Goal: Task Accomplishment & Management: Manage account settings

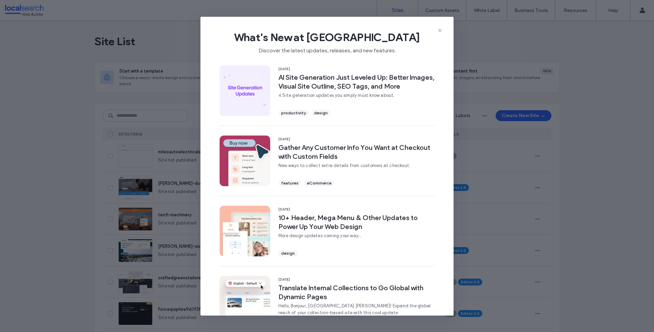
click at [438, 26] on div "What's New at Duda Discover the latest updates, releases, and new features." at bounding box center [326, 40] width 253 height 46
click at [439, 30] on icon at bounding box center [439, 30] width 5 height 5
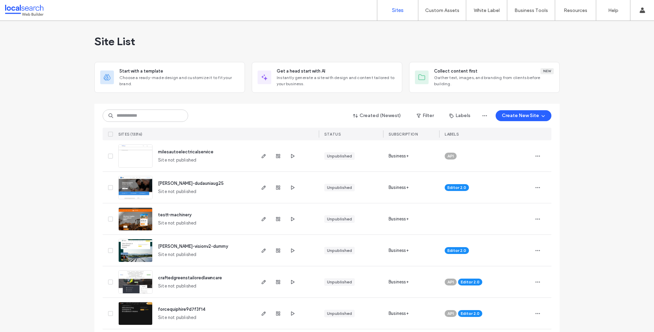
click at [131, 117] on input at bounding box center [146, 115] width 86 height 12
paste input "********"
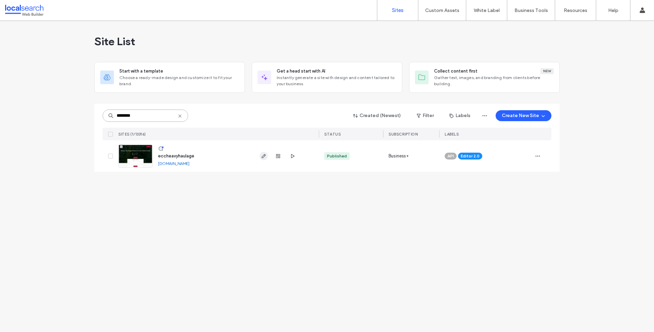
type input "********"
click at [263, 154] on icon "button" at bounding box center [263, 155] width 5 height 5
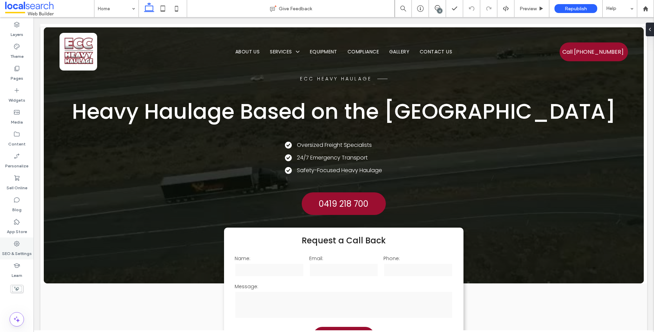
click at [16, 246] on icon at bounding box center [16, 243] width 7 height 7
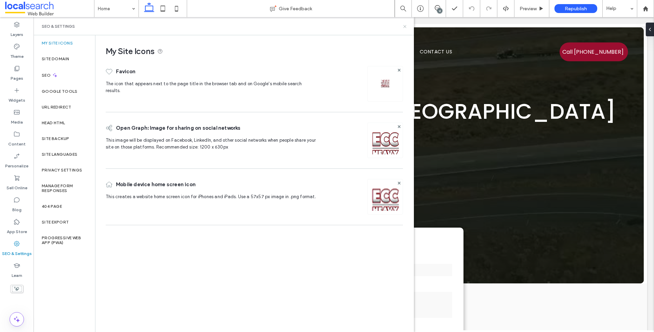
click at [405, 27] on use at bounding box center [404, 26] width 3 height 3
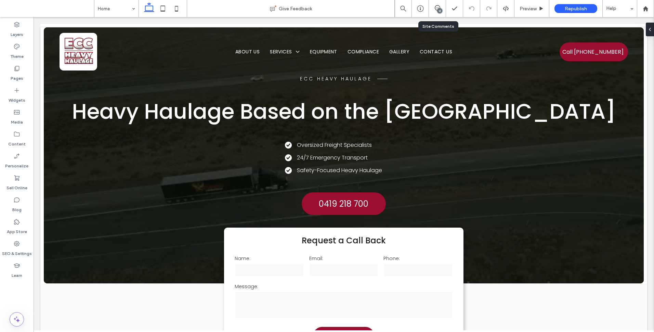
click at [440, 10] on div "12" at bounding box center [439, 10] width 5 height 5
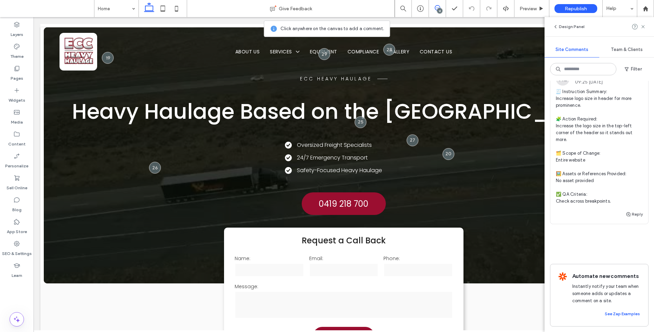
scroll to position [2375, 0]
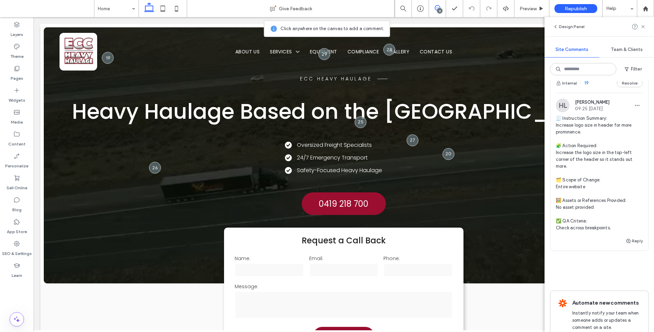
click at [605, 228] on span "🧾 Instruction Summary: Increase logo size in header for more prominence. 🧩 Acti…" at bounding box center [599, 173] width 87 height 116
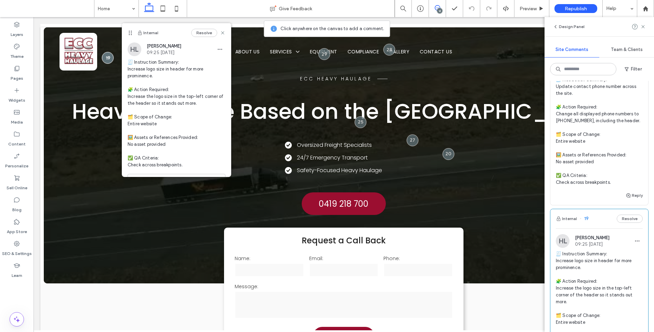
scroll to position [2239, 0]
click at [611, 187] on span "🧾 Instruction Summary: Update contact phone number across the site. 🧩 Action Re…" at bounding box center [599, 132] width 87 height 109
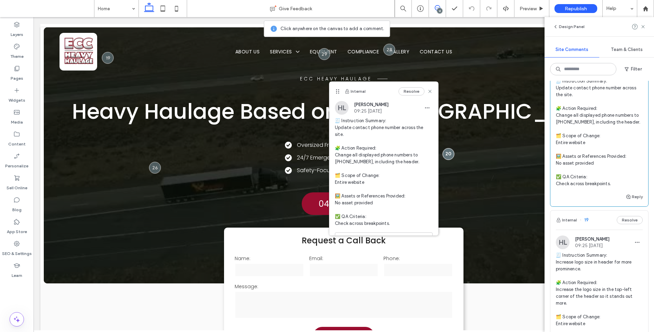
drag, startPoint x: 468, startPoint y: 85, endPoint x: 340, endPoint y: 82, distance: 128.7
click at [340, 89] on icon at bounding box center [337, 91] width 5 height 5
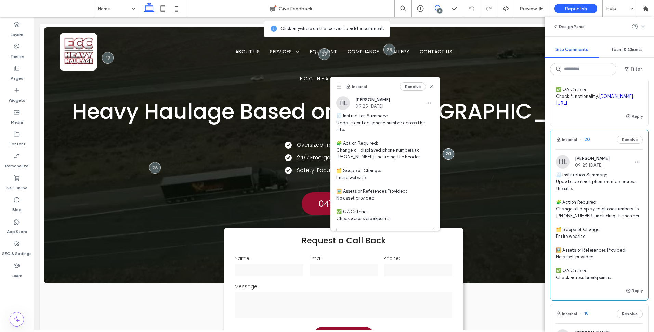
scroll to position [2033, 0]
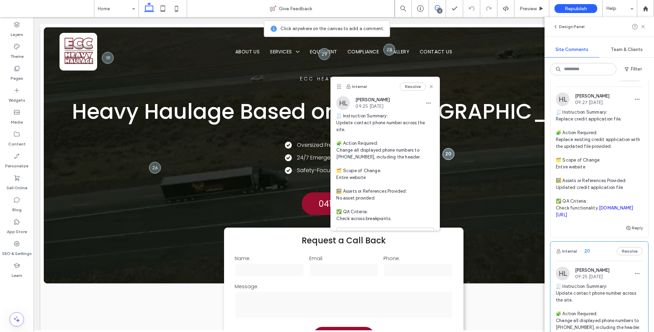
click at [616, 218] on span "🧾 Instruction Summary: Replace credit application file. 🧩 Action Required: Repl…" at bounding box center [599, 163] width 87 height 109
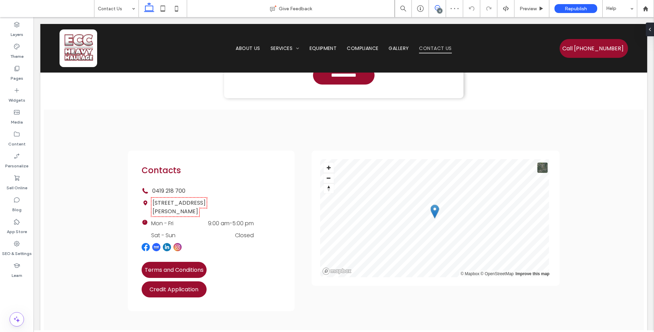
click at [442, 9] on span at bounding box center [437, 7] width 17 height 5
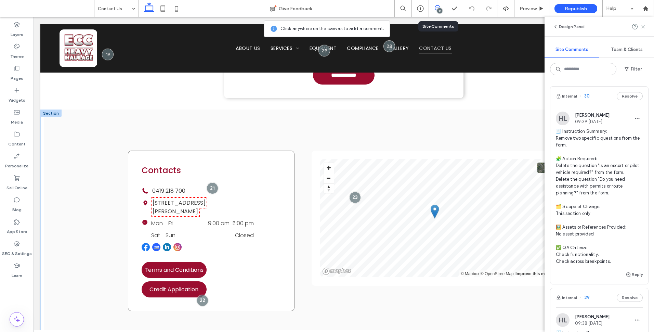
drag, startPoint x: 200, startPoint y: 293, endPoint x: 213, endPoint y: 288, distance: 13.7
click at [200, 295] on div at bounding box center [203, 301] width 12 height 12
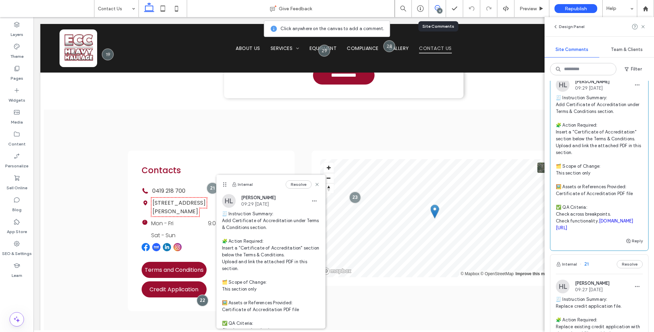
scroll to position [1848, 0]
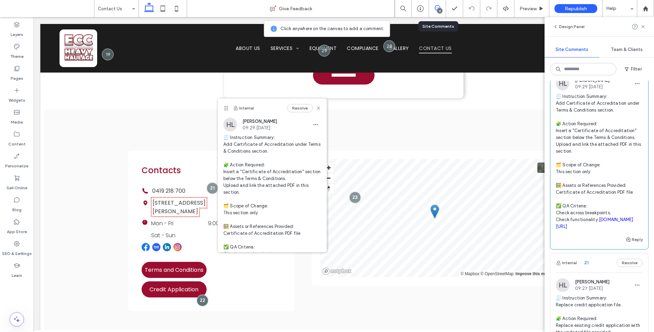
drag, startPoint x: 225, startPoint y: 177, endPoint x: 226, endPoint y: 108, distance: 68.1
click at [226, 108] on icon at bounding box center [225, 107] width 5 height 5
click at [73, 145] on div "Contacts Phone Icon 0419 218 700 Time Icon 66 Burnside Rd, Ormeau QLD 4208 Time…" at bounding box center [344, 230] width 600 height 243
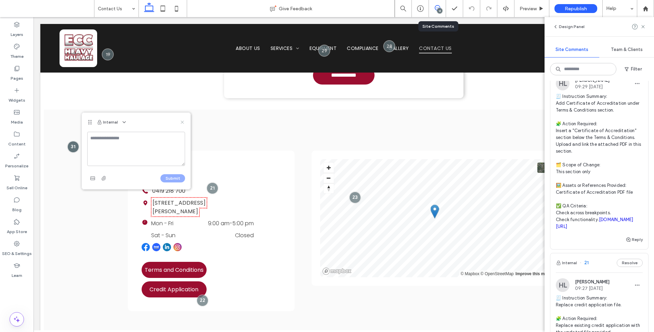
click at [183, 122] on use at bounding box center [182, 121] width 3 height 3
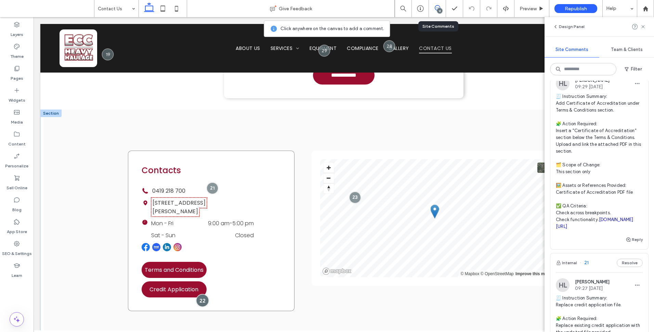
click at [205, 294] on div at bounding box center [202, 300] width 13 height 13
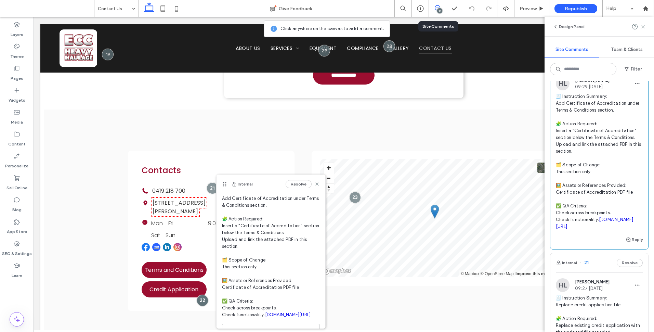
scroll to position [59, 0]
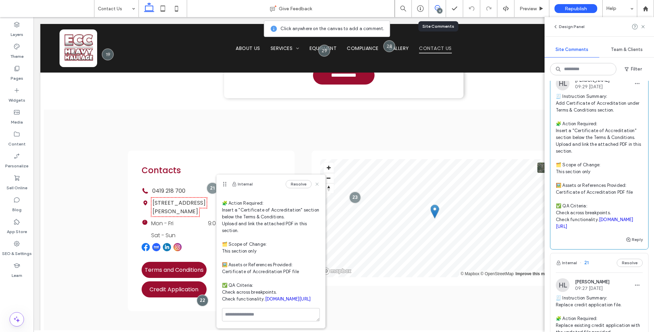
click at [314, 183] on icon at bounding box center [316, 183] width 5 height 5
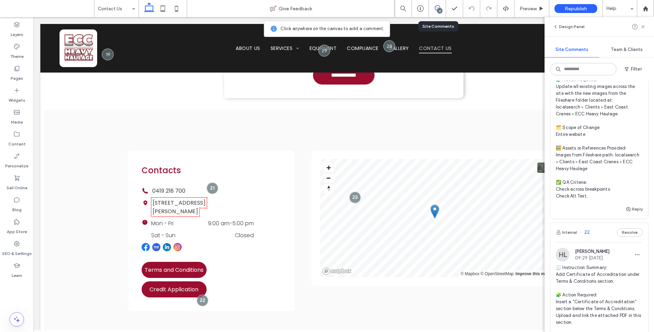
scroll to position [1574, 0]
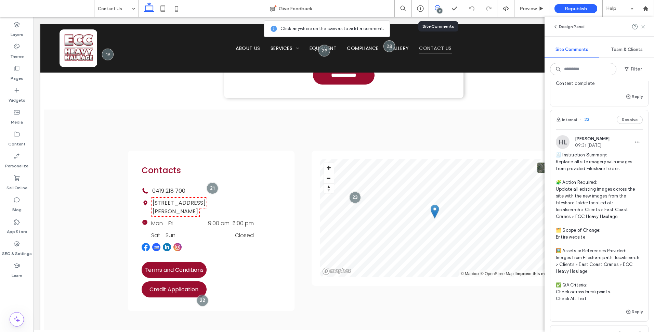
click at [606, 233] on span "🧾 Instruction Summary: Replace all site imagery with images from provided Files…" at bounding box center [599, 227] width 87 height 151
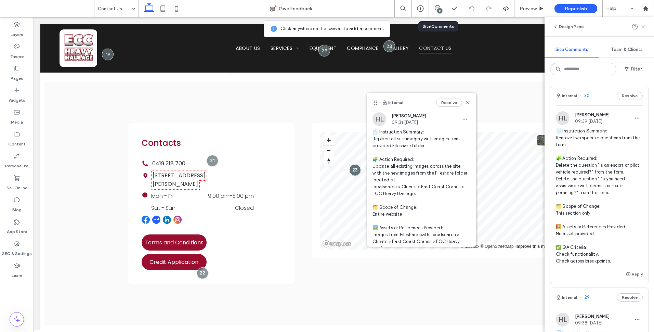
scroll to position [0, 0]
click at [621, 196] on span "🧾 Instruction Summary: Remove two specific questions from the form. 🧩 Action Re…" at bounding box center [599, 196] width 87 height 137
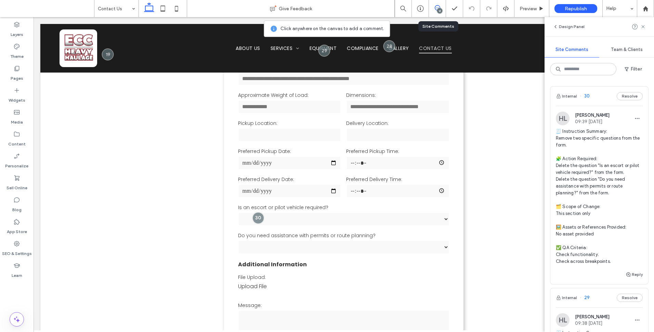
scroll to position [129, 0]
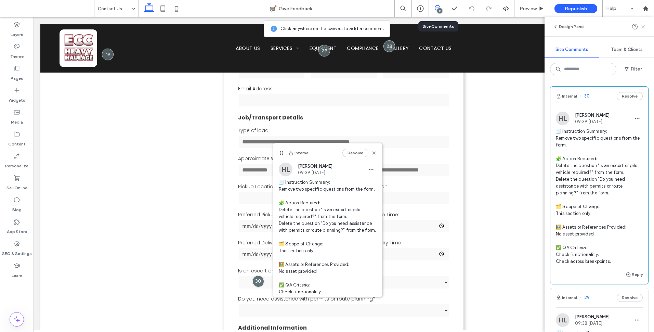
drag, startPoint x: 280, startPoint y: 184, endPoint x: 283, endPoint y: 153, distance: 31.6
click at [283, 153] on use at bounding box center [281, 153] width 3 height 4
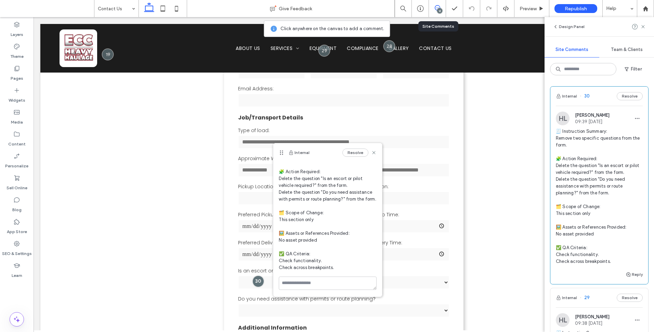
scroll to position [45, 0]
click at [371, 151] on icon at bounding box center [373, 152] width 5 height 5
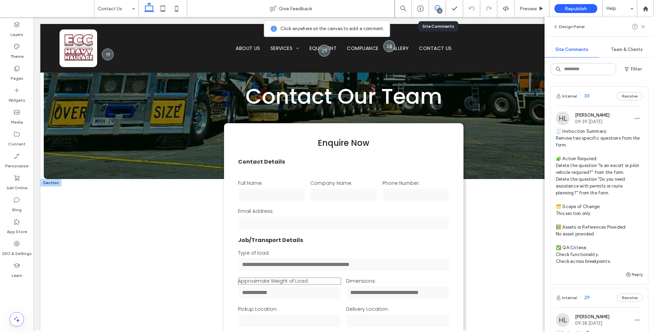
scroll to position [0, 0]
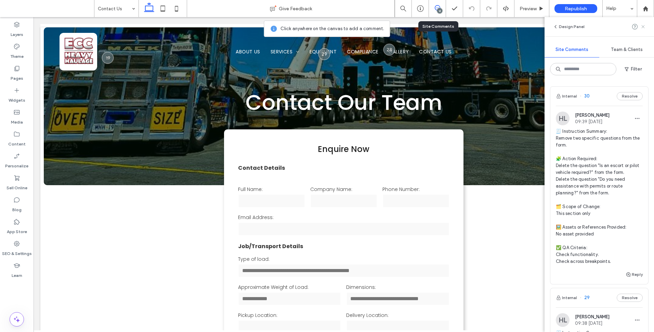
click at [645, 24] on icon at bounding box center [642, 26] width 5 height 5
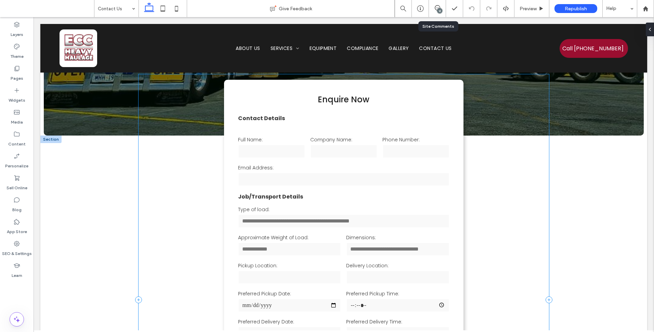
scroll to position [274, 0]
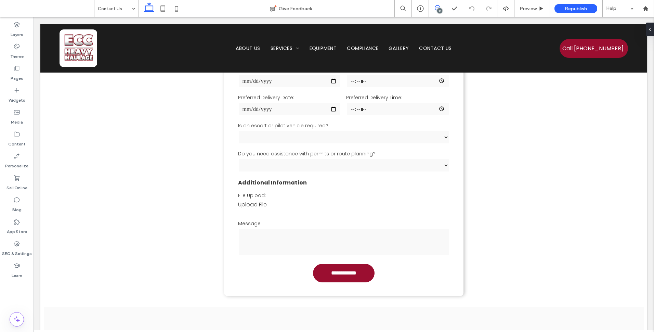
drag, startPoint x: 439, startPoint y: 3, endPoint x: 434, endPoint y: 10, distance: 8.6
click at [439, 3] on div "12" at bounding box center [437, 8] width 17 height 17
click at [440, 6] on span at bounding box center [437, 7] width 17 height 5
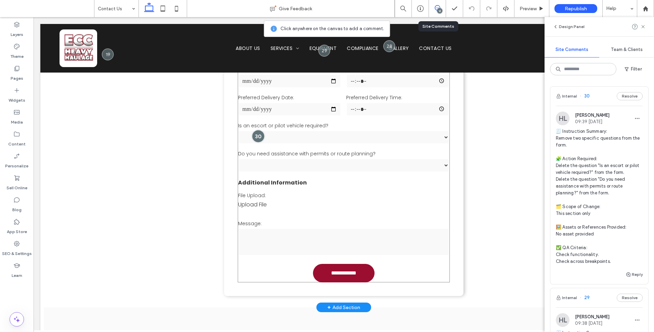
click at [252, 137] on div at bounding box center [258, 136] width 13 height 13
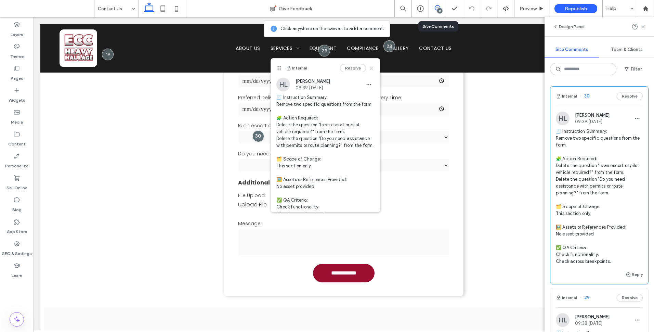
click at [369, 68] on icon at bounding box center [371, 67] width 5 height 5
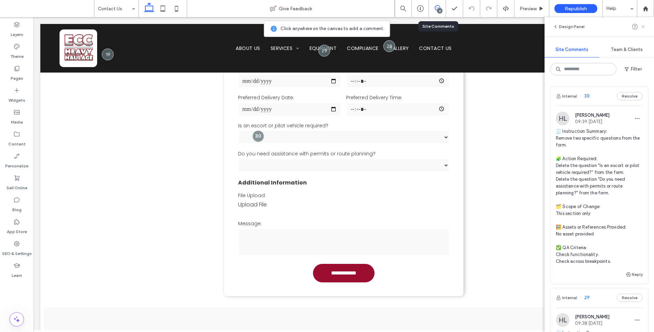
click at [643, 28] on icon at bounding box center [642, 26] width 5 height 5
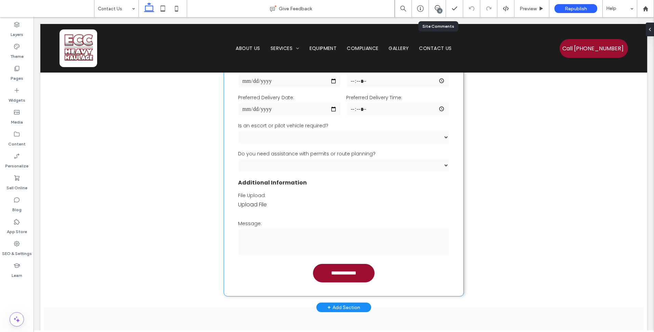
click at [307, 160] on select "*** ** *********" at bounding box center [344, 165] width 212 height 14
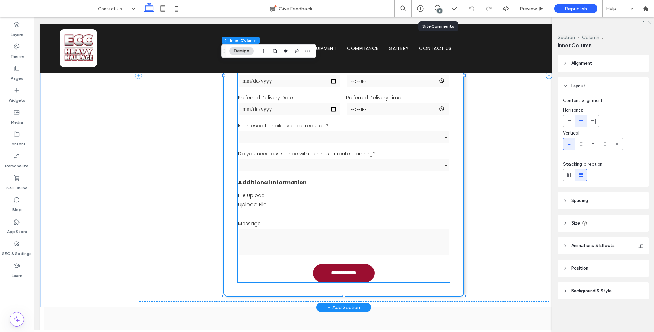
click at [307, 147] on div "Do you need assistance with permits or route planning? *** ** *********" at bounding box center [343, 161] width 217 height 28
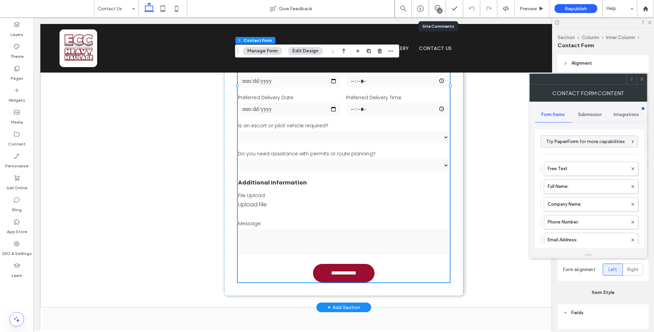
type input "*"
type input "***"
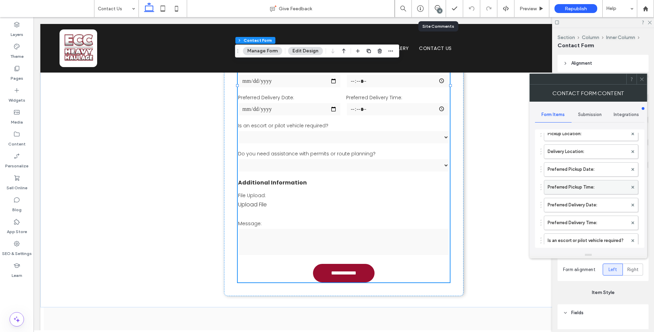
scroll to position [239, 0]
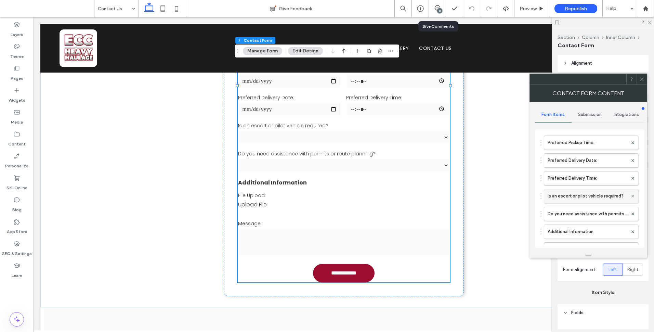
click at [632, 197] on use at bounding box center [633, 196] width 3 height 3
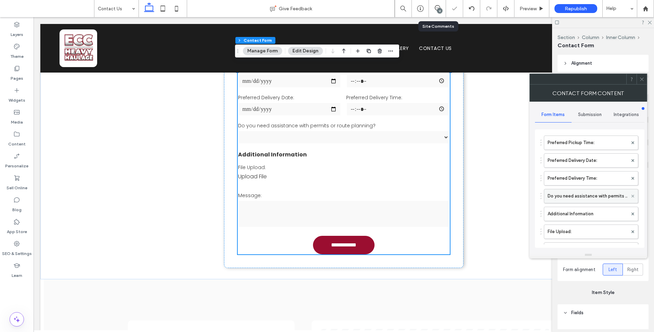
click at [632, 197] on use at bounding box center [633, 196] width 3 height 3
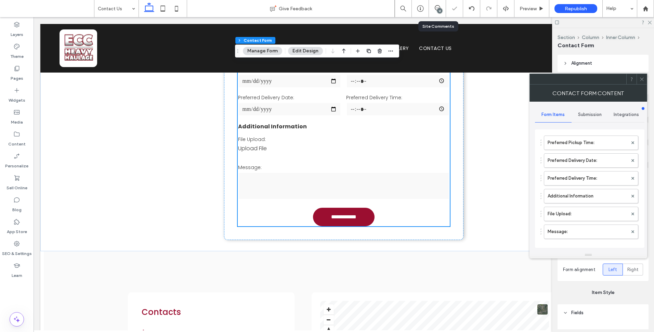
click at [642, 79] on icon at bounding box center [641, 79] width 5 height 5
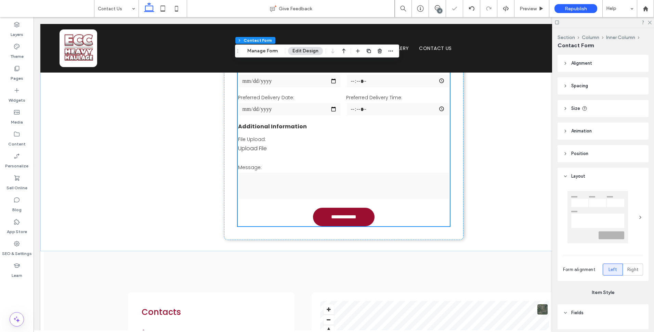
click at [436, 4] on div "12" at bounding box center [437, 8] width 17 height 17
click at [433, 8] on span at bounding box center [437, 7] width 17 height 5
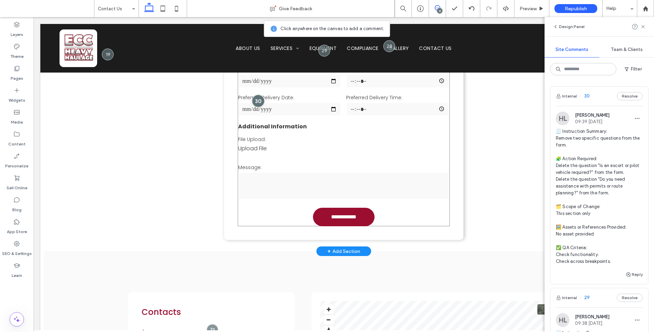
click at [254, 100] on div at bounding box center [258, 100] width 13 height 13
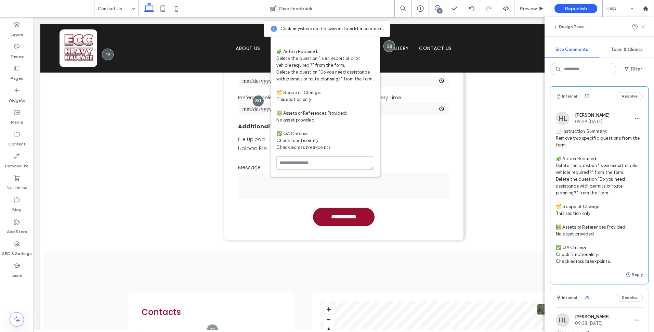
scroll to position [45, 0]
click at [336, 167] on textarea at bounding box center [325, 162] width 98 height 13
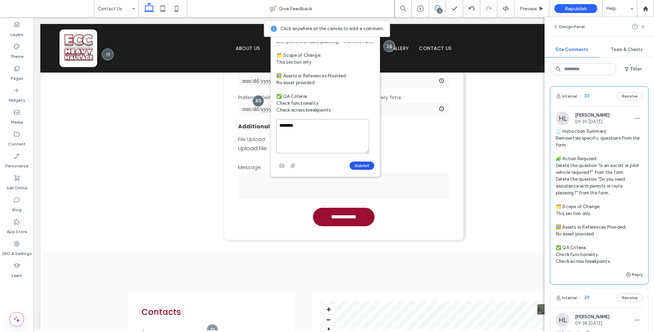
type textarea "********"
click at [363, 167] on button "Submit" at bounding box center [362, 165] width 25 height 8
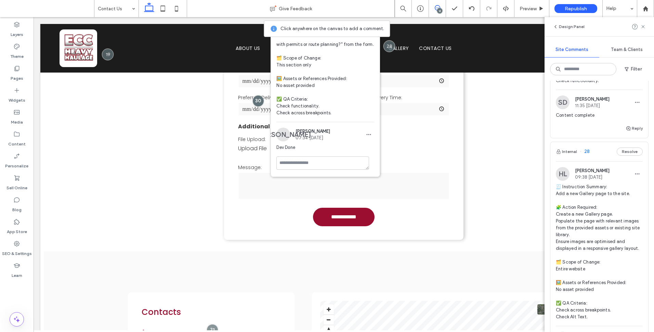
scroll to position [479, 0]
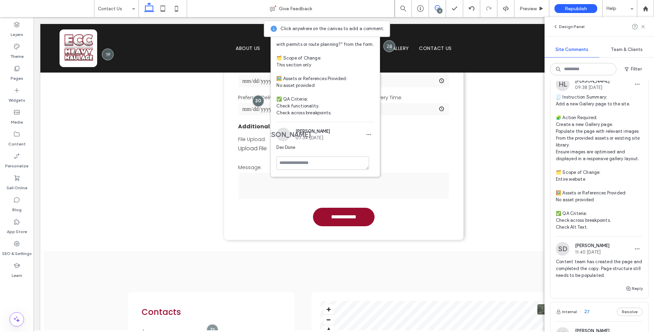
click at [610, 248] on span "[PERSON_NAME]" at bounding box center [592, 245] width 35 height 5
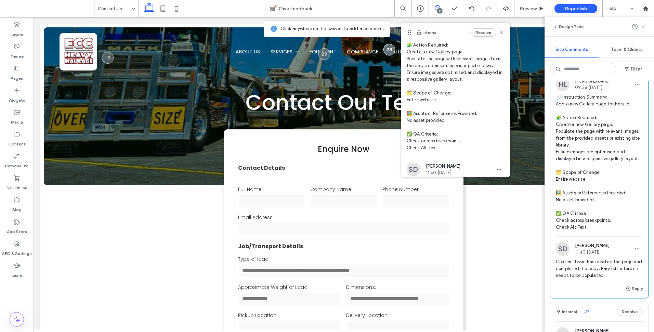
scroll to position [86, 0]
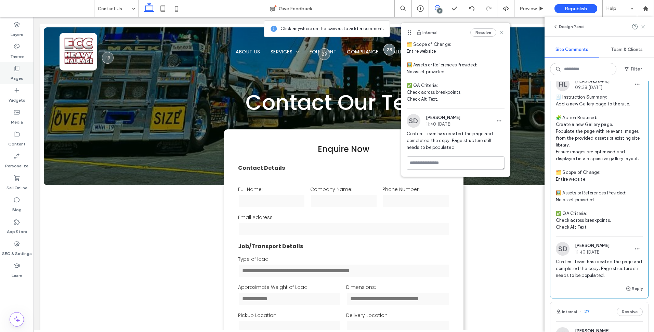
click at [26, 69] on div "Pages" at bounding box center [17, 73] width 34 height 22
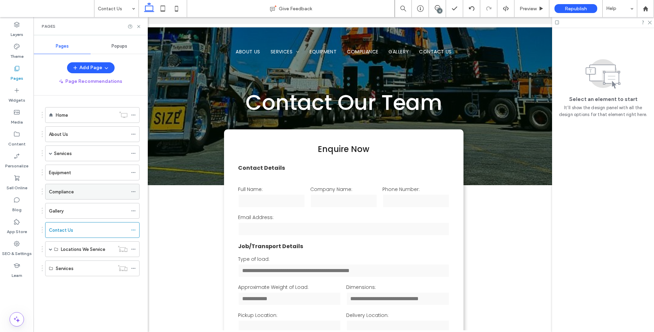
scroll to position [0, 0]
click at [84, 217] on div "Gallery" at bounding box center [88, 210] width 79 height 15
click at [139, 27] on use at bounding box center [138, 26] width 3 height 3
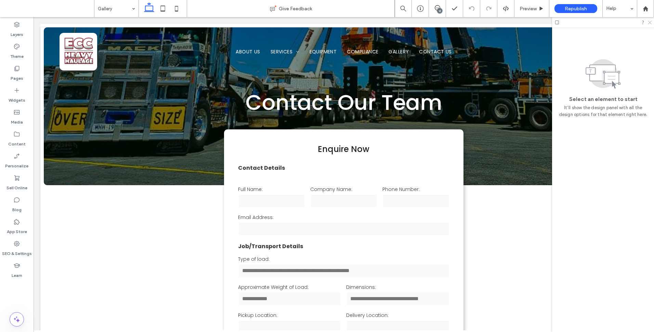
click at [650, 23] on use at bounding box center [650, 23] width 4 height 4
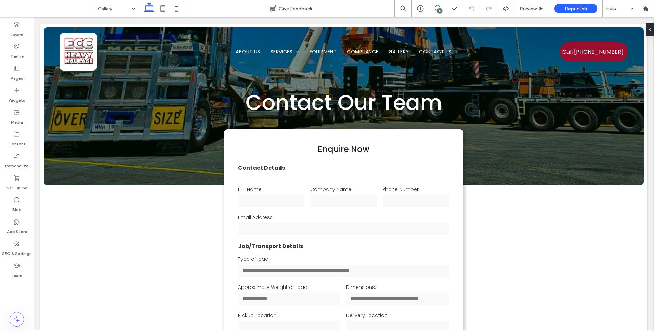
click at [436, 7] on icon at bounding box center [437, 7] width 5 height 5
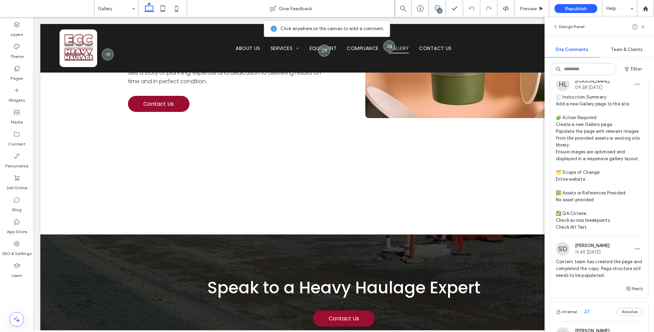
scroll to position [376, 0]
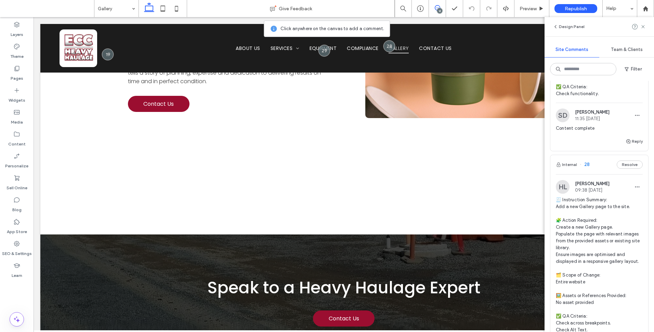
click at [622, 228] on span "🧾 Instruction Summary: Add a new Gallery page to the site. 🧩 Action Required: C…" at bounding box center [599, 264] width 87 height 137
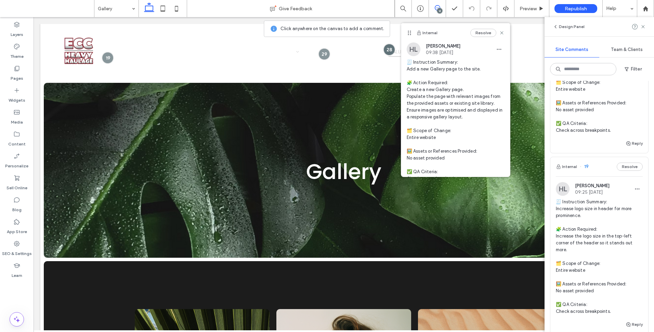
scroll to position [2429, 0]
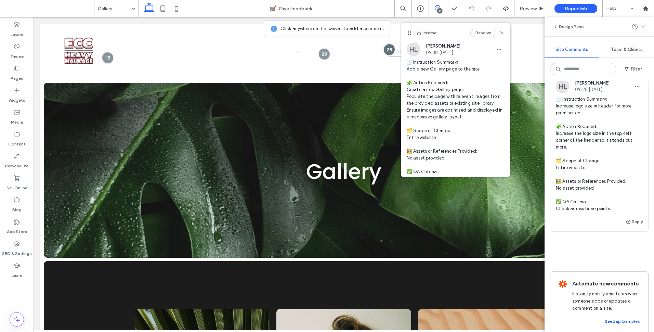
click at [617, 212] on span "🧾 Instruction Summary: Increase logo size in header for more prominence. 🧩 Acti…" at bounding box center [599, 154] width 87 height 116
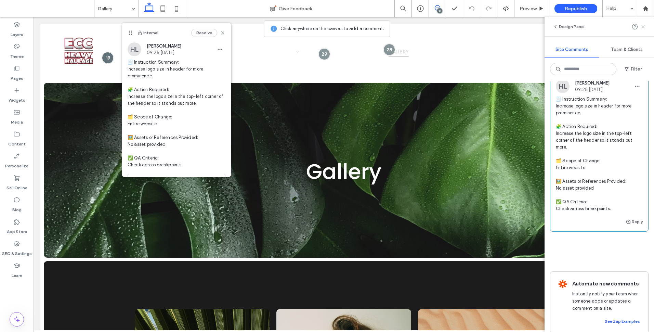
click at [644, 28] on icon at bounding box center [642, 26] width 5 height 5
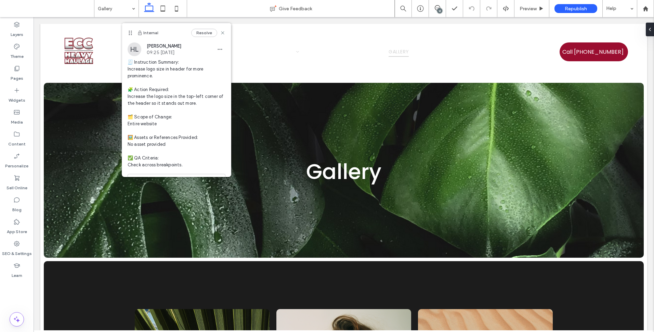
scroll to position [0, 0]
click at [30, 69] on div "Pages" at bounding box center [17, 73] width 34 height 22
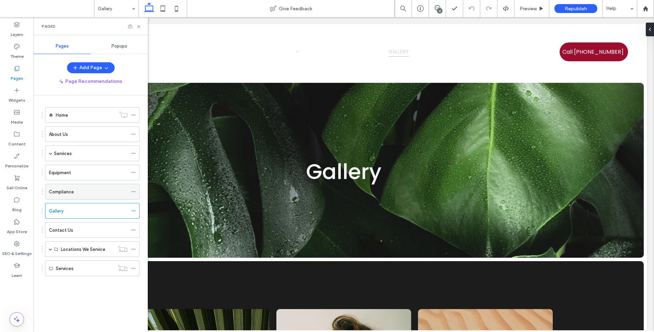
click at [80, 195] on div "Compliance" at bounding box center [88, 191] width 79 height 7
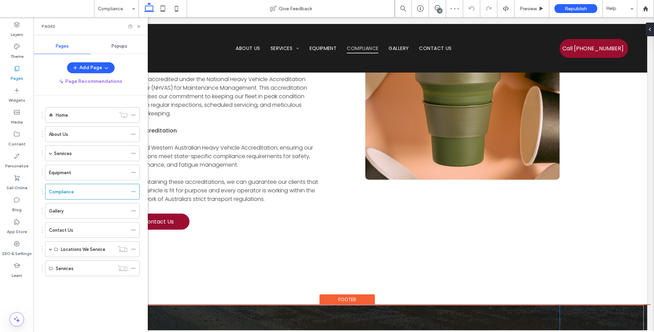
scroll to position [205, 0]
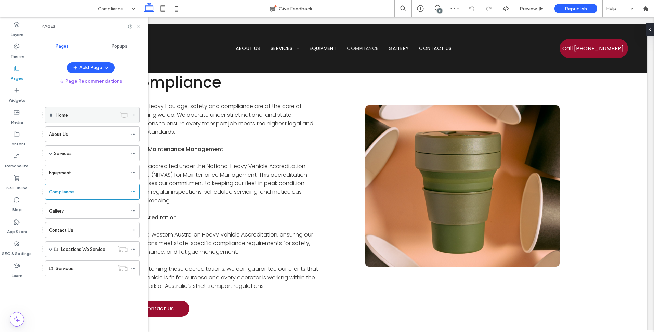
click at [91, 113] on div "Home" at bounding box center [86, 115] width 60 height 7
click at [137, 23] on div "Pages" at bounding box center [91, 26] width 114 height 18
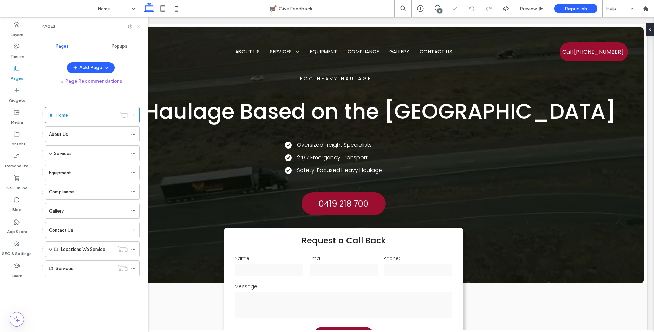
click at [138, 29] on div "Pages" at bounding box center [91, 26] width 114 height 18
click at [139, 27] on icon at bounding box center [138, 26] width 5 height 5
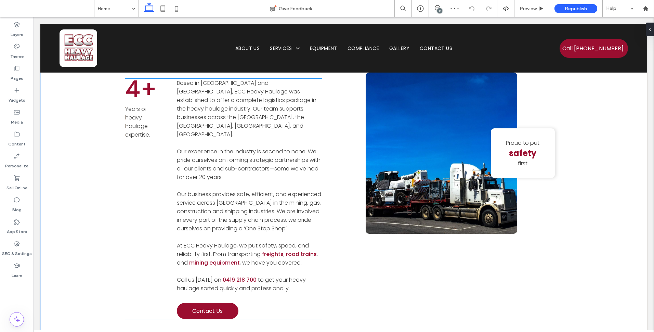
scroll to position [479, 0]
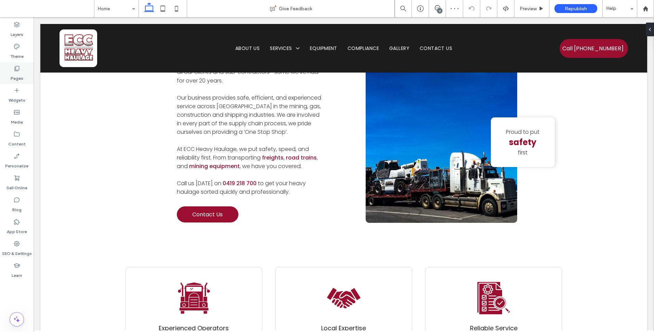
click at [18, 74] on label "Pages" at bounding box center [17, 77] width 13 height 10
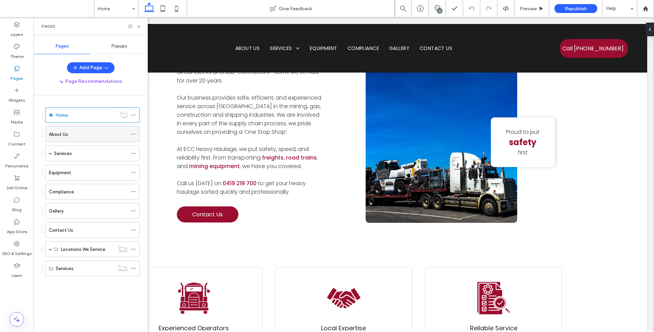
click at [76, 141] on div "About Us" at bounding box center [88, 134] width 79 height 15
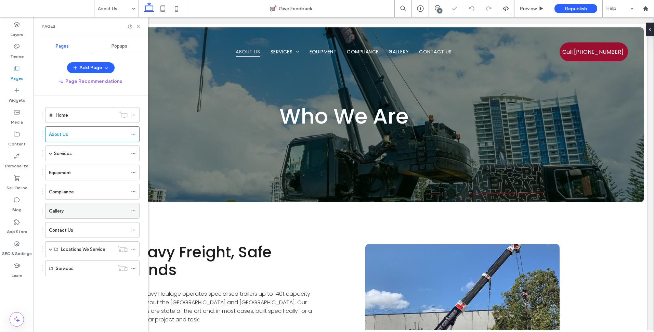
click at [82, 213] on div "Gallery" at bounding box center [88, 210] width 79 height 7
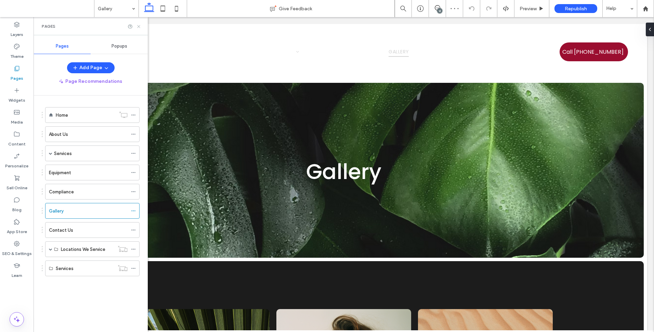
click at [139, 25] on icon at bounding box center [138, 26] width 5 height 5
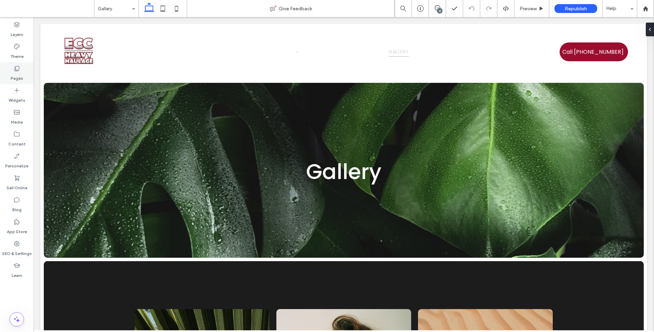
click at [29, 75] on div "Pages" at bounding box center [17, 73] width 34 height 22
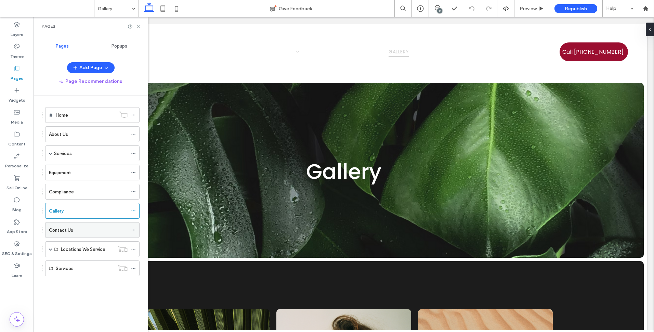
click at [80, 225] on div "Contact Us" at bounding box center [88, 229] width 79 height 15
click at [80, 213] on div "Gallery" at bounding box center [88, 210] width 79 height 7
click at [141, 28] on icon at bounding box center [138, 26] width 5 height 5
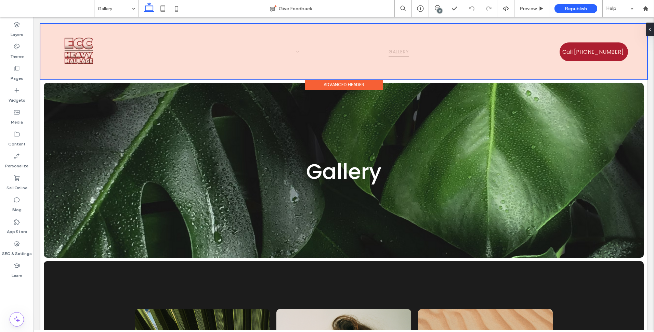
click at [48, 70] on div at bounding box center [343, 51] width 607 height 55
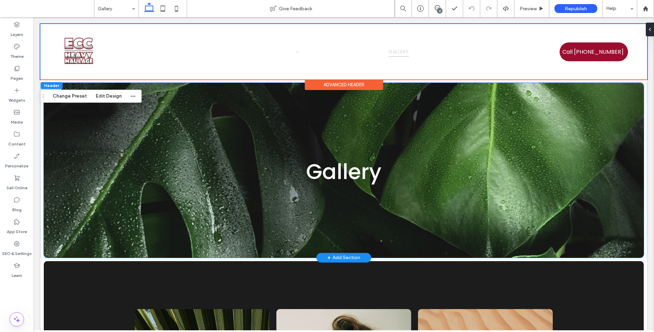
click at [72, 144] on div "Gallery" at bounding box center [344, 170] width 600 height 175
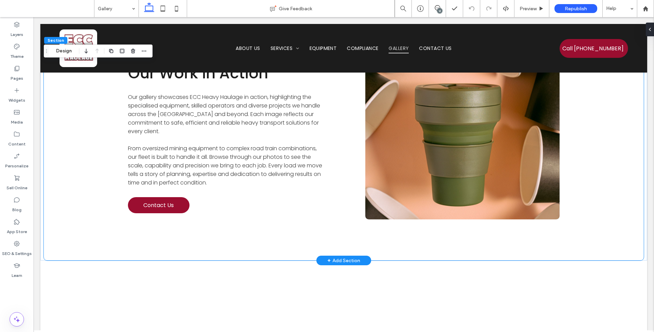
scroll to position [684, 0]
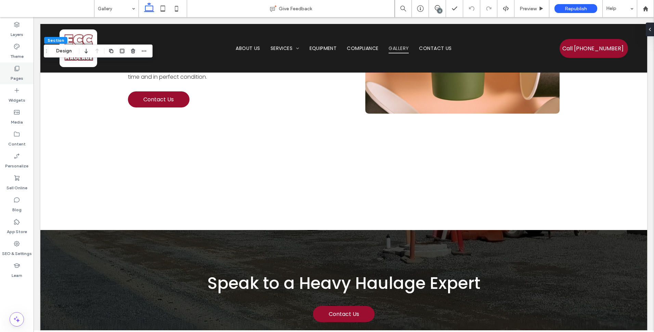
click at [21, 76] on label "Pages" at bounding box center [17, 77] width 13 height 10
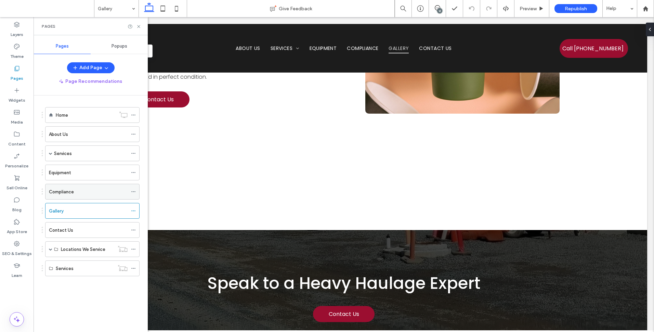
click at [93, 190] on div "Compliance" at bounding box center [88, 191] width 79 height 7
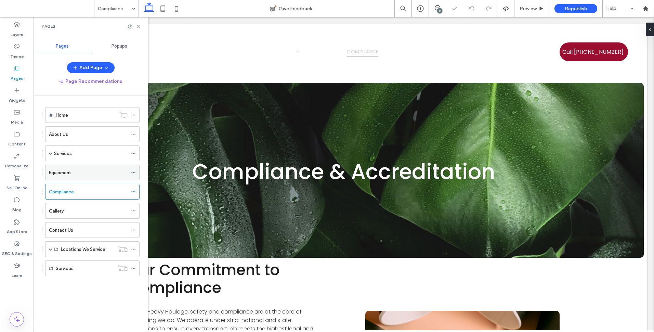
click at [88, 170] on div "Equipment" at bounding box center [88, 172] width 79 height 7
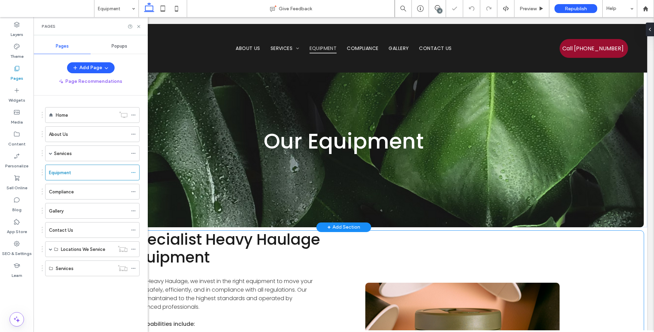
scroll to position [137, 0]
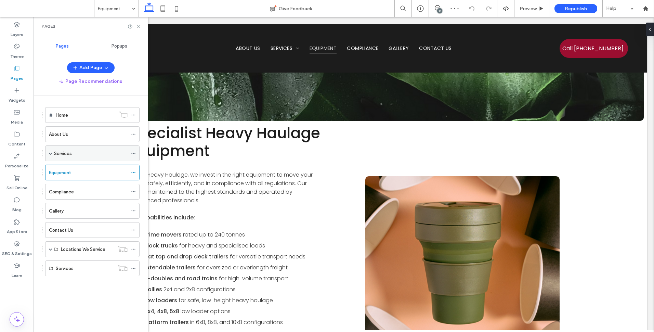
click at [65, 154] on label "Services" at bounding box center [63, 153] width 18 height 12
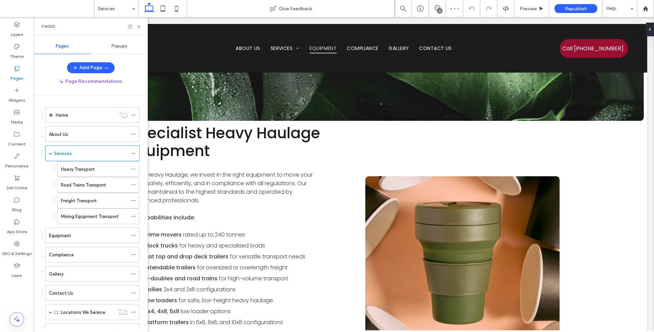
click at [87, 171] on div at bounding box center [327, 166] width 654 height 332
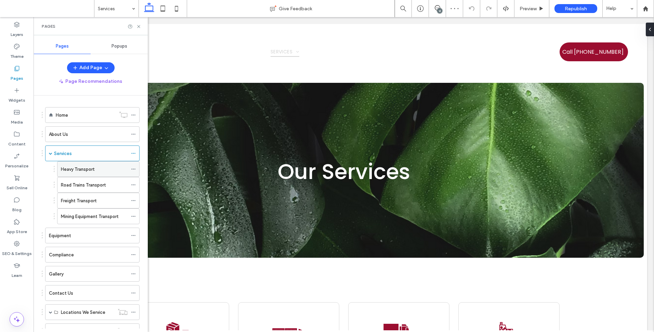
click at [91, 167] on label "Heavy Transport" at bounding box center [78, 169] width 34 height 12
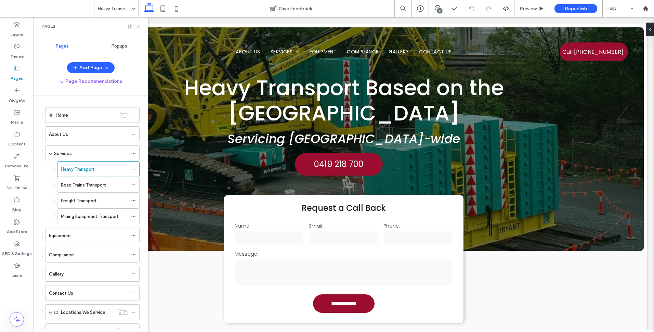
click at [138, 28] on icon at bounding box center [138, 26] width 5 height 5
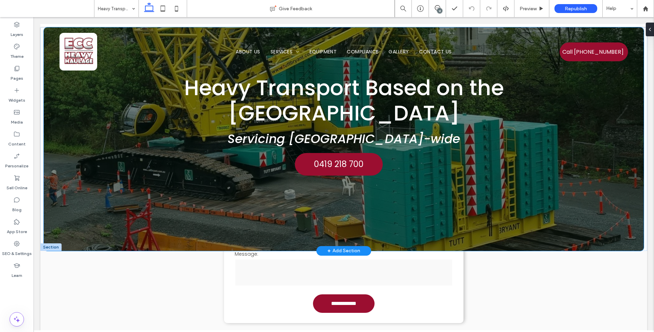
click at [59, 132] on div "Heavy Transport Based on the Gold Coast Servicing Australia-wide 0419 218 700" at bounding box center [344, 138] width 600 height 223
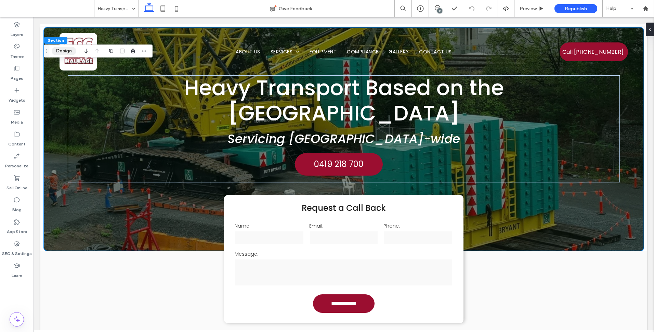
click at [66, 52] on button "Design" at bounding box center [64, 51] width 25 height 8
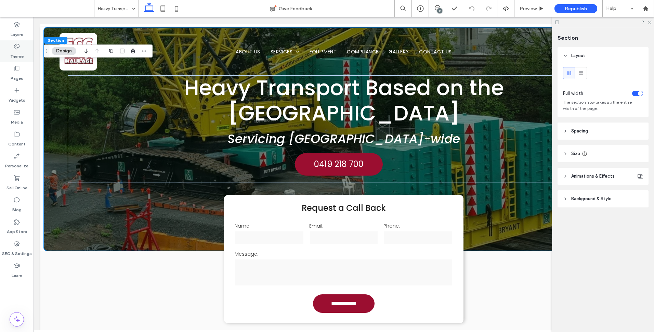
click at [22, 48] on div "Theme" at bounding box center [17, 51] width 34 height 22
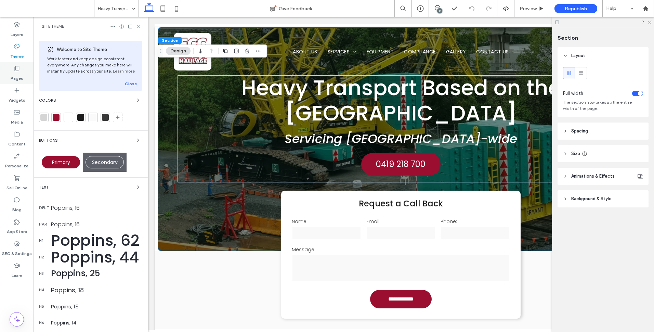
click at [23, 72] on div "Pages" at bounding box center [17, 73] width 34 height 22
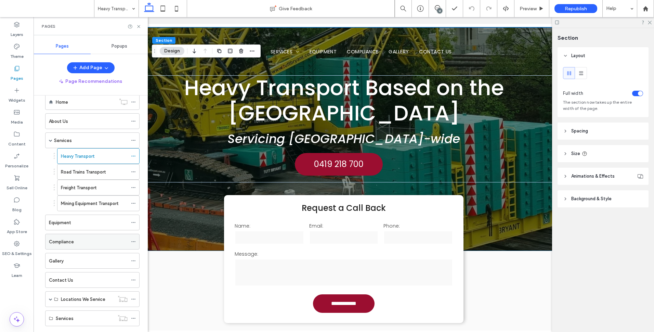
scroll to position [28, 0]
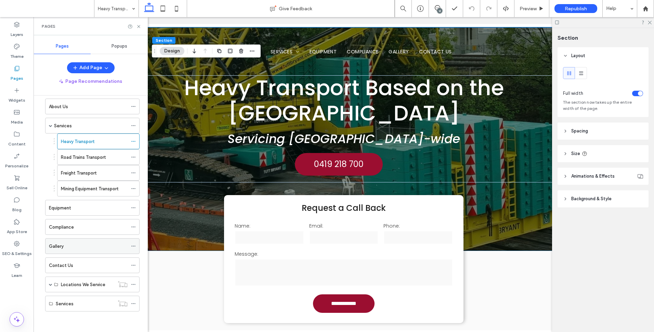
click at [86, 246] on div "Gallery" at bounding box center [88, 246] width 79 height 7
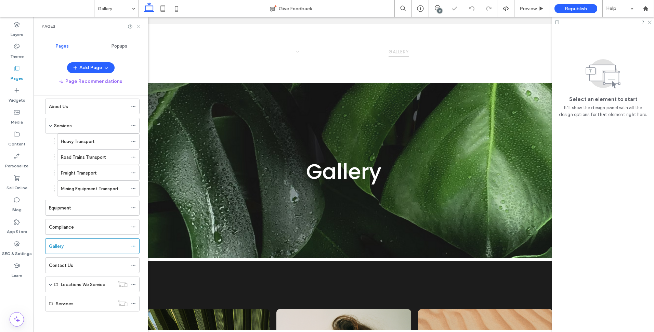
drag, startPoint x: 139, startPoint y: 25, endPoint x: 106, endPoint y: 16, distance: 34.8
click at [139, 25] on icon at bounding box center [138, 26] width 5 height 5
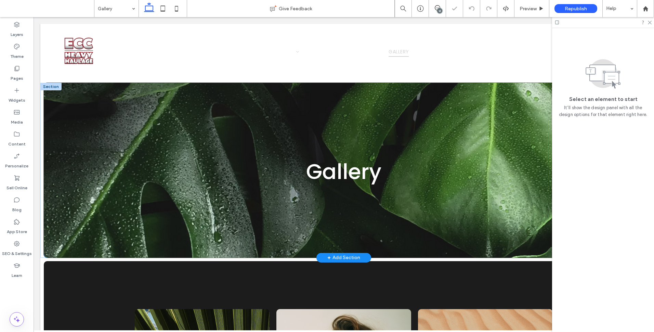
click at [62, 138] on div "Gallery" at bounding box center [344, 170] width 600 height 175
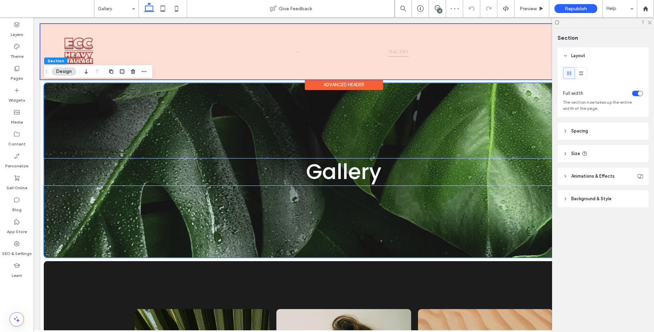
click at [42, 52] on div at bounding box center [343, 51] width 607 height 55
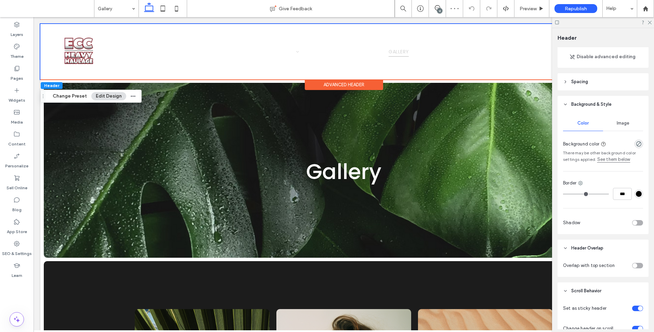
scroll to position [171, 0]
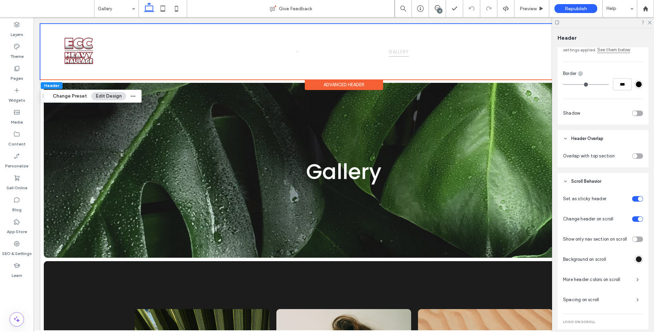
click at [635, 155] on div "toggle" at bounding box center [637, 155] width 11 height 5
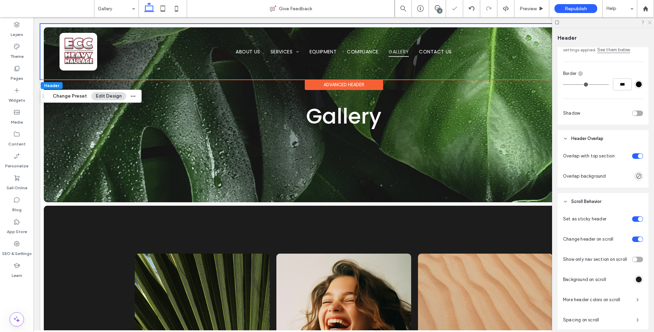
click at [650, 20] on icon at bounding box center [649, 22] width 4 height 4
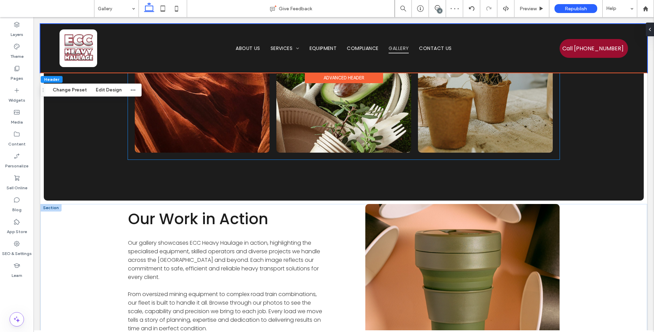
scroll to position [479, 0]
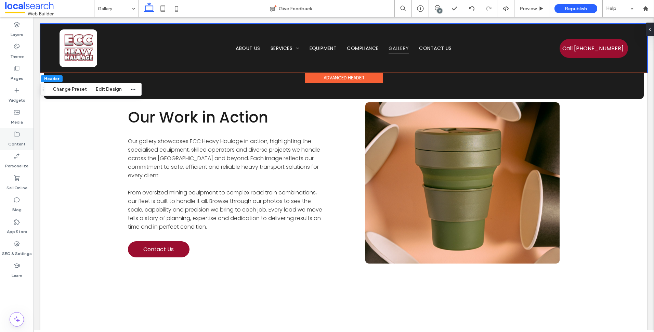
click at [20, 138] on label "Content" at bounding box center [16, 143] width 17 height 10
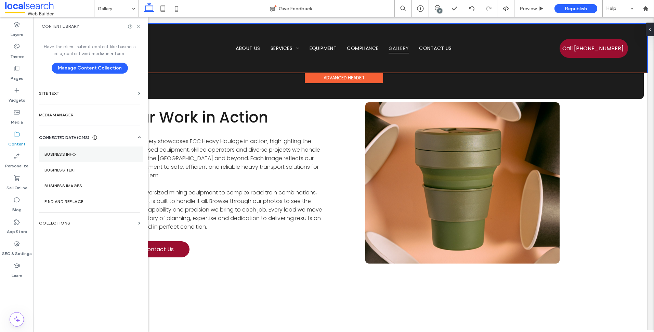
click at [84, 159] on section "Business Info" at bounding box center [91, 154] width 104 height 16
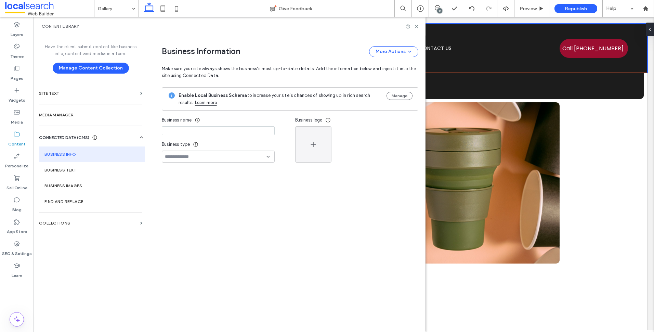
type input "**********"
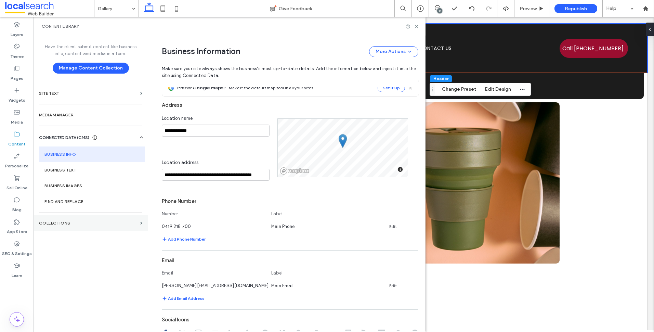
scroll to position [163, 0]
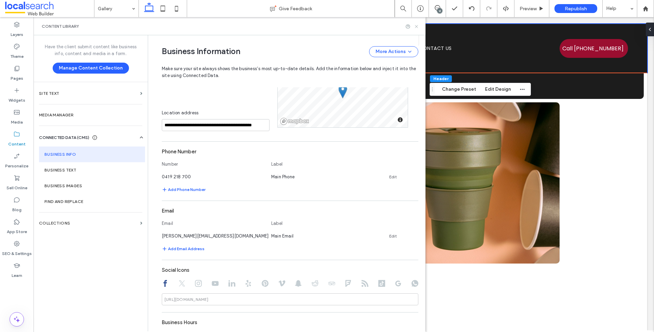
click at [417, 26] on use at bounding box center [416, 26] width 3 height 3
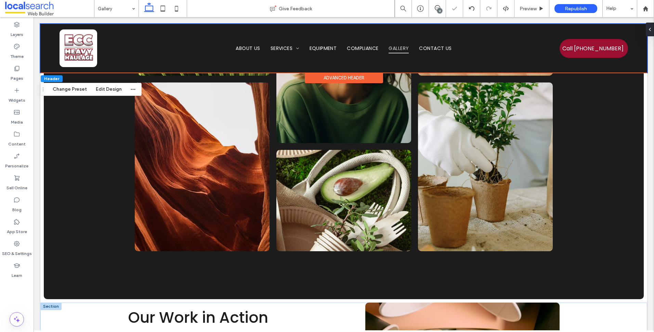
scroll to position [274, 0]
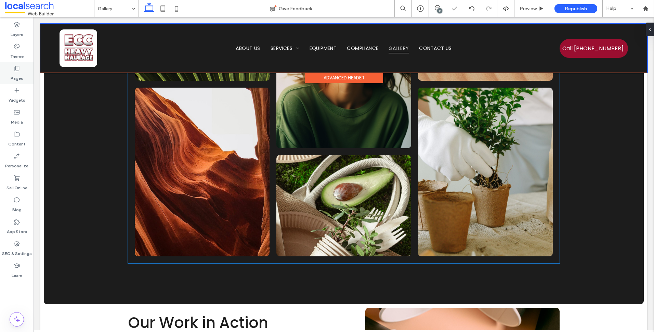
click at [24, 72] on div "Pages" at bounding box center [17, 73] width 34 height 22
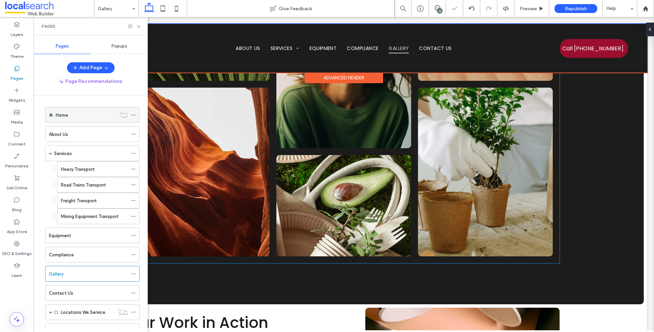
click at [66, 114] on label "Home" at bounding box center [62, 115] width 12 height 12
click at [140, 28] on icon at bounding box center [138, 26] width 5 height 5
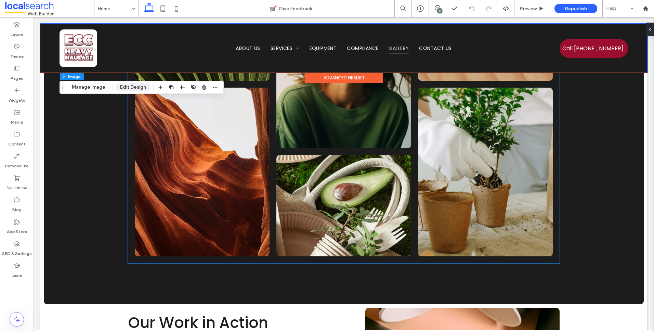
click at [145, 90] on button "Edit Design" at bounding box center [133, 87] width 35 height 8
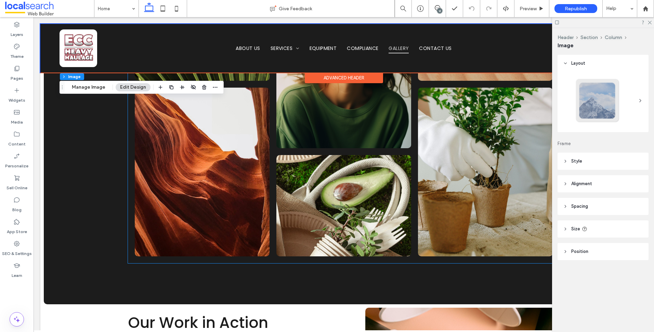
click at [615, 167] on header "Style" at bounding box center [603, 161] width 91 height 17
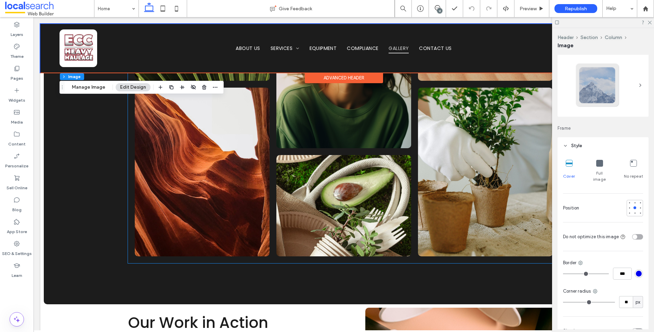
scroll to position [34, 0]
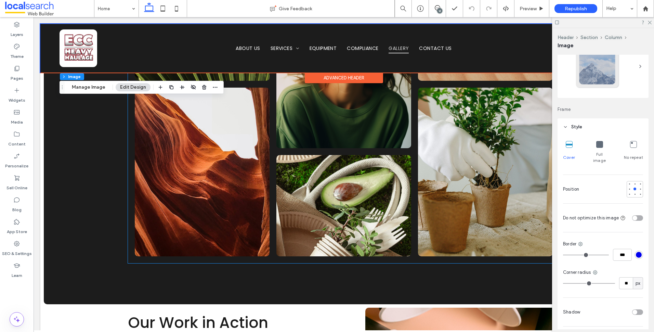
click at [590, 132] on header "Style" at bounding box center [603, 126] width 91 height 17
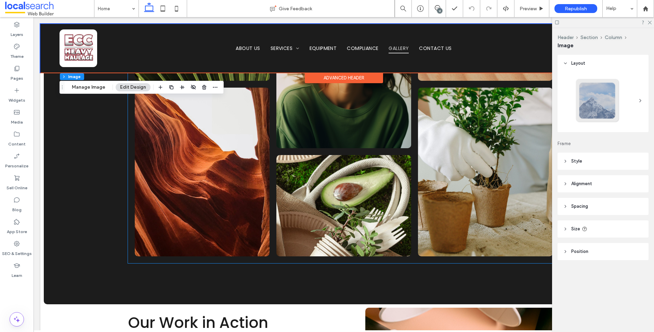
scroll to position [0, 0]
click at [590, 164] on header "Style" at bounding box center [603, 161] width 91 height 17
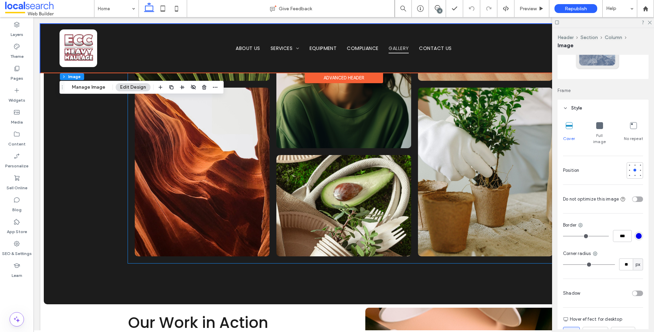
scroll to position [53, 0]
click at [580, 111] on span "Style" at bounding box center [576, 108] width 11 height 7
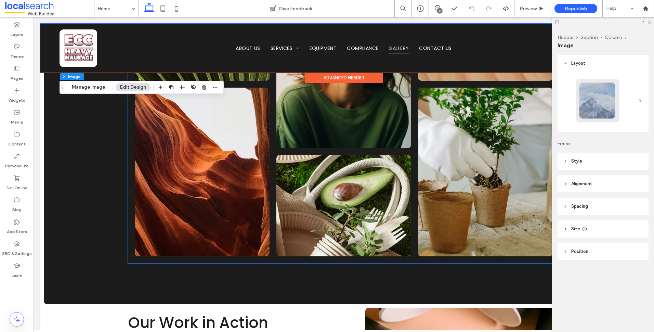
scroll to position [0, 0]
click at [600, 228] on header "Size" at bounding box center [603, 228] width 91 height 17
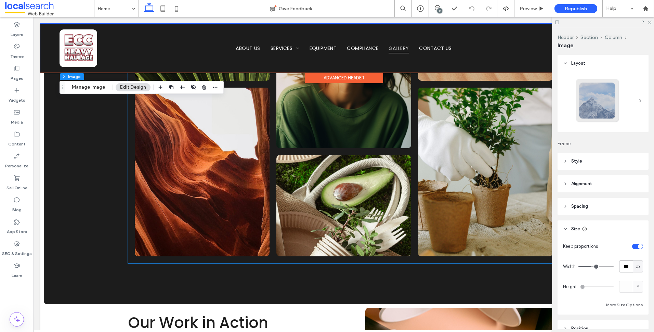
click at [625, 266] on input "***" at bounding box center [626, 266] width 14 height 12
type input "***"
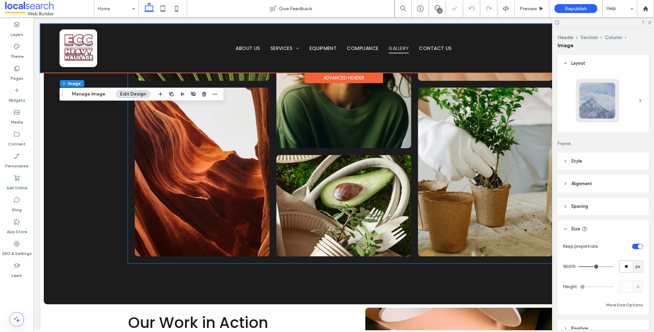
type input "*"
type input "***"
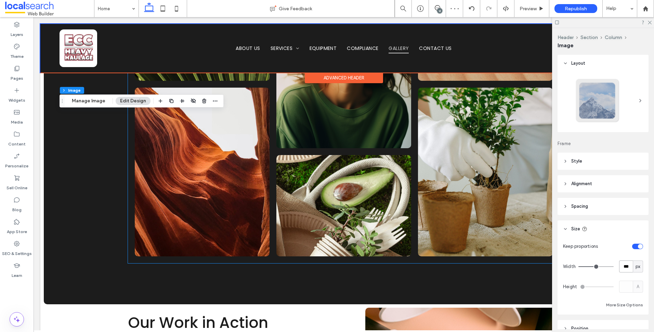
type input "***"
click at [649, 22] on icon at bounding box center [649, 22] width 4 height 4
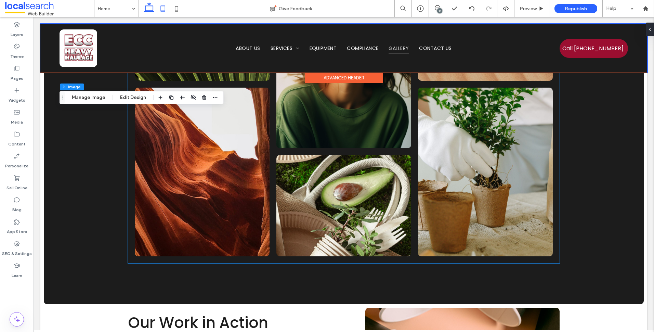
click at [167, 10] on icon at bounding box center [163, 9] width 14 height 14
type input "**"
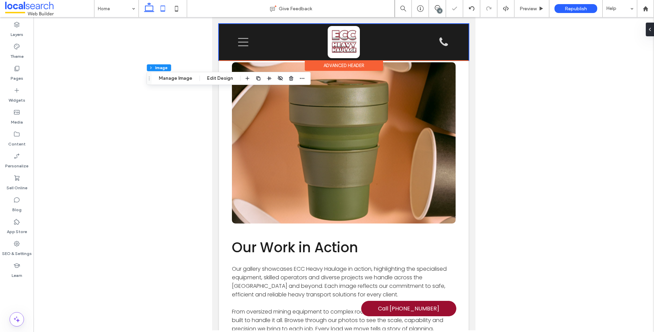
click at [144, 5] on icon at bounding box center [149, 9] width 14 height 14
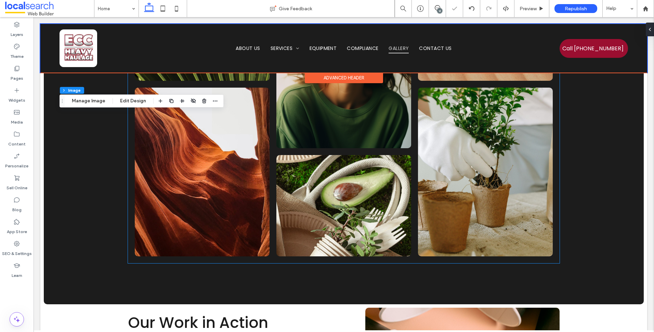
type input "***"
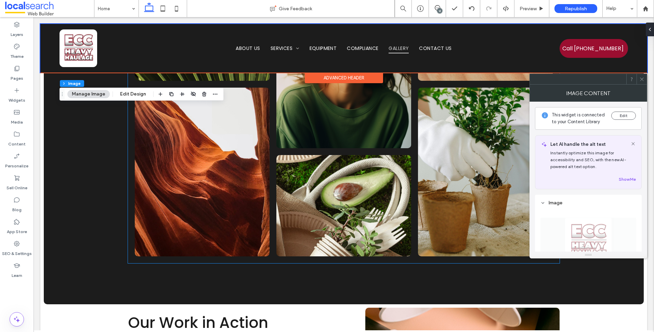
type input "**"
click at [638, 78] on div at bounding box center [642, 79] width 10 height 10
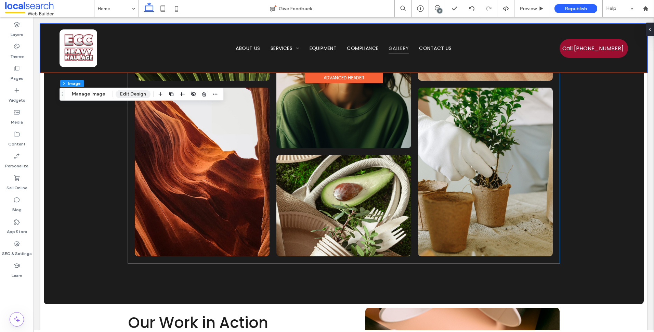
click at [132, 95] on button "Edit Design" at bounding box center [133, 94] width 35 height 8
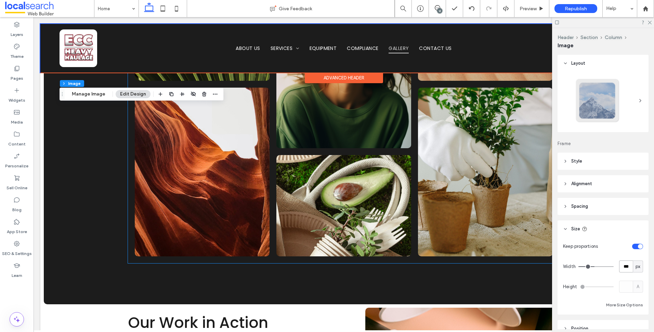
click at [624, 265] on input "***" at bounding box center [626, 266] width 14 height 12
type input "***"
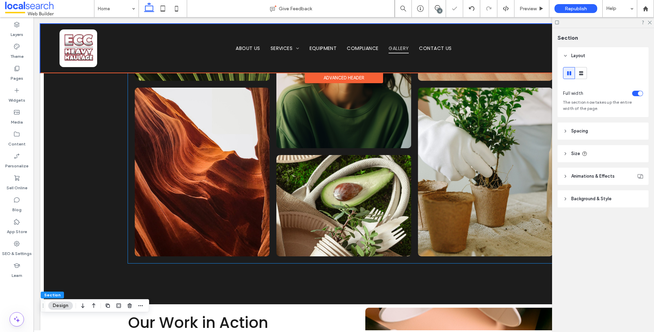
click at [651, 20] on div at bounding box center [603, 22] width 102 height 11
click at [650, 23] on icon at bounding box center [649, 22] width 4 height 4
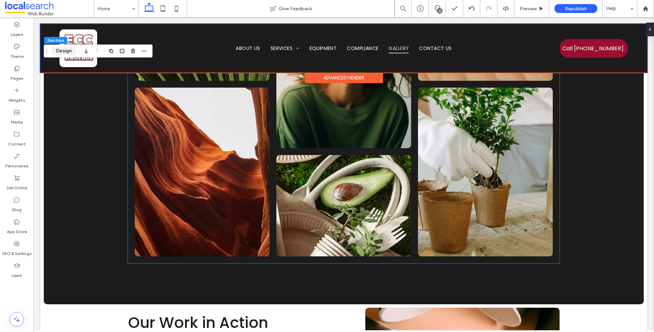
click at [63, 47] on button "Design" at bounding box center [64, 51] width 25 height 8
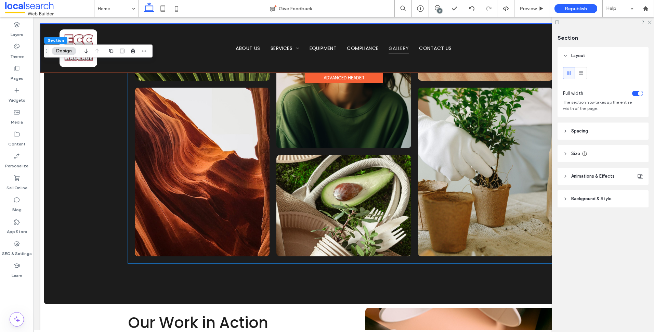
click at [607, 131] on header "Spacing" at bounding box center [603, 130] width 91 height 17
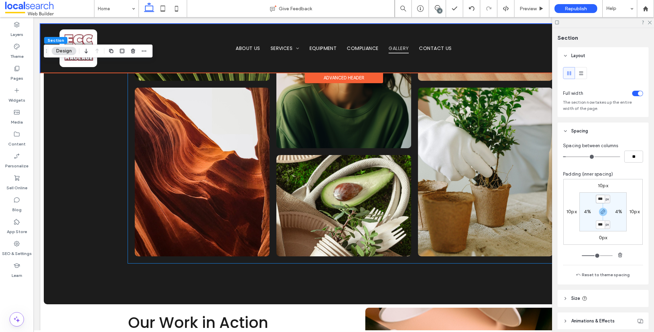
click at [597, 196] on input "***" at bounding box center [600, 199] width 9 height 9
type input "***"
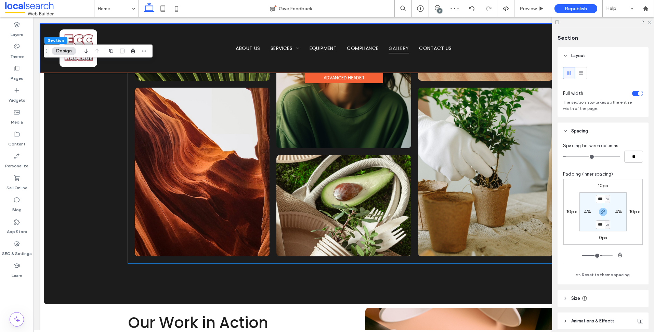
type input "***"
click at [649, 21] on icon at bounding box center [649, 22] width 4 height 4
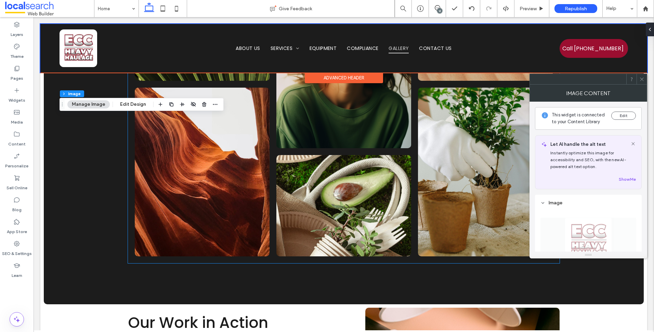
type input "**"
click at [644, 82] on span at bounding box center [641, 79] width 5 height 10
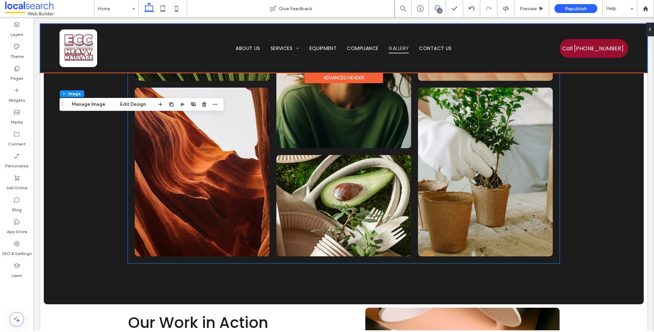
click at [436, 5] on icon at bounding box center [437, 7] width 5 height 5
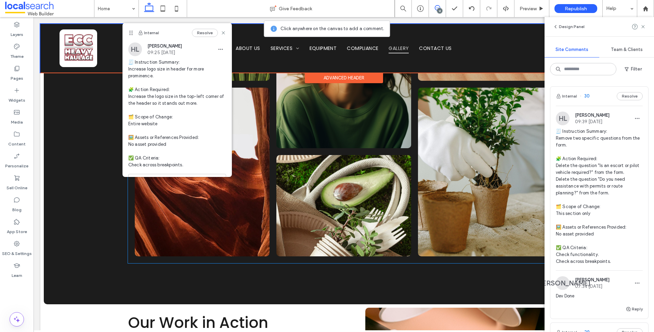
scroll to position [17, 0]
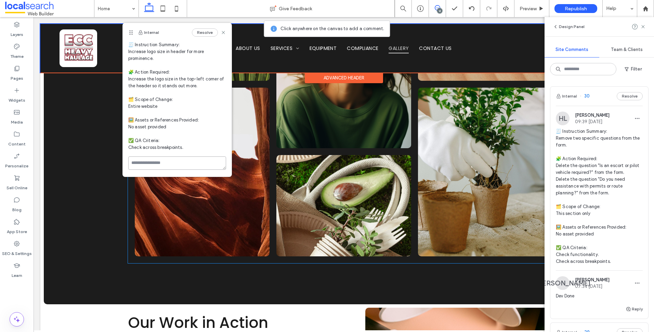
click at [181, 163] on textarea at bounding box center [177, 162] width 98 height 13
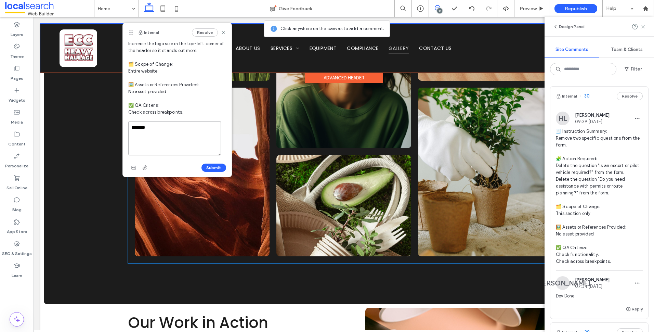
scroll to position [55, 0]
type textarea "********"
click at [209, 159] on div "******** Submit" at bounding box center [177, 145] width 98 height 52
click at [216, 168] on button "Submit" at bounding box center [214, 165] width 25 height 8
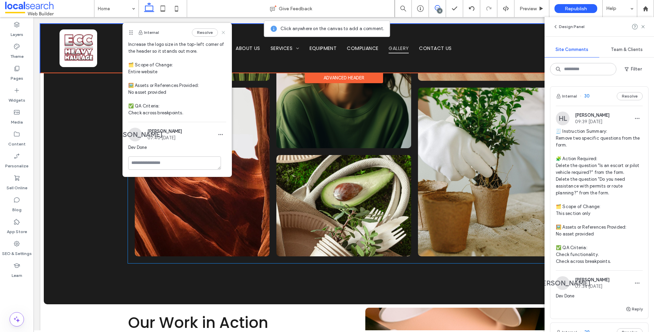
click at [222, 34] on use at bounding box center [223, 32] width 3 height 3
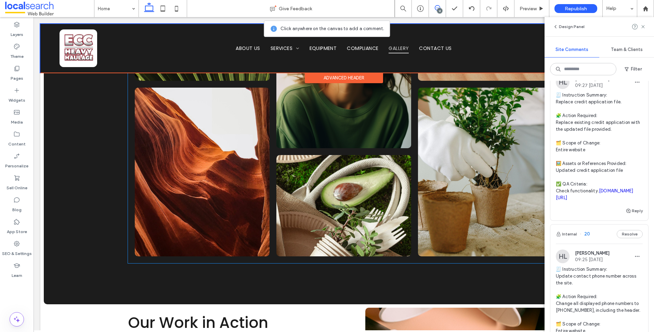
scroll to position [2087, 0]
click at [617, 171] on span "🧾 Instruction Summary: Replace credit application file. 🧩 Action Required: Repl…" at bounding box center [599, 144] width 87 height 109
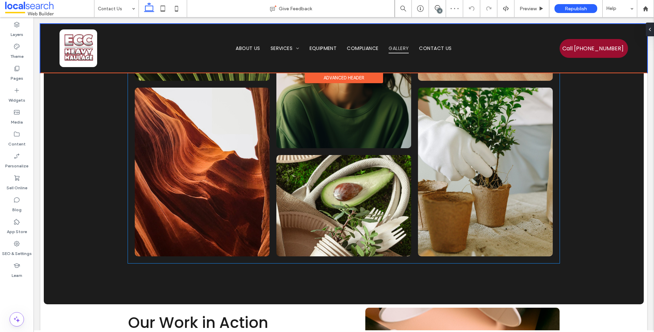
click at [437, 5] on div "12" at bounding box center [437, 8] width 17 height 17
click at [437, 11] on div "12" at bounding box center [437, 8] width 17 height 7
click at [439, 5] on div "12" at bounding box center [437, 8] width 17 height 17
click at [440, 6] on icon at bounding box center [437, 7] width 5 height 5
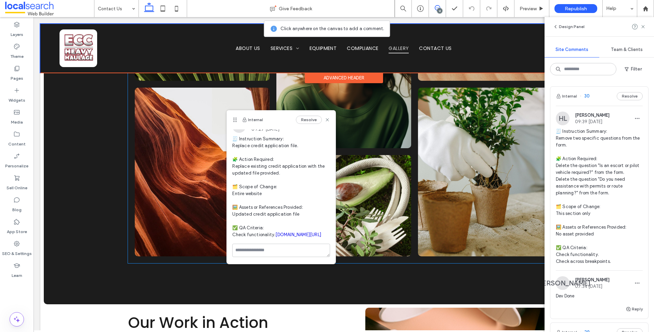
scroll to position [38, 0]
click at [275, 232] on link "[DOMAIN_NAME][URL]" at bounding box center [298, 234] width 46 height 5
click at [291, 232] on link "[DOMAIN_NAME][URL]" at bounding box center [298, 234] width 46 height 5
click at [325, 117] on icon at bounding box center [327, 119] width 5 height 5
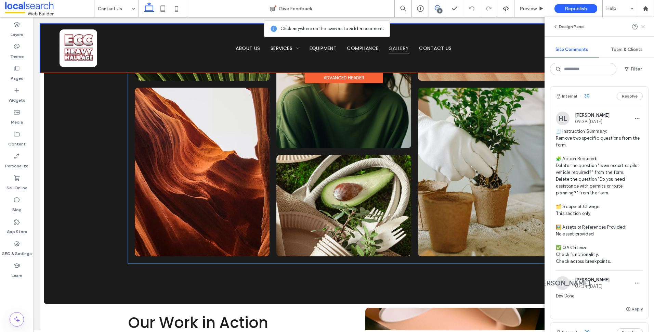
click at [643, 25] on icon at bounding box center [642, 26] width 5 height 5
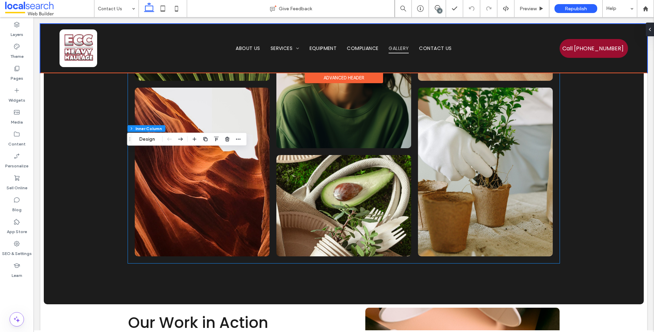
type input "**"
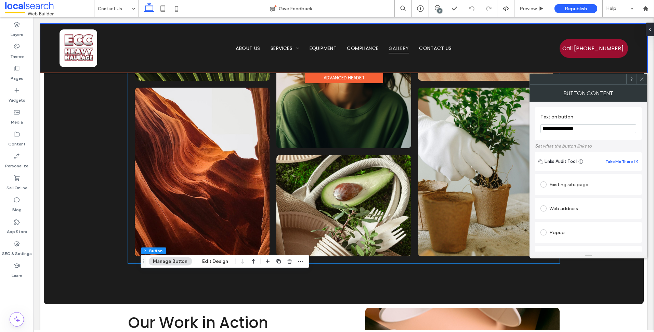
scroll to position [157, 0]
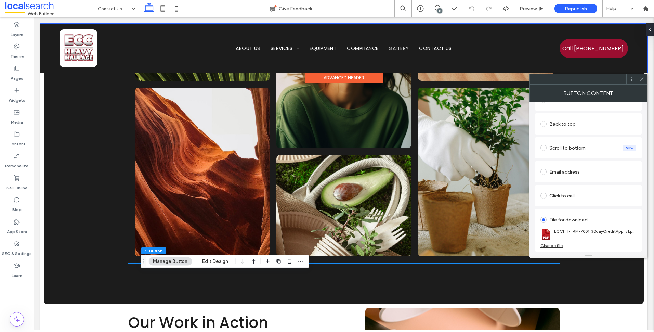
click at [554, 243] on section "ECCHH-FRM-7001_30dayCreditApp_v1.pdf" at bounding box center [589, 234] width 96 height 18
click at [554, 246] on div "Change file" at bounding box center [552, 245] width 22 height 5
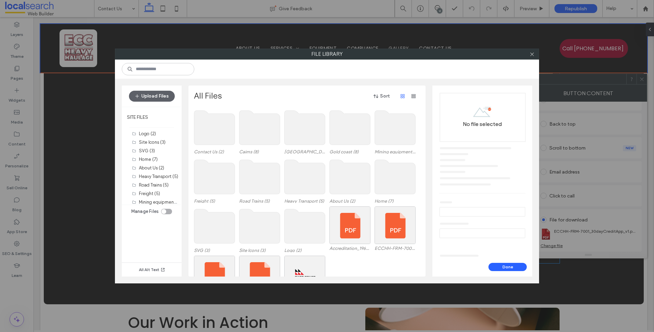
scroll to position [28, 0]
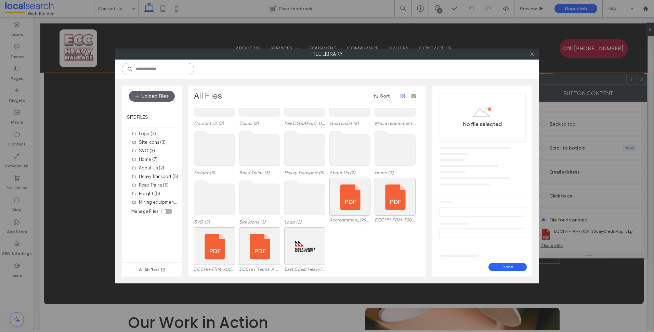
click at [169, 69] on input at bounding box center [158, 69] width 73 height 12
type input "*"
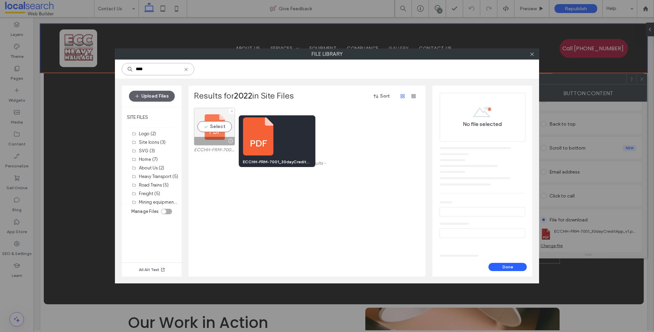
type input "****"
click at [222, 130] on div "Select" at bounding box center [214, 127] width 41 height 38
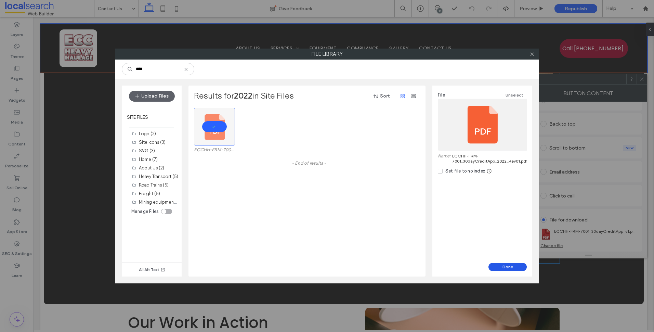
click at [507, 271] on button "Done" at bounding box center [508, 267] width 38 height 8
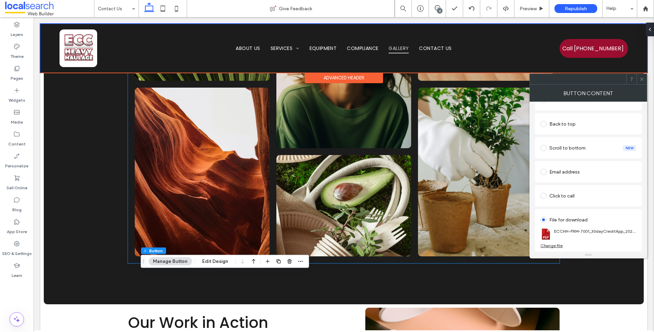
click at [641, 75] on span at bounding box center [641, 79] width 5 height 10
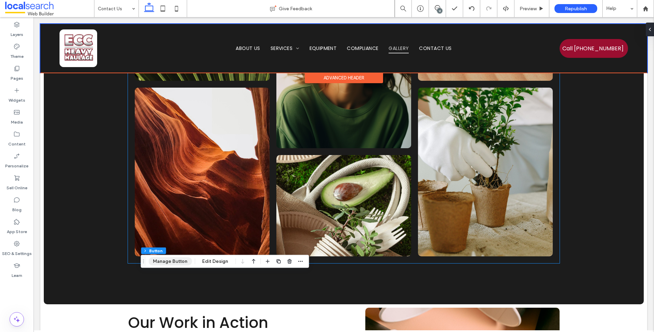
click at [164, 260] on button "Manage Button" at bounding box center [169, 261] width 43 height 8
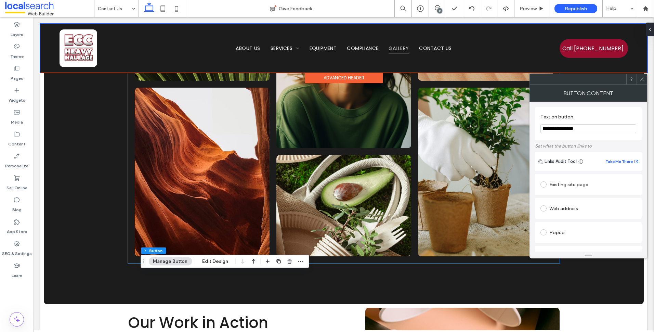
scroll to position [157, 0]
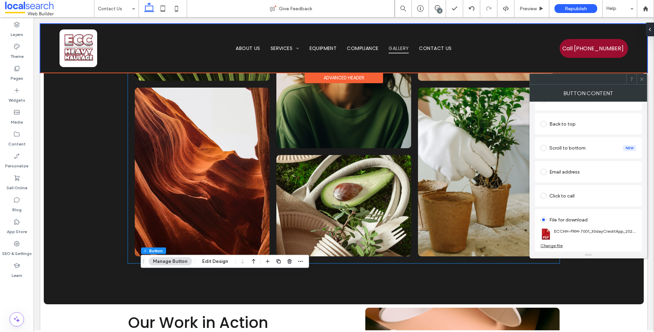
click at [556, 244] on div "Change file" at bounding box center [552, 245] width 22 height 5
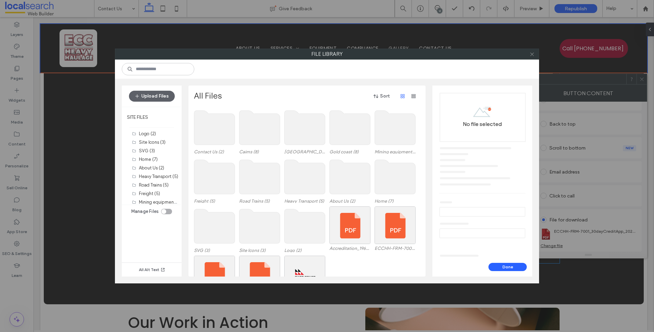
click at [533, 56] on icon at bounding box center [532, 54] width 5 height 5
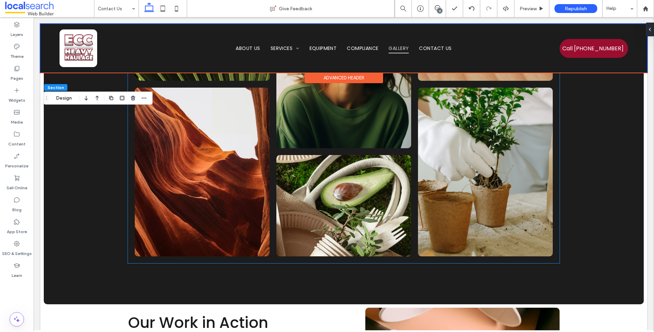
click at [441, 10] on div "12" at bounding box center [439, 10] width 5 height 5
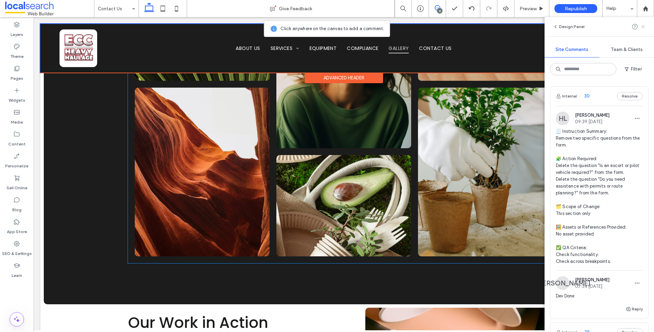
click at [644, 27] on use at bounding box center [643, 26] width 3 height 3
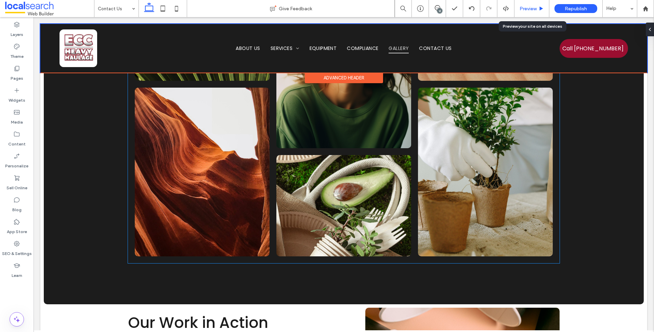
click at [533, 10] on span "Preview" at bounding box center [528, 9] width 17 height 6
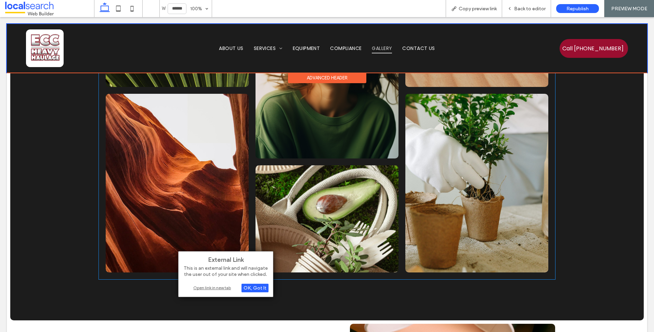
click at [213, 286] on div "Open link in new tab" at bounding box center [226, 287] width 86 height 7
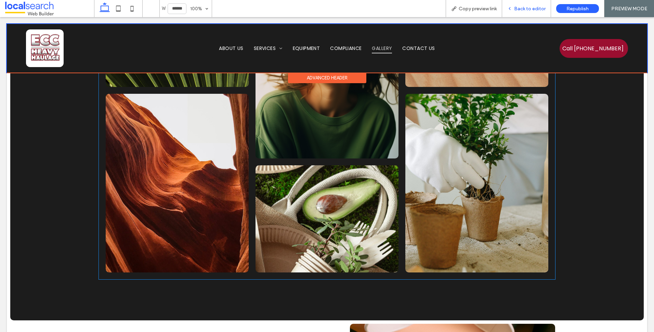
click at [525, 9] on span "Back to editor" at bounding box center [529, 9] width 31 height 6
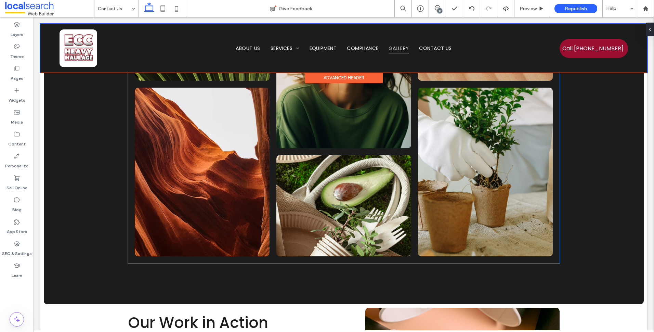
click at [437, 11] on div "12" at bounding box center [439, 10] width 5 height 5
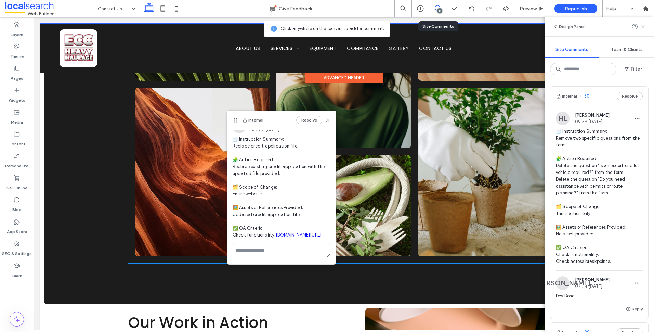
scroll to position [38, 0]
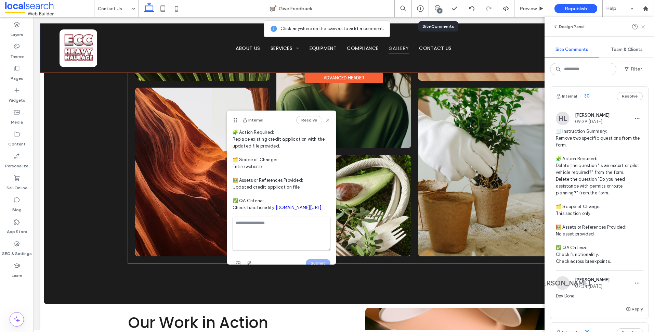
click at [282, 251] on textarea at bounding box center [282, 234] width 98 height 34
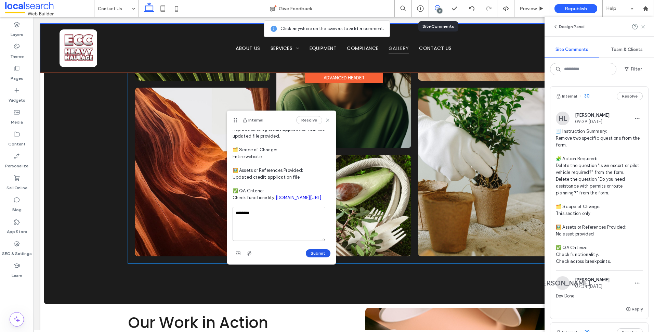
type textarea "********"
click at [315, 257] on button "Submit" at bounding box center [318, 253] width 25 height 8
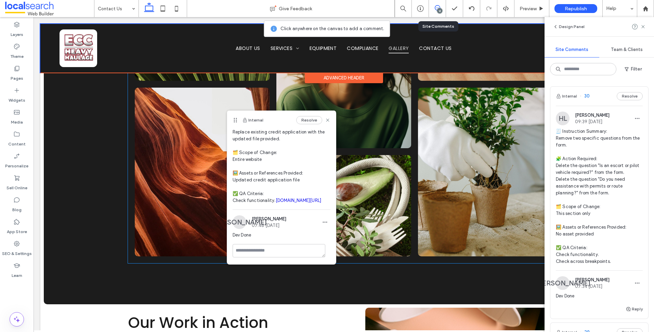
scroll to position [73, 0]
click at [646, 26] on icon at bounding box center [642, 26] width 5 height 5
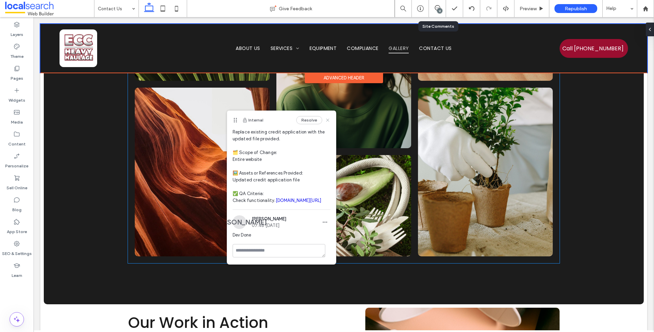
click at [325, 119] on icon at bounding box center [327, 119] width 5 height 5
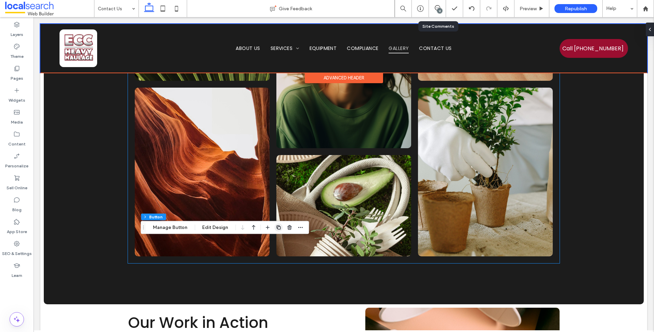
click at [280, 230] on span "button" at bounding box center [278, 227] width 8 height 8
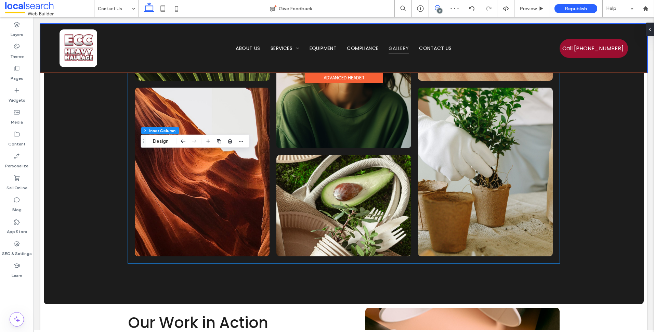
click at [441, 8] on span at bounding box center [437, 7] width 17 height 5
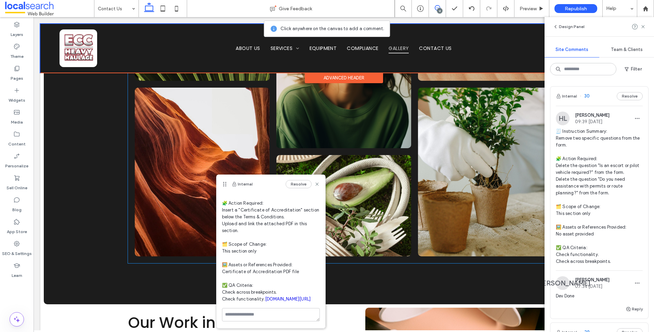
scroll to position [59, 0]
click at [265, 296] on link "[DOMAIN_NAME][URL]" at bounding box center [288, 298] width 46 height 5
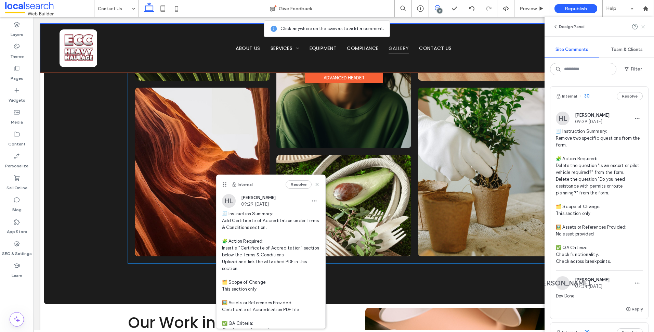
click at [645, 28] on icon at bounding box center [642, 26] width 5 height 5
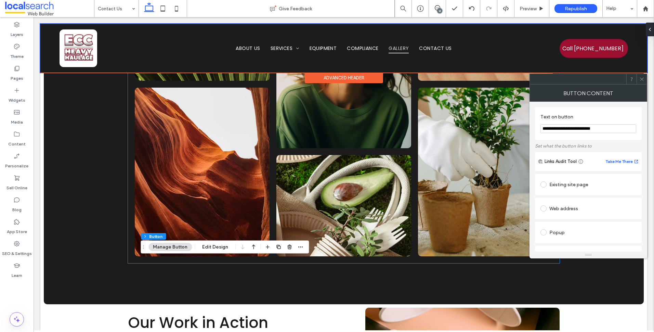
type input "**********"
click at [640, 77] on icon at bounding box center [641, 79] width 5 height 5
type input "**"
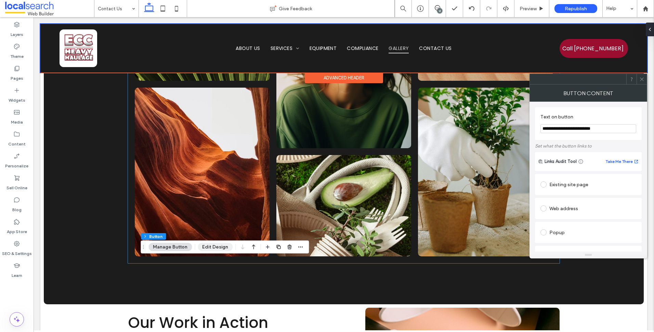
click at [224, 249] on button "Edit Design" at bounding box center [215, 247] width 35 height 8
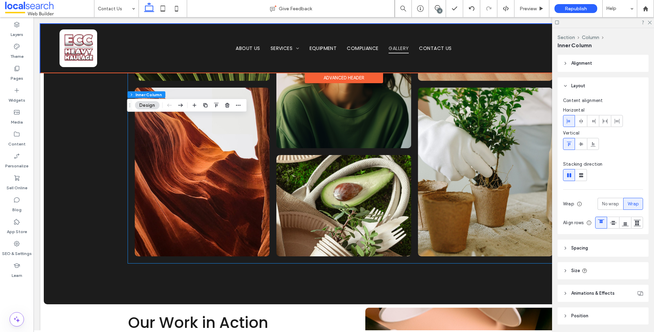
click at [439, 9] on div "12" at bounding box center [439, 10] width 5 height 5
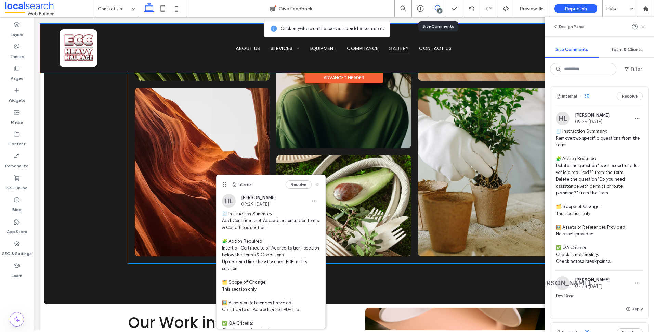
click at [314, 183] on icon at bounding box center [316, 184] width 5 height 5
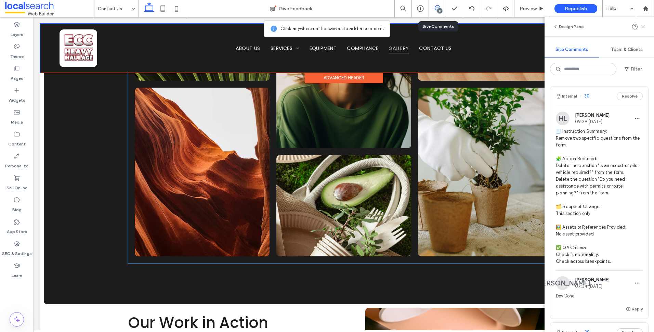
click at [646, 25] on icon at bounding box center [642, 26] width 5 height 5
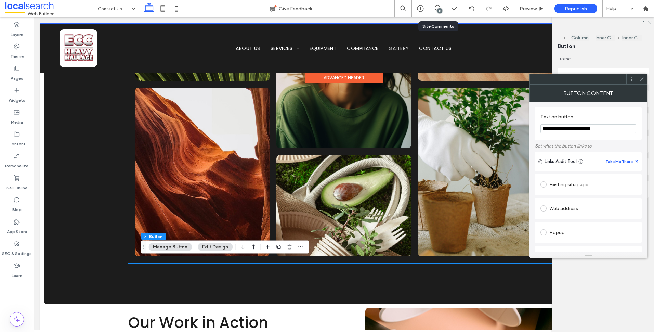
click at [570, 129] on input "**********" at bounding box center [589, 128] width 96 height 9
type input "**********"
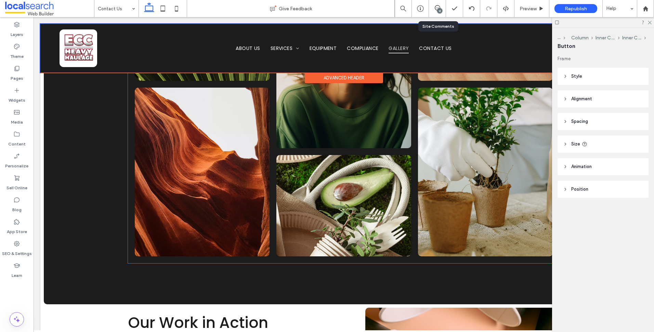
type input "***"
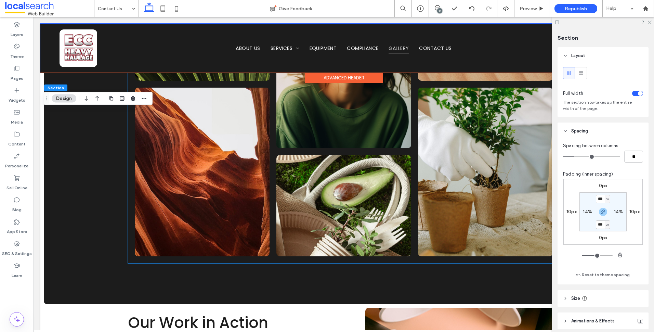
drag, startPoint x: 438, startPoint y: 8, endPoint x: 432, endPoint y: 16, distance: 11.0
click at [438, 8] on icon at bounding box center [437, 7] width 5 height 5
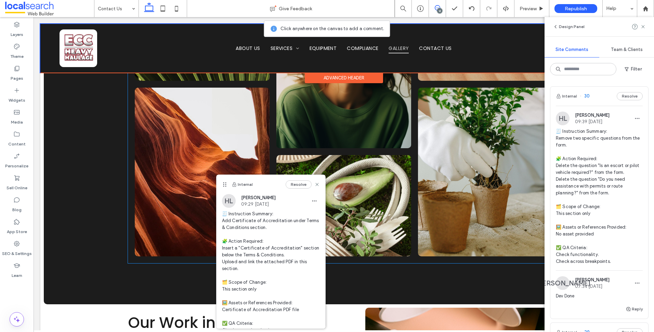
scroll to position [59, 0]
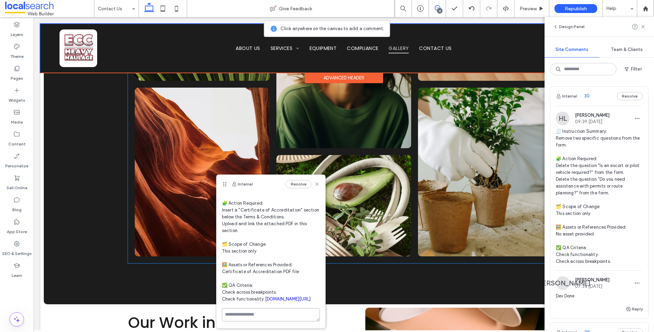
click at [280, 309] on textarea at bounding box center [271, 314] width 98 height 13
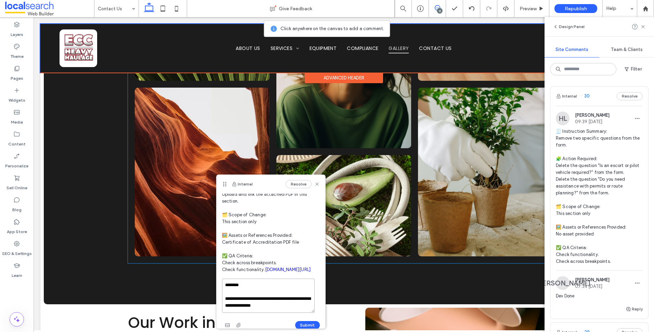
scroll to position [96, 0]
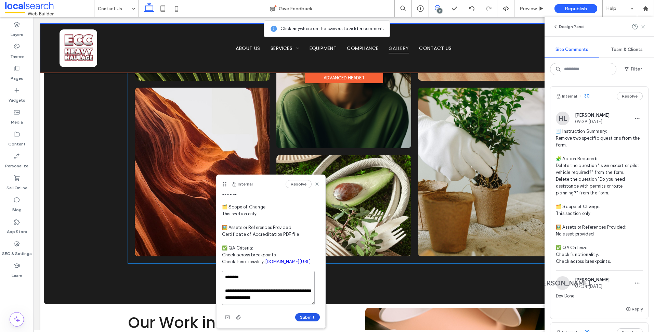
type textarea "**********"
click at [305, 319] on button "Submit" at bounding box center [307, 317] width 25 height 8
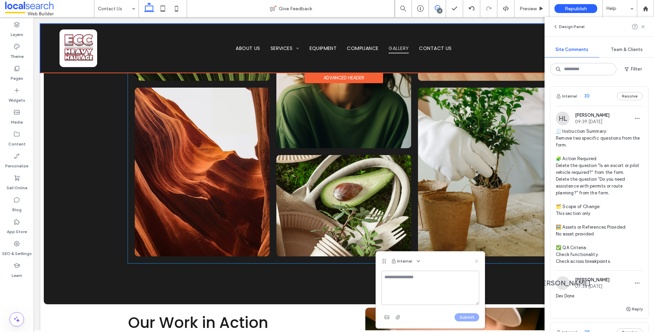
click at [476, 262] on use at bounding box center [476, 260] width 3 height 3
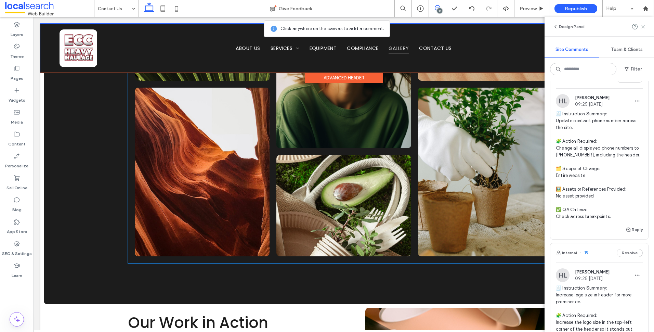
scroll to position [2329, 0]
click at [611, 221] on span "🧾 Instruction Summary: Update contact phone number across the site. 🧩 Action Re…" at bounding box center [599, 166] width 87 height 109
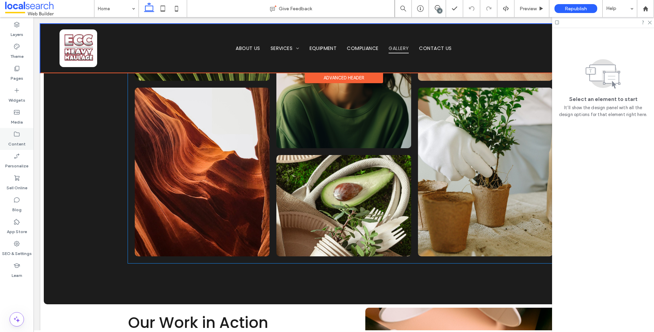
click at [21, 137] on div "Content" at bounding box center [17, 139] width 34 height 22
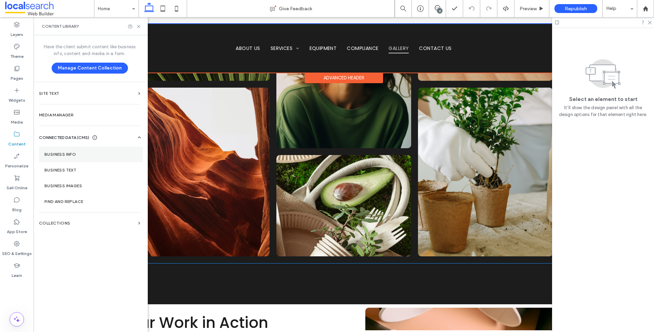
click at [84, 155] on label "Business Info" at bounding box center [90, 154] width 93 height 5
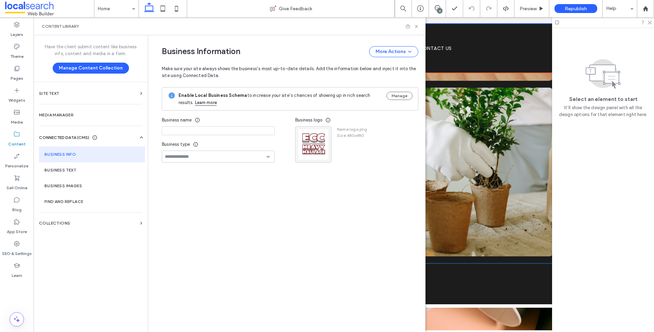
type input "**********"
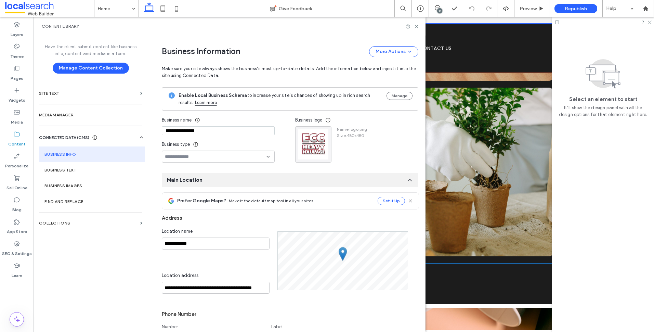
scroll to position [60, 0]
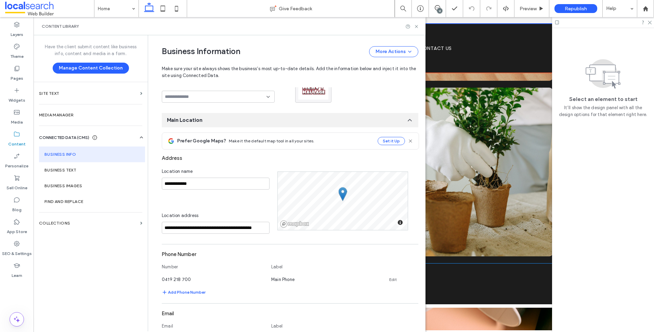
click at [105, 293] on div "Have the client submit content like business info, content and media in a form.…" at bounding box center [91, 182] width 114 height 295
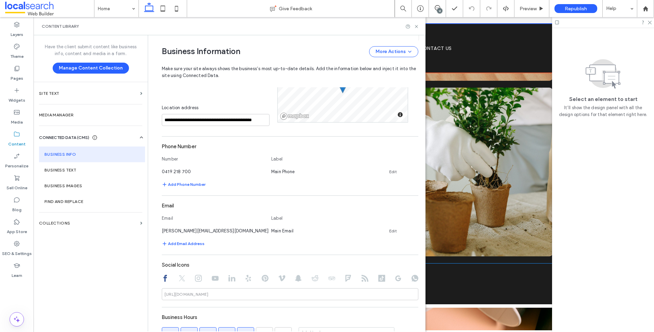
scroll to position [94, 0]
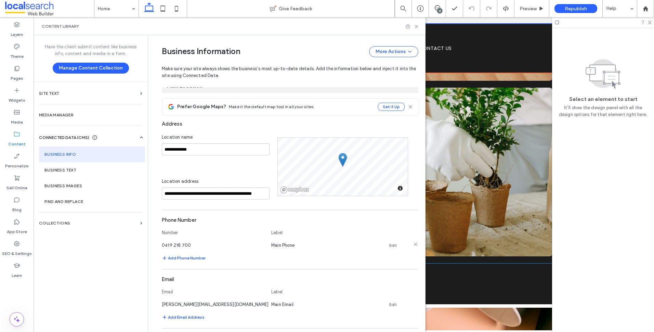
click at [389, 245] on link "Edit" at bounding box center [393, 245] width 8 height 5
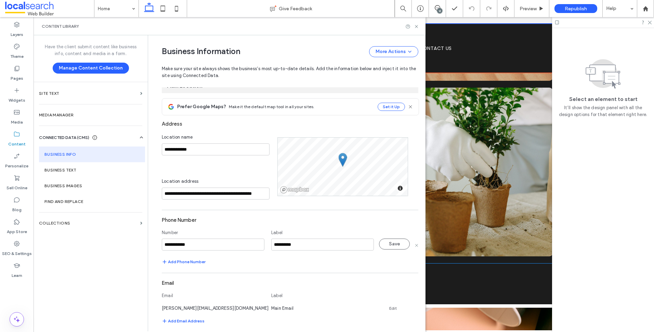
click at [170, 244] on input "**********" at bounding box center [213, 244] width 103 height 12
click at [178, 244] on input "**********" at bounding box center [213, 244] width 103 height 12
drag, startPoint x: 196, startPoint y: 246, endPoint x: 180, endPoint y: 249, distance: 16.2
click at [180, 249] on input "**********" at bounding box center [213, 244] width 103 height 12
type input "**********"
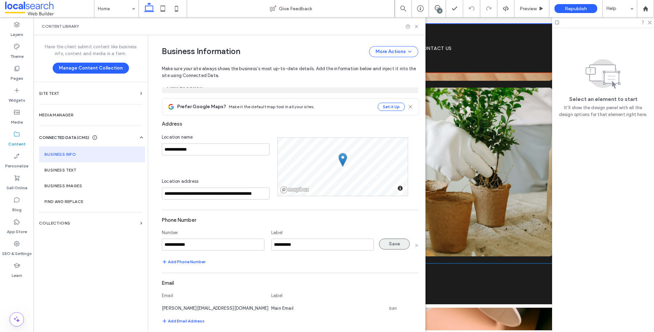
click at [397, 244] on button "Save" at bounding box center [394, 243] width 31 height 11
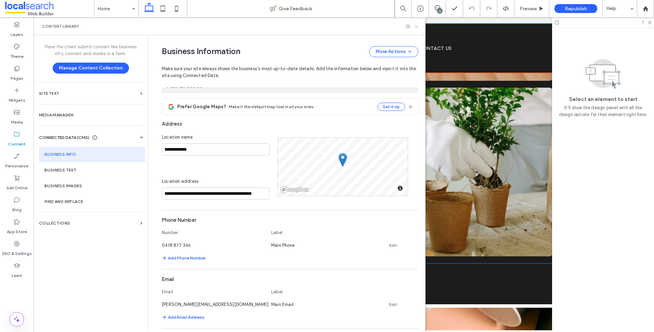
click at [415, 26] on icon at bounding box center [416, 26] width 5 height 5
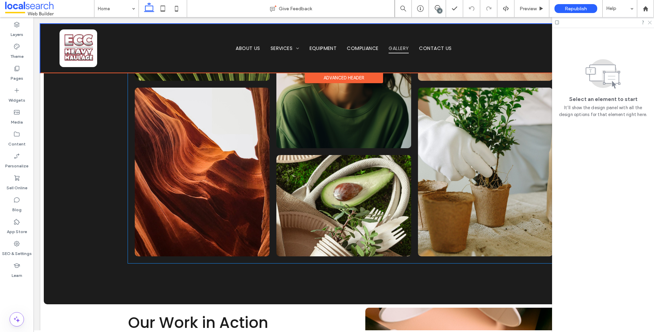
click at [648, 20] on icon at bounding box center [649, 22] width 4 height 4
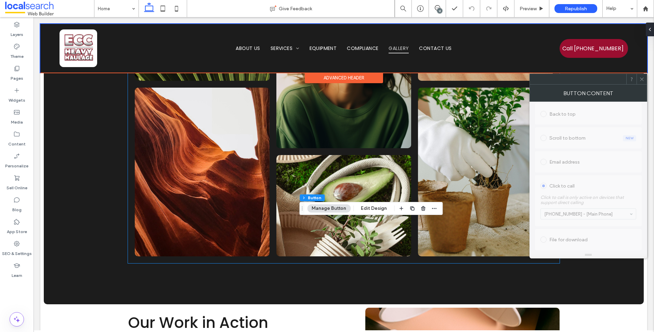
scroll to position [200, 0]
click at [645, 80] on div at bounding box center [642, 79] width 10 height 10
click at [642, 80] on icon at bounding box center [641, 79] width 5 height 5
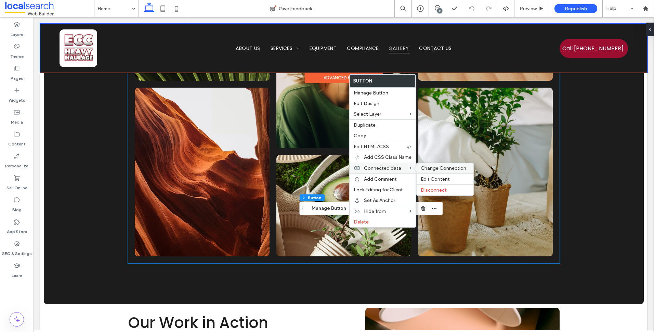
click at [425, 169] on span "Change Connection" at bounding box center [444, 168] width 46 height 6
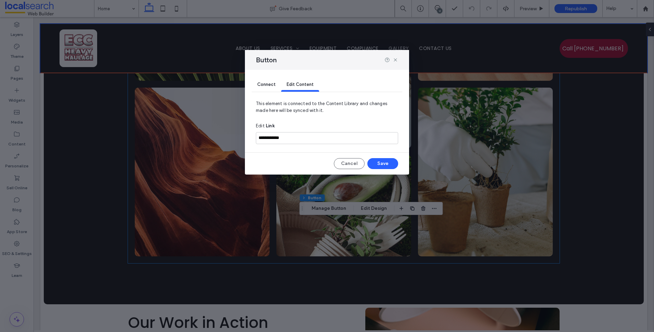
click at [271, 84] on span "Connect" at bounding box center [266, 84] width 18 height 5
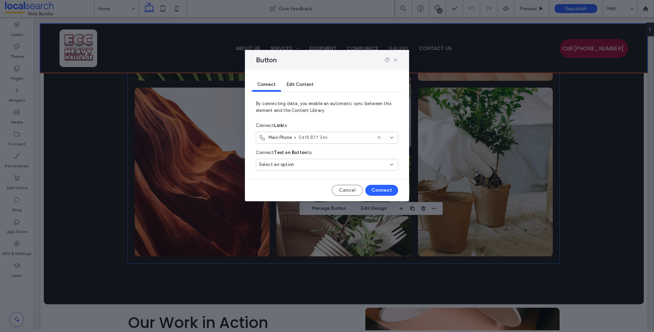
click at [341, 167] on div "Select an option" at bounding box center [323, 164] width 128 height 7
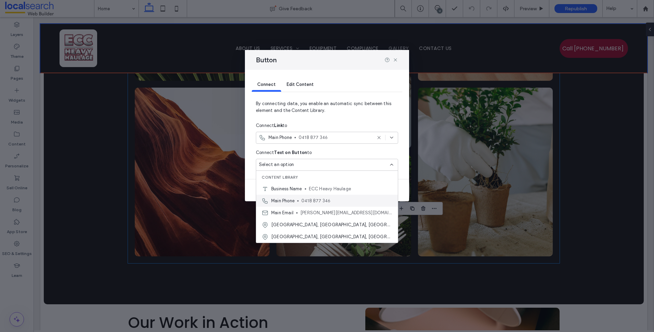
click at [329, 204] on span "0418 877 346" at bounding box center [346, 200] width 91 height 7
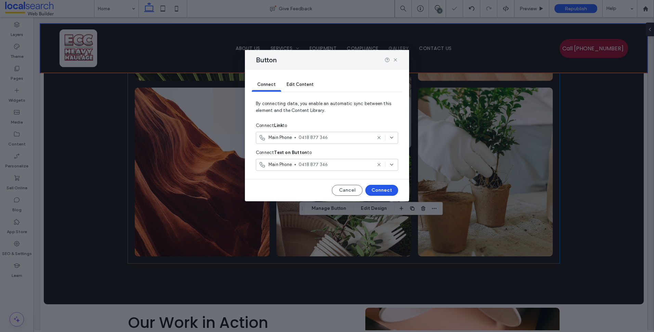
click at [383, 185] on button "Connect" at bounding box center [381, 190] width 33 height 11
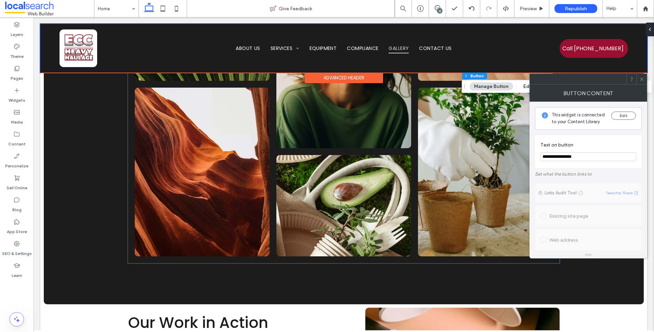
scroll to position [171, 0]
click at [632, 134] on span "Links Audit Tool Take Me There Existing site page Web address Popup Anchor Back…" at bounding box center [588, 144] width 107 height 271
drag, startPoint x: 591, startPoint y: 154, endPoint x: 552, endPoint y: 155, distance: 39.4
click at [552, 155] on input "**********" at bounding box center [589, 156] width 96 height 9
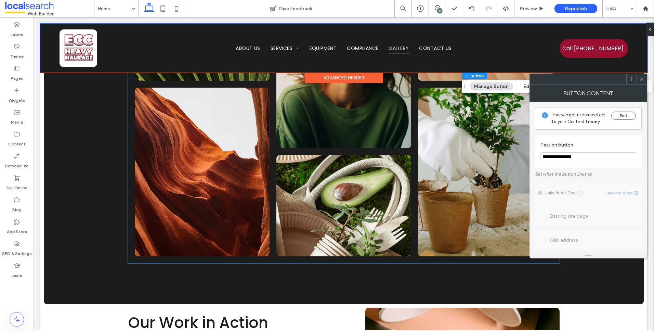
paste input "Text on button"
type input "**********"
click at [644, 78] on icon at bounding box center [641, 79] width 5 height 5
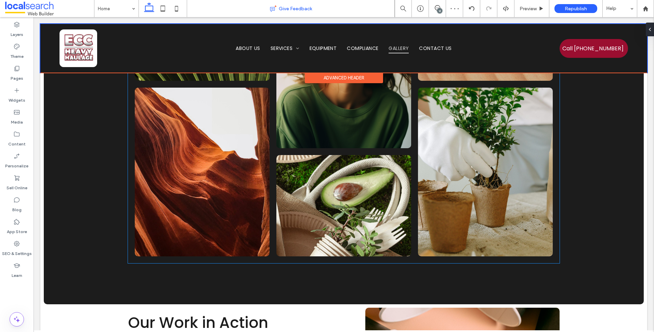
type input "*******"
type input "**"
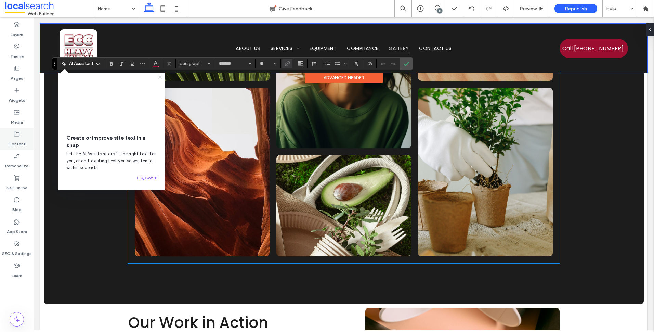
click at [22, 144] on label "Content" at bounding box center [16, 143] width 17 height 10
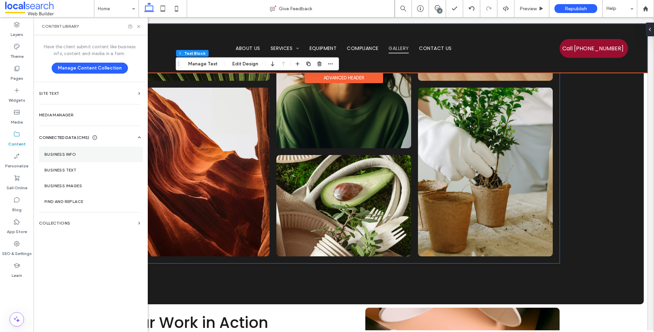
click at [85, 152] on label "Business Info" at bounding box center [90, 154] width 93 height 5
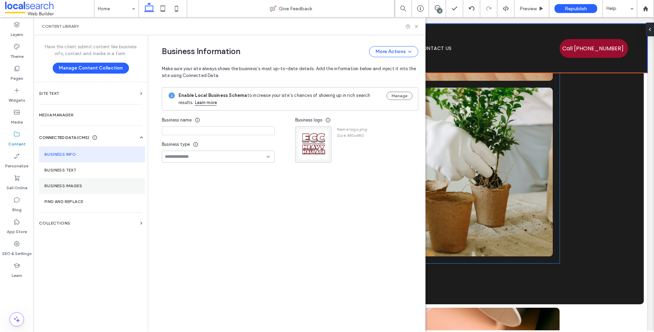
type input "**********"
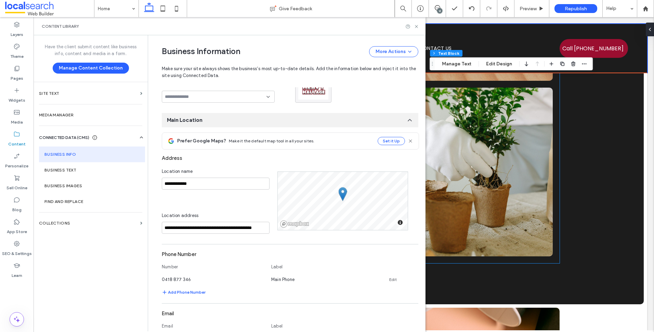
scroll to position [128, 0]
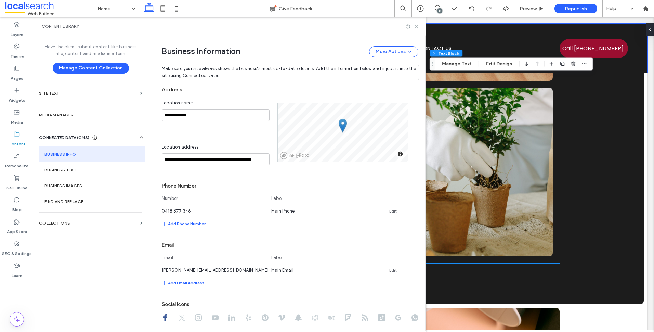
click at [415, 27] on icon at bounding box center [416, 26] width 5 height 5
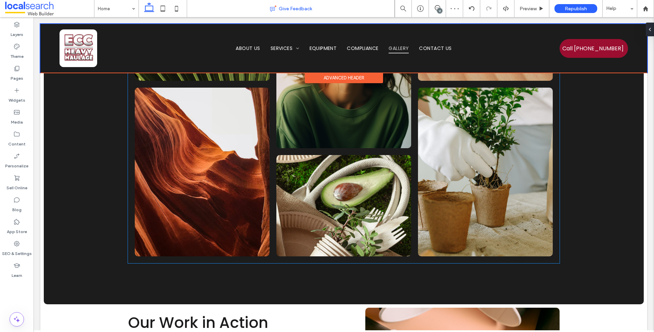
type input "*******"
type input "**"
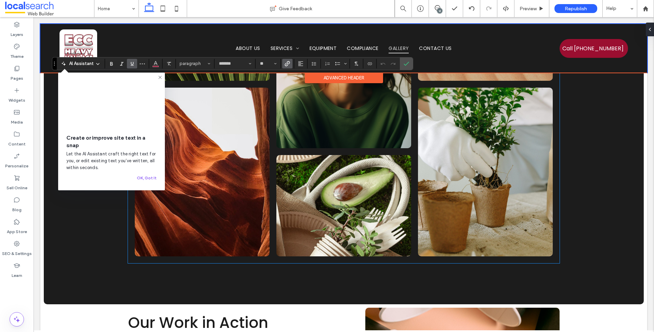
click at [285, 65] on icon "Link" at bounding box center [287, 63] width 5 height 5
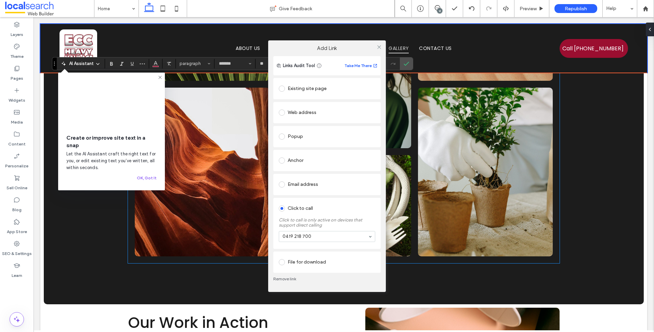
click at [330, 242] on div "0419 218 700" at bounding box center [327, 236] width 96 height 11
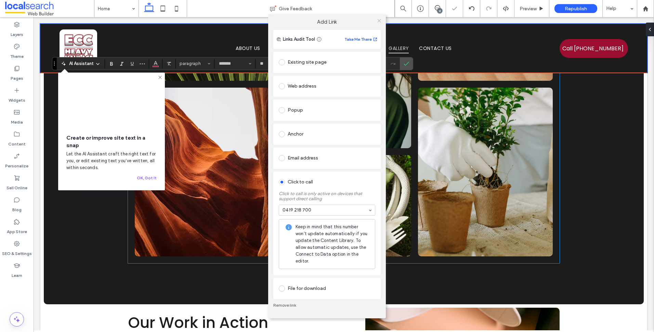
click at [380, 23] on icon at bounding box center [379, 20] width 5 height 5
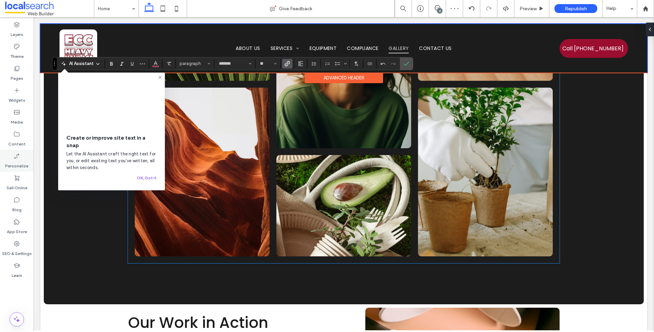
click at [22, 140] on label "Content" at bounding box center [16, 143] width 17 height 10
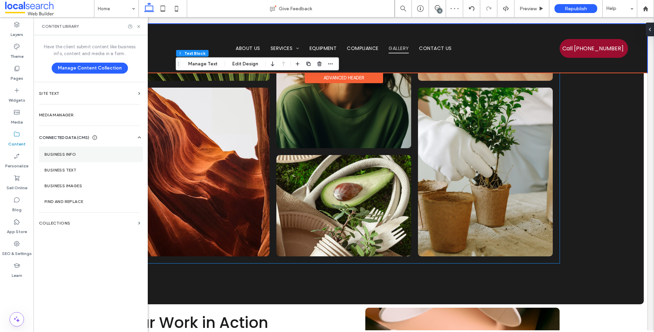
click at [60, 154] on label "Business Info" at bounding box center [90, 154] width 93 height 5
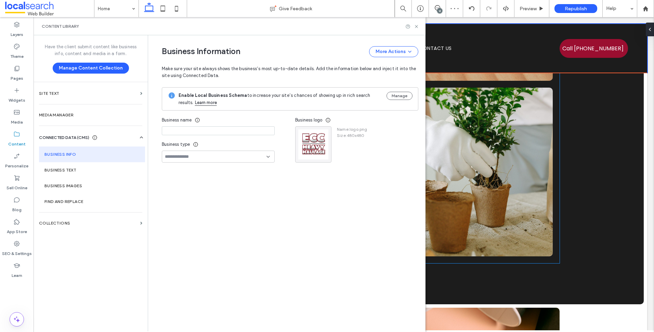
type input "**********"
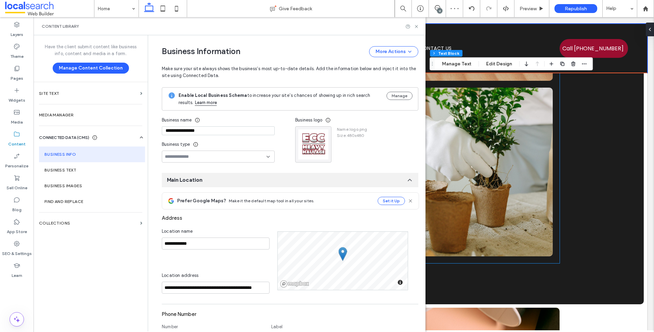
scroll to position [206, 0]
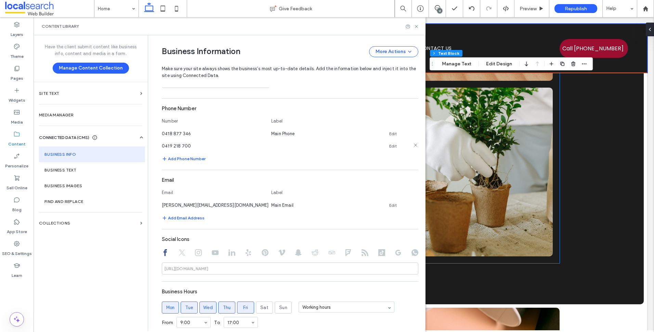
click at [414, 143] on icon at bounding box center [415, 144] width 5 height 5
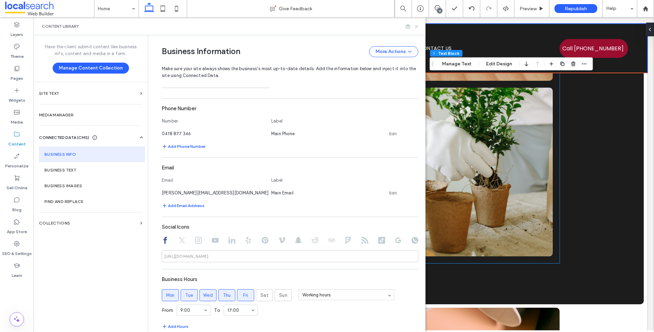
click at [417, 25] on icon at bounding box center [416, 26] width 5 height 5
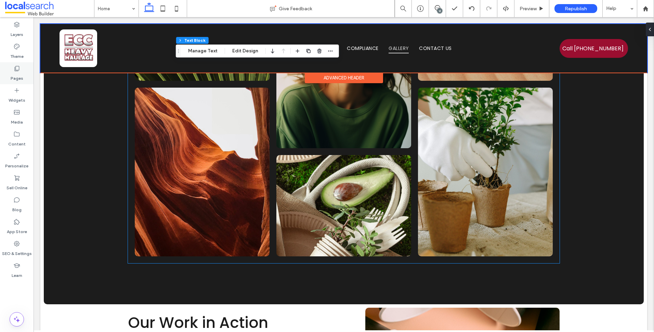
click at [15, 68] on icon at bounding box center [16, 68] width 7 height 7
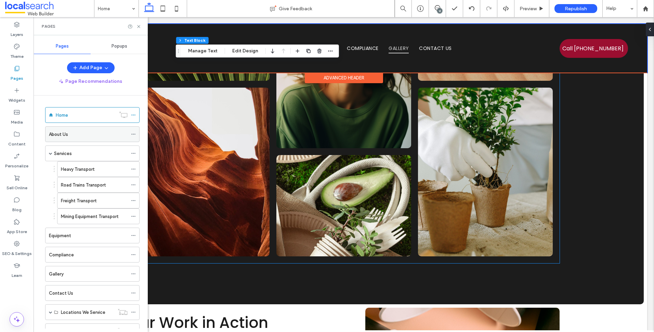
click at [77, 136] on div "About Us" at bounding box center [88, 134] width 79 height 7
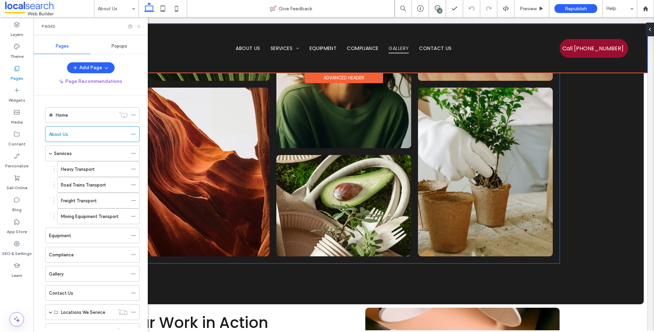
click at [137, 27] on icon at bounding box center [138, 26] width 5 height 5
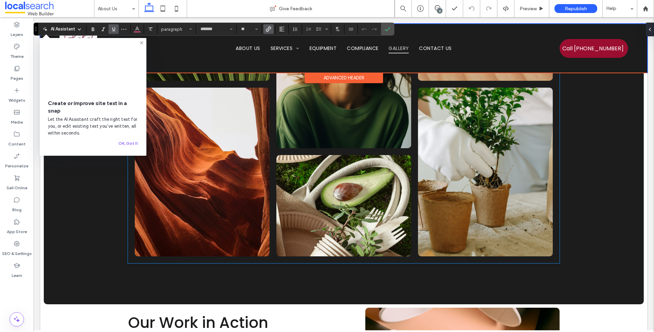
click at [269, 29] on use "Link" at bounding box center [268, 29] width 5 height 5
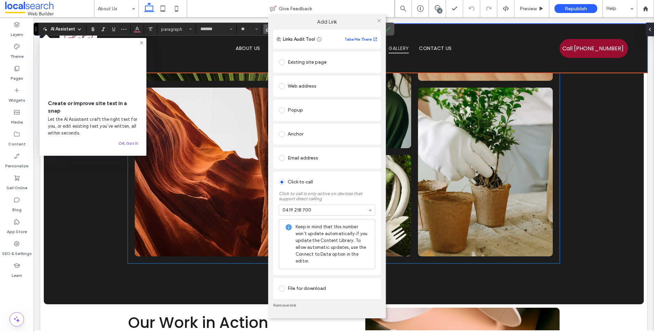
click at [288, 307] on link "Remove link" at bounding box center [326, 304] width 107 height 5
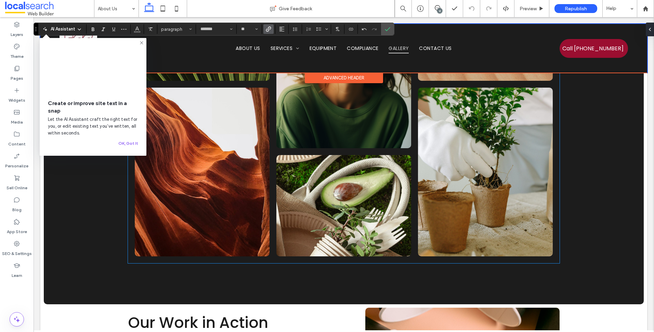
click at [268, 28] on use "Link" at bounding box center [268, 29] width 5 height 5
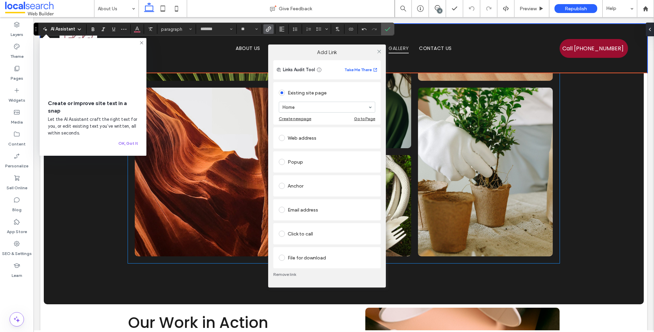
click at [324, 232] on div "Click to call" at bounding box center [327, 233] width 96 height 11
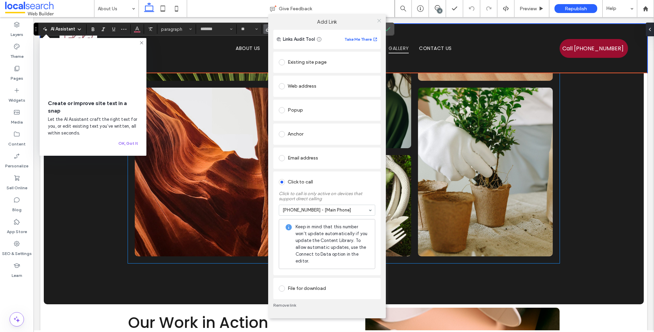
click at [379, 22] on icon at bounding box center [379, 20] width 5 height 5
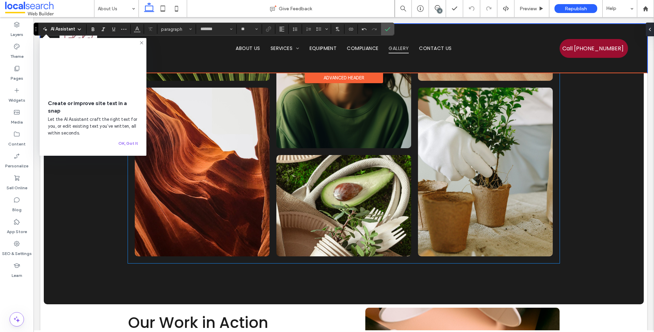
click at [141, 43] on icon at bounding box center [141, 42] width 5 height 5
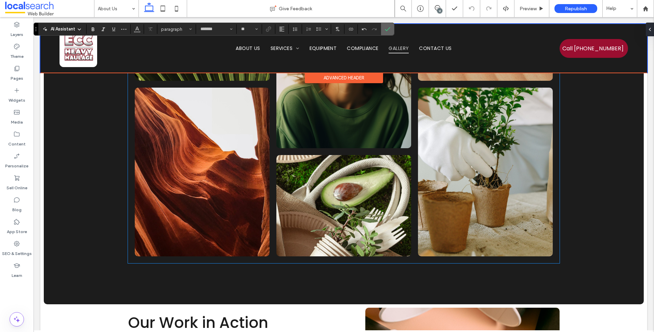
click at [388, 29] on use "Confirm" at bounding box center [387, 29] width 5 height 4
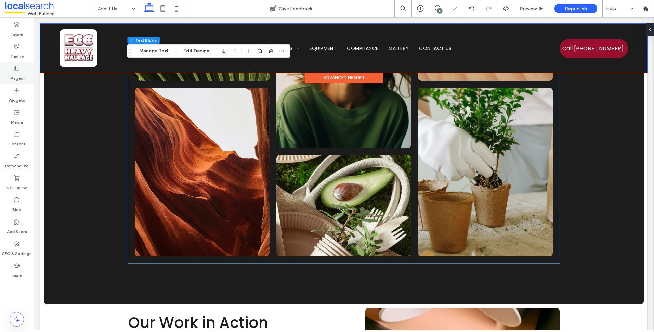
click at [21, 64] on div "Pages" at bounding box center [17, 73] width 34 height 22
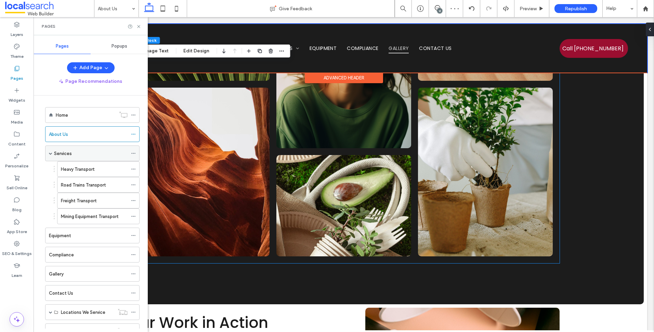
click at [112, 152] on div "Services" at bounding box center [91, 153] width 74 height 7
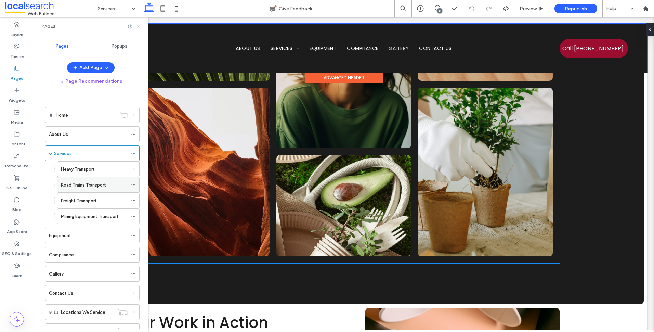
click at [82, 179] on div "Road Trains Transport" at bounding box center [94, 184] width 67 height 15
click at [102, 171] on div "Heavy Transport" at bounding box center [94, 169] width 67 height 7
click at [138, 26] on use at bounding box center [138, 26] width 3 height 3
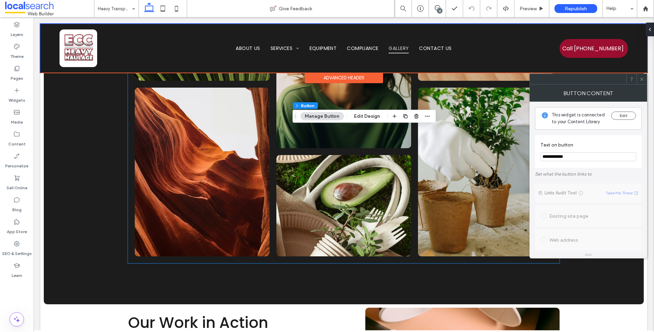
paste input "Text on button"
type input "**********"
click at [643, 79] on use at bounding box center [641, 78] width 3 height 3
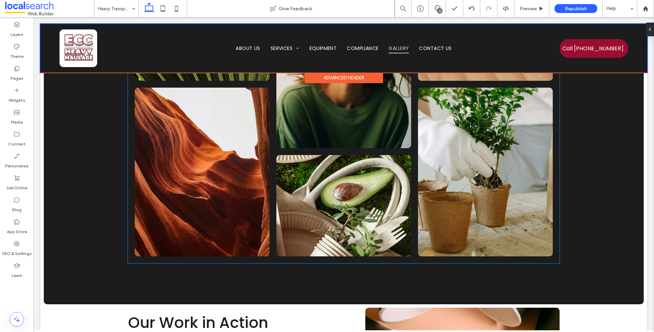
type input "*******"
type input "**"
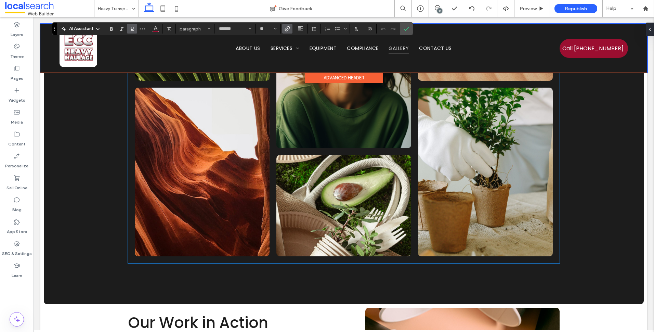
click at [285, 27] on icon "Link" at bounding box center [287, 28] width 5 height 5
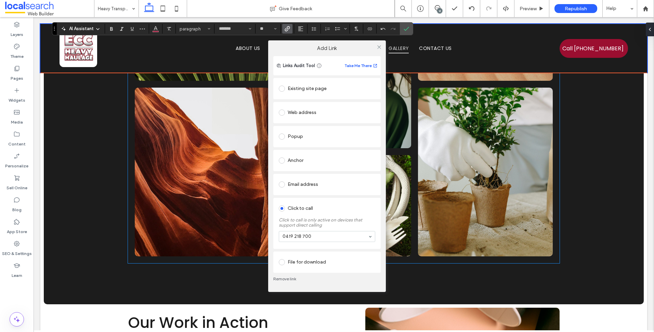
click at [292, 277] on link "Remove link" at bounding box center [326, 278] width 107 height 5
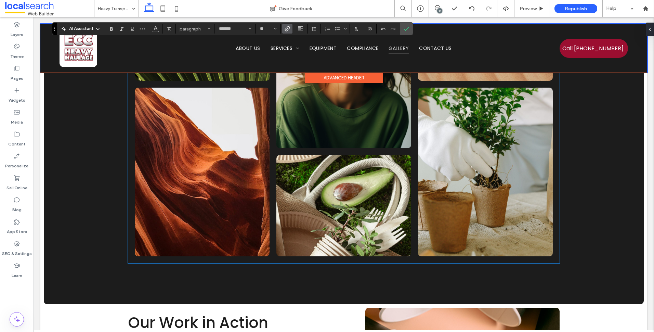
click at [286, 30] on icon "Link" at bounding box center [287, 28] width 5 height 5
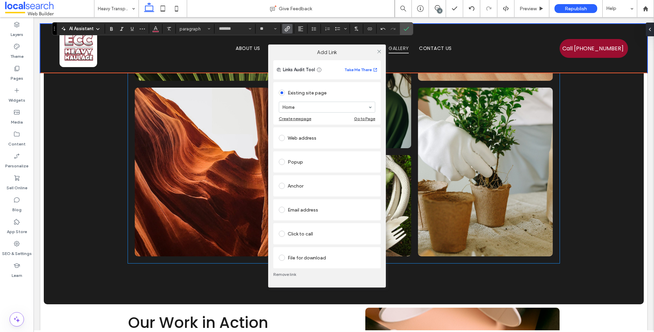
click at [318, 232] on div "Click to call" at bounding box center [327, 233] width 96 height 11
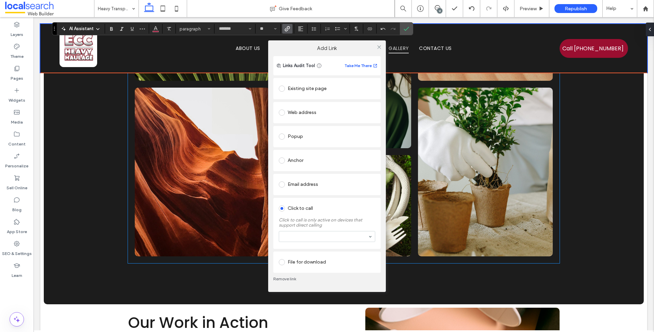
click at [333, 244] on section at bounding box center [327, 237] width 96 height 18
click at [334, 241] on div at bounding box center [327, 236] width 96 height 11
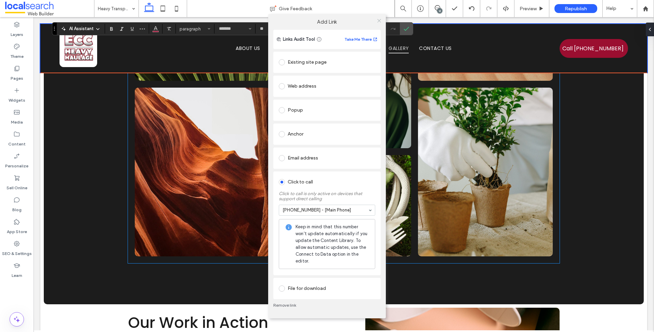
click at [380, 20] on icon at bounding box center [379, 20] width 5 height 5
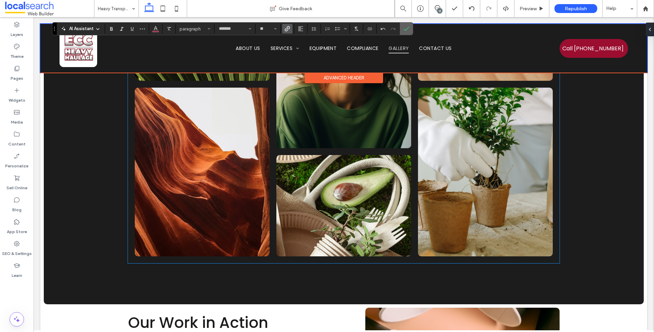
click at [402, 30] on label "Confirm" at bounding box center [406, 29] width 10 height 12
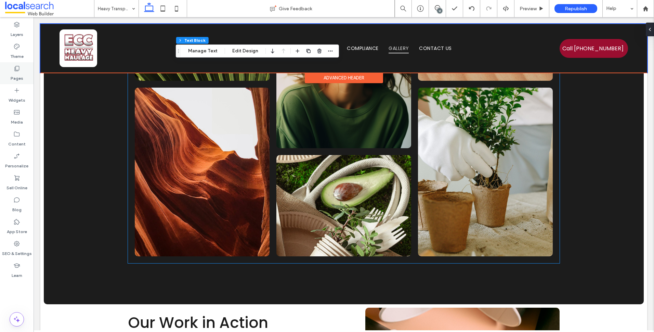
click at [29, 70] on div "Pages" at bounding box center [17, 73] width 34 height 22
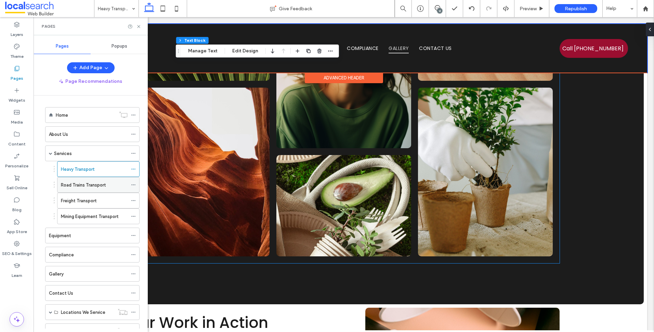
click at [96, 192] on div "Road Trains Transport" at bounding box center [94, 184] width 67 height 15
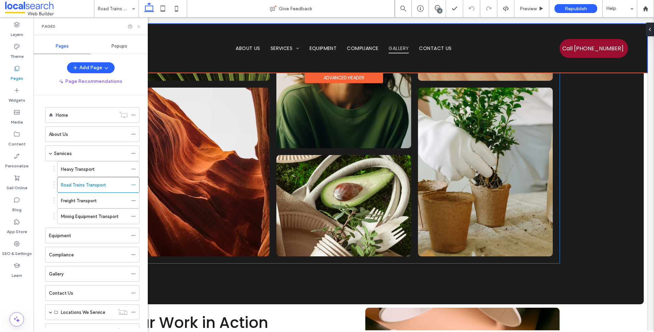
click at [141, 24] on icon at bounding box center [138, 26] width 5 height 5
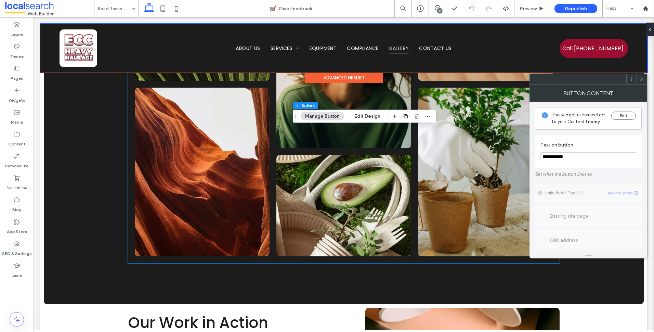
click at [576, 155] on input "**********" at bounding box center [589, 156] width 96 height 9
click at [646, 80] on div at bounding box center [642, 79] width 10 height 10
drag, startPoint x: 568, startPoint y: 154, endPoint x: 588, endPoint y: 155, distance: 20.2
click at [568, 154] on input "**********" at bounding box center [589, 156] width 96 height 9
paste input "Text on button"
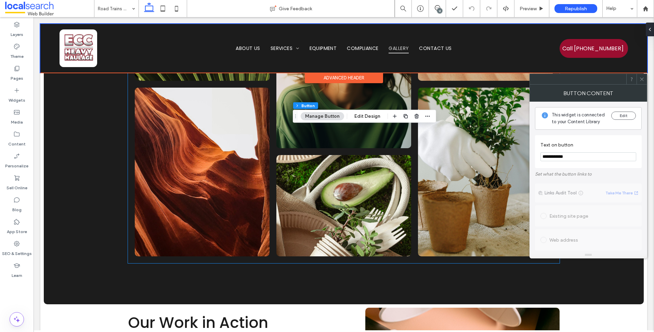
type input "**********"
click at [642, 83] on span at bounding box center [641, 79] width 5 height 10
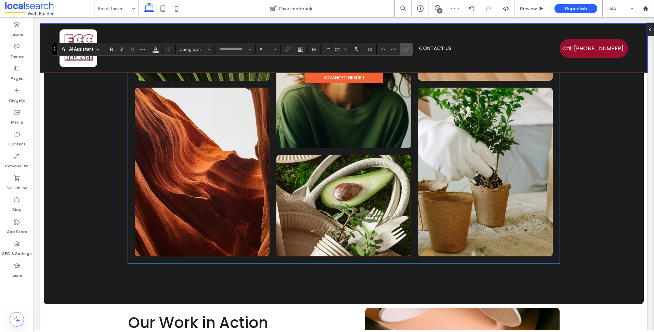
type input "*******"
type input "**"
click at [287, 47] on icon "Link" at bounding box center [287, 49] width 5 height 5
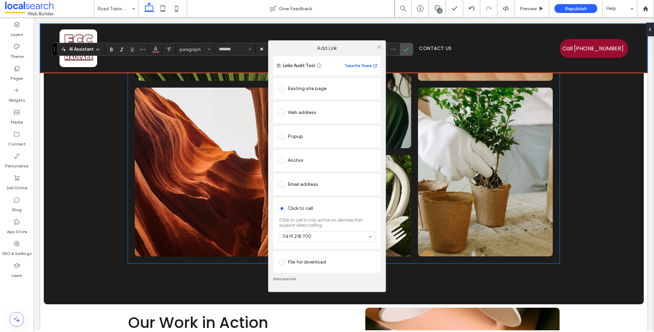
click at [297, 278] on link "Remove link" at bounding box center [326, 278] width 107 height 5
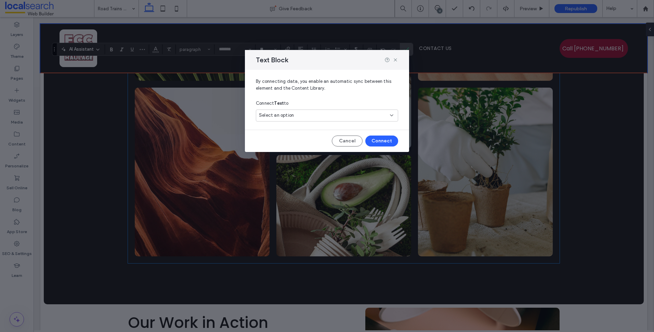
click at [285, 114] on span "Select an option" at bounding box center [276, 115] width 35 height 7
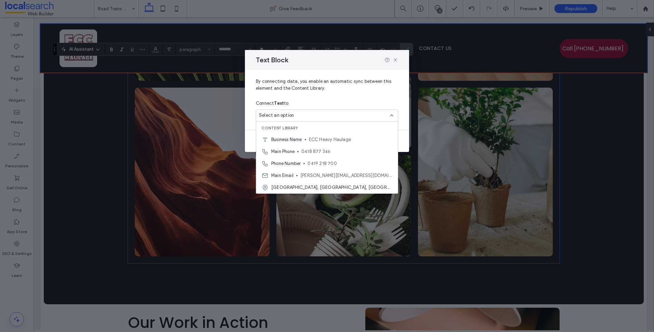
click at [388, 91] on span "By connecting data, you enable an automatic sync between this element and the C…" at bounding box center [327, 87] width 142 height 19
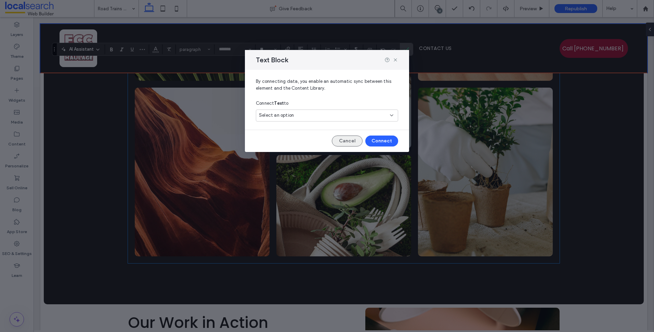
click at [348, 136] on button "Cancel" at bounding box center [347, 140] width 31 height 11
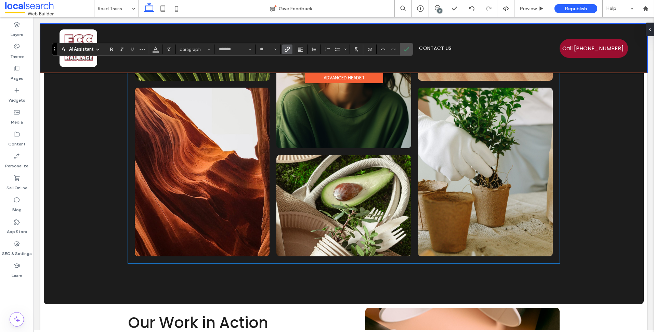
click at [288, 46] on span "Link" at bounding box center [287, 49] width 5 height 9
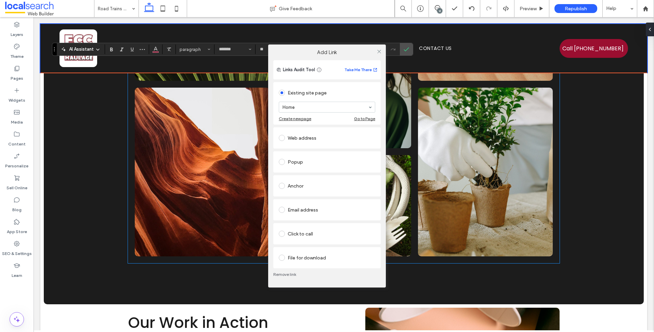
click at [310, 237] on div "Click to call" at bounding box center [327, 233] width 96 height 11
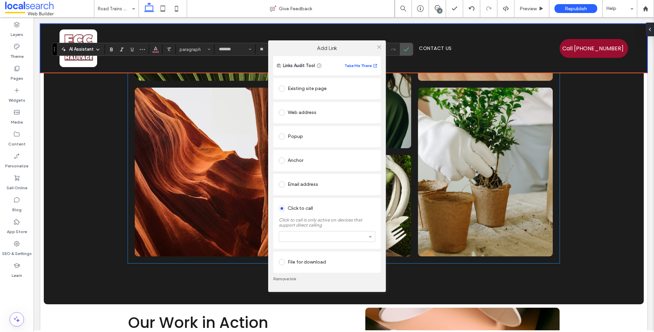
click at [306, 242] on div at bounding box center [327, 236] width 96 height 11
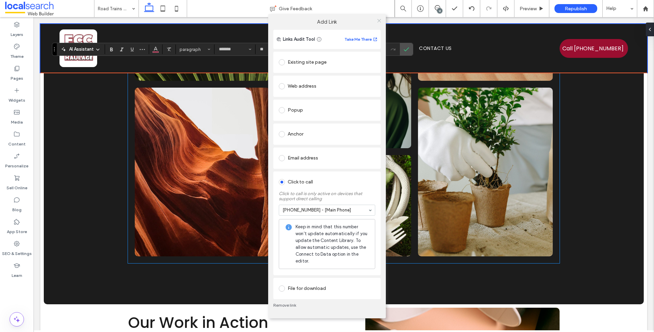
click at [378, 22] on use at bounding box center [378, 20] width 3 height 3
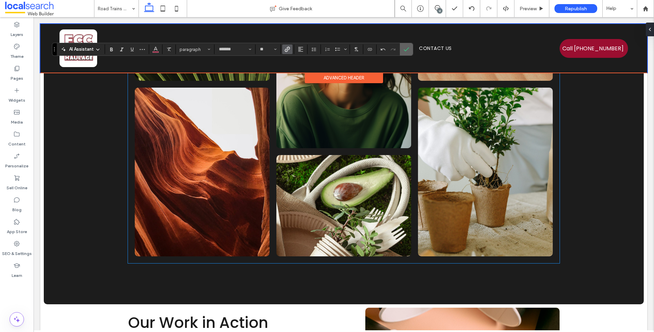
click at [404, 47] on icon "Confirm" at bounding box center [406, 49] width 5 height 5
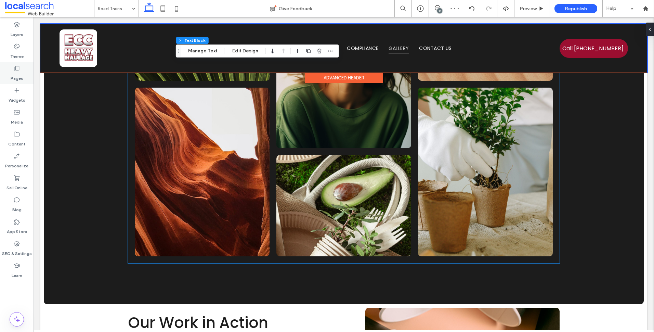
click at [29, 68] on div "Pages" at bounding box center [17, 73] width 34 height 22
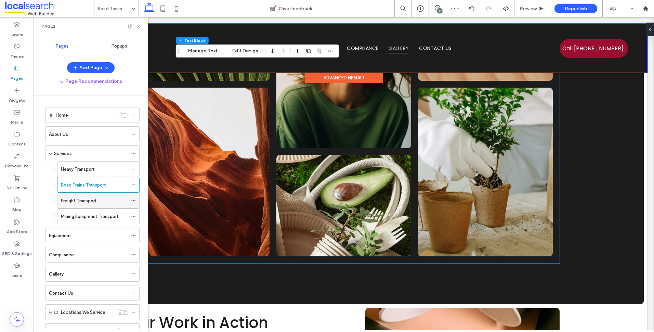
click at [74, 198] on label "Freight Transport" at bounding box center [79, 201] width 36 height 12
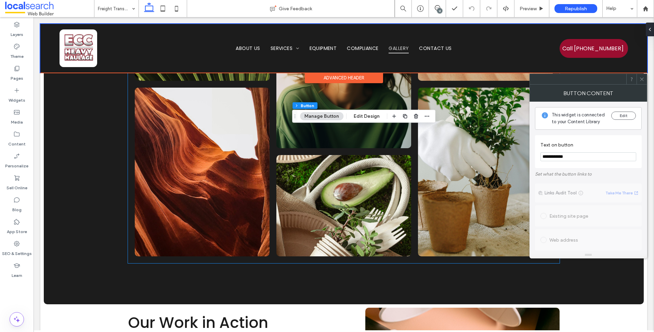
type input "**"
click at [587, 159] on input "**********" at bounding box center [589, 156] width 96 height 9
paste input "Text on button"
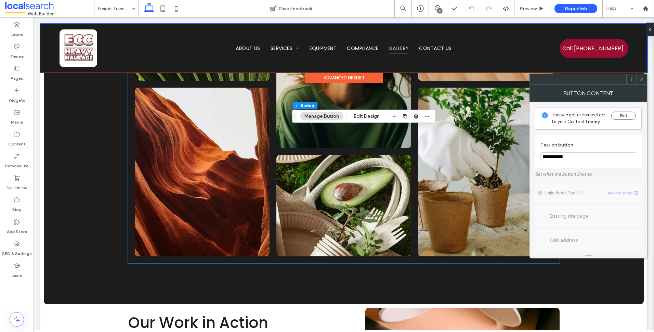
type input "**********"
click at [643, 83] on span at bounding box center [641, 79] width 5 height 10
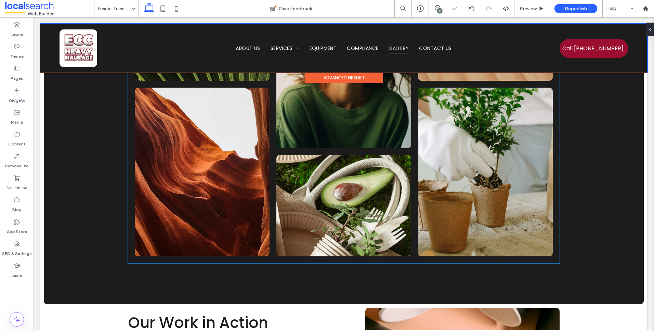
type input "*******"
type input "**"
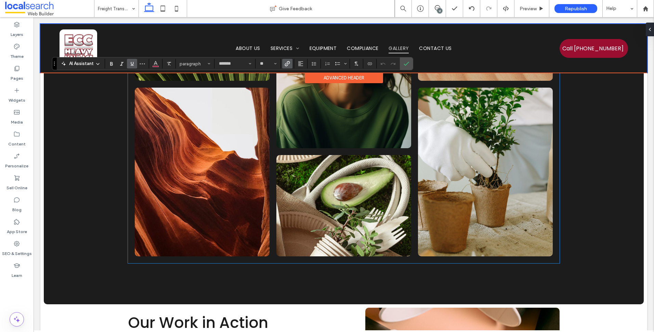
click at [289, 61] on icon "Link" at bounding box center [287, 63] width 5 height 5
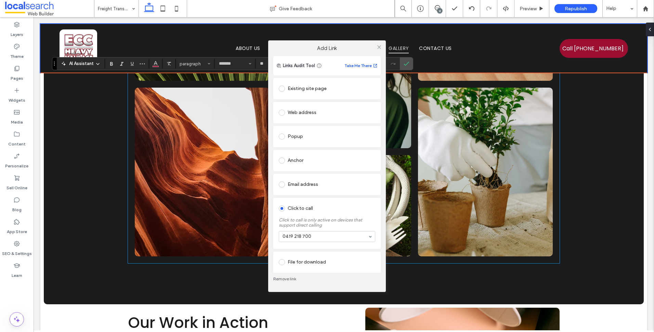
click at [294, 277] on link "Remove link" at bounding box center [326, 278] width 107 height 5
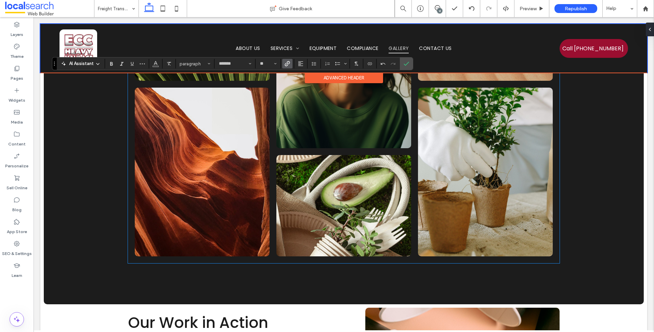
click at [288, 62] on icon "Link" at bounding box center [287, 63] width 5 height 5
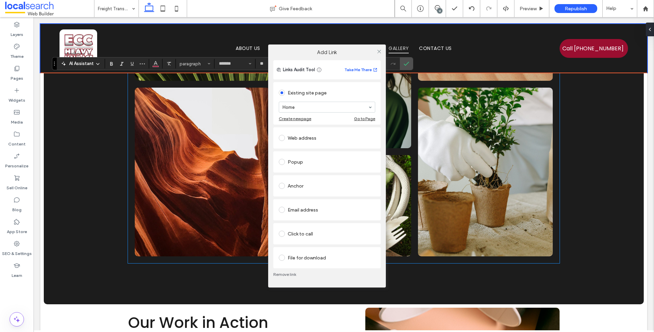
click at [321, 230] on div "Click to call" at bounding box center [327, 233] width 96 height 11
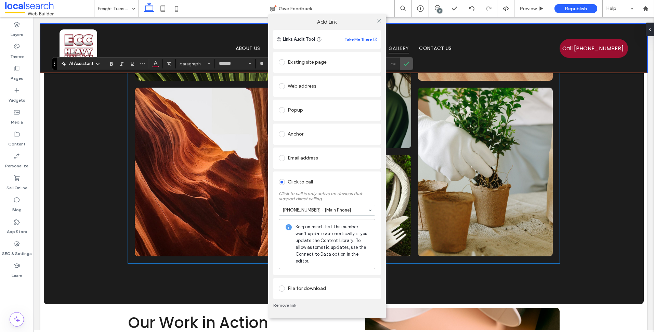
click at [377, 21] on icon at bounding box center [379, 20] width 5 height 5
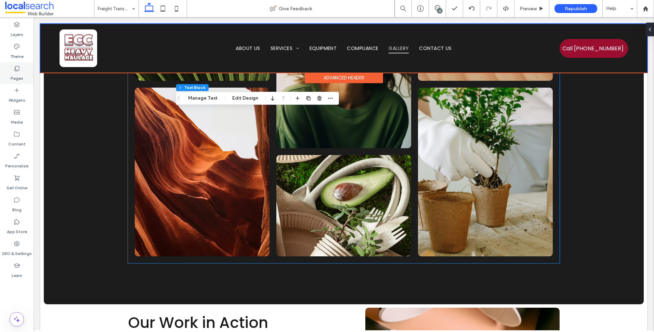
click at [22, 71] on div "Pages" at bounding box center [17, 73] width 34 height 22
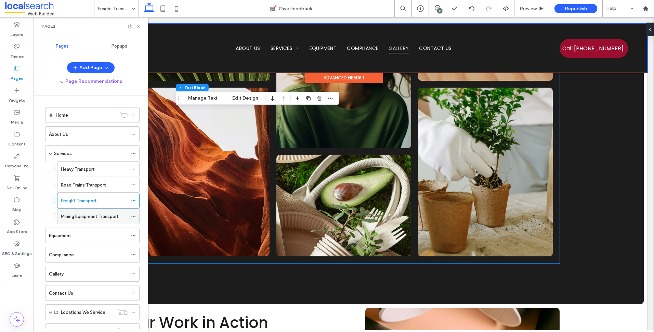
click at [90, 216] on label "Mining Equipment Transport" at bounding box center [89, 216] width 57 height 12
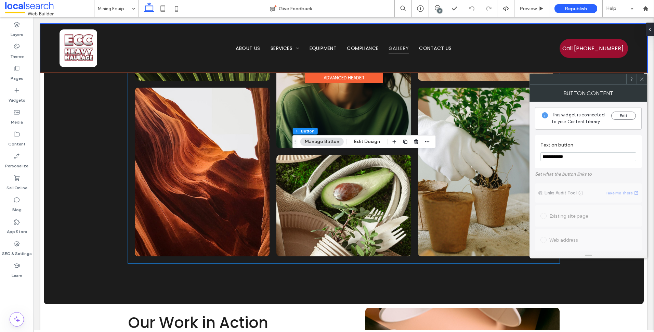
click at [589, 158] on input "**********" at bounding box center [589, 156] width 96 height 9
paste input "Text on button"
type input "**********"
click at [643, 79] on icon at bounding box center [641, 79] width 5 height 5
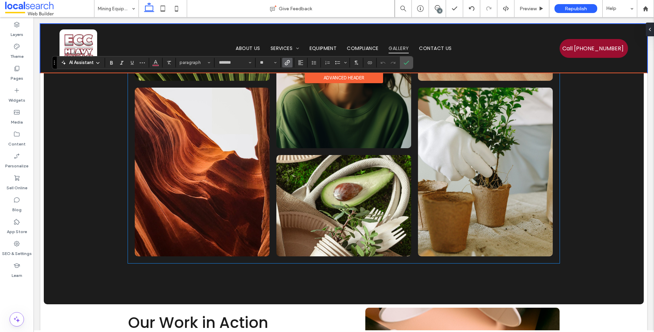
click at [289, 58] on span "Link" at bounding box center [287, 62] width 5 height 9
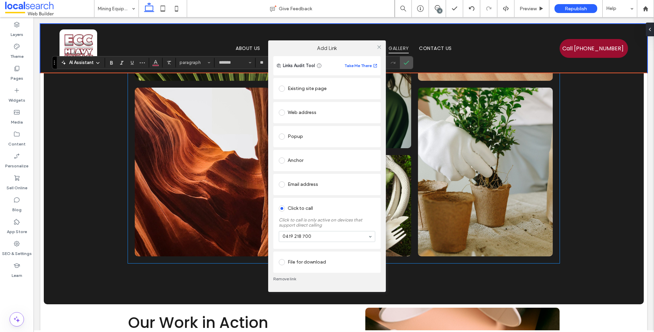
click at [284, 279] on link "Remove link" at bounding box center [326, 278] width 107 height 5
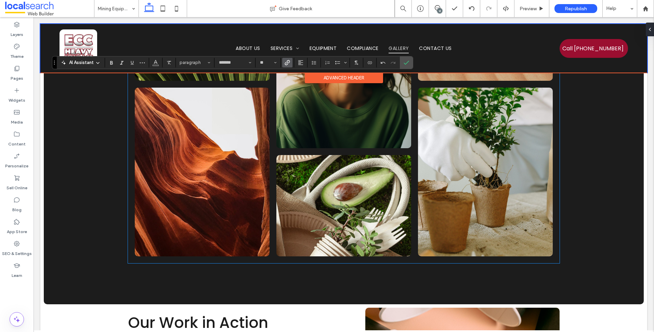
click at [285, 64] on use "Link" at bounding box center [287, 62] width 5 height 5
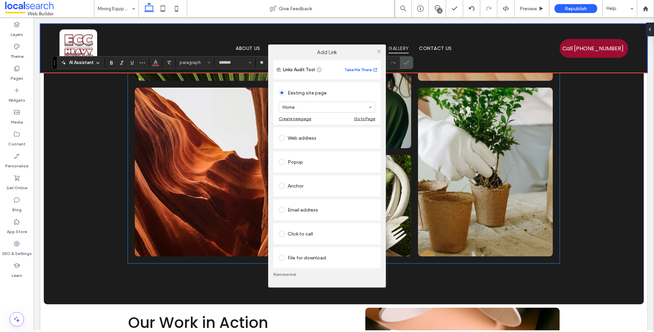
click at [323, 231] on div "Click to call" at bounding box center [327, 233] width 96 height 11
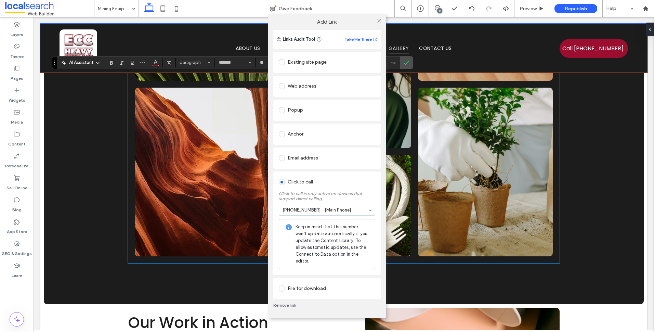
click at [383, 22] on div at bounding box center [379, 21] width 10 height 10
click at [381, 21] on icon at bounding box center [379, 20] width 5 height 5
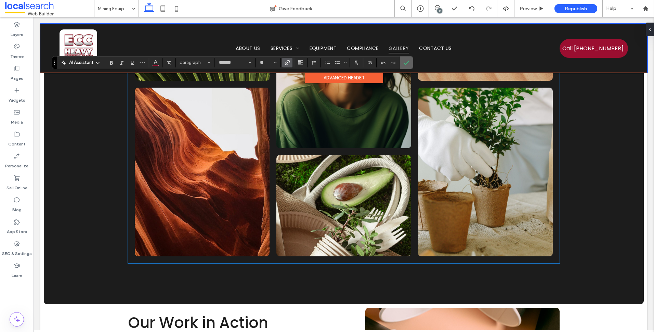
click at [408, 64] on icon "Confirm" at bounding box center [406, 62] width 5 height 5
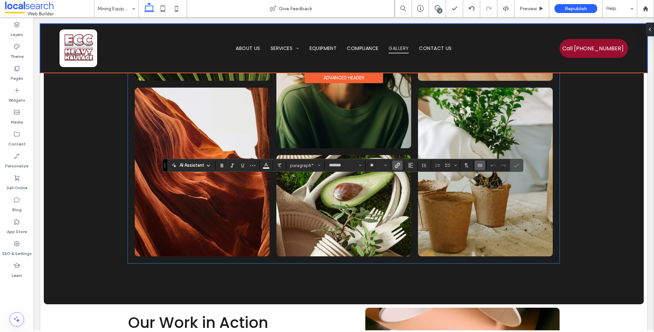
click at [397, 169] on span "Link" at bounding box center [396, 165] width 3 height 10
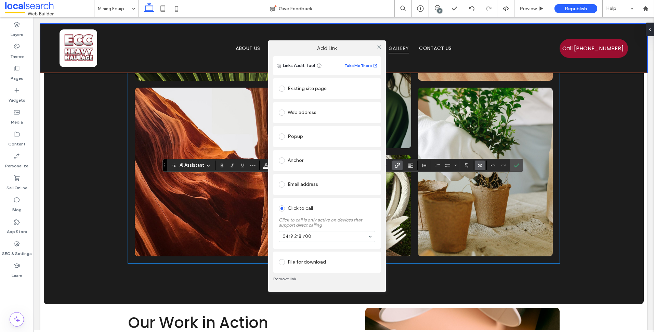
click at [293, 278] on link "Remove link" at bounding box center [326, 278] width 107 height 5
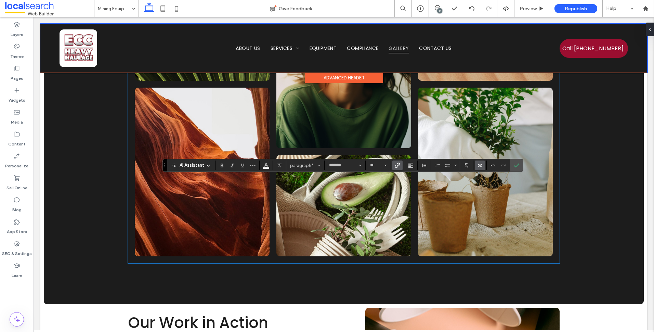
click at [401, 163] on label "Link" at bounding box center [397, 165] width 10 height 10
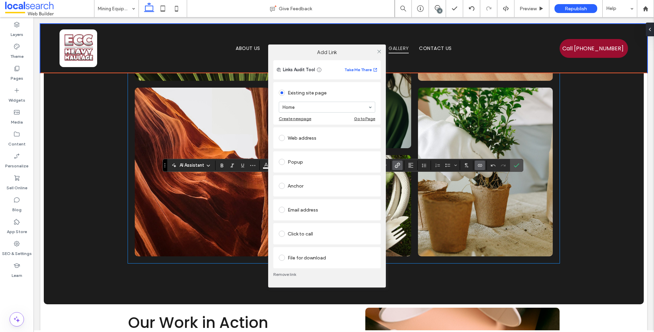
click at [318, 229] on div "Click to call" at bounding box center [327, 233] width 96 height 11
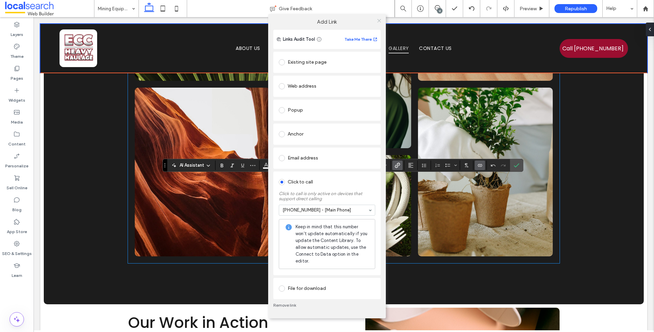
click at [379, 23] on span at bounding box center [379, 21] width 5 height 10
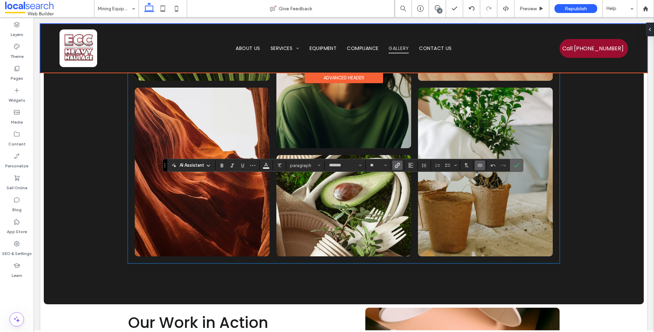
click at [516, 160] on span "Confirm" at bounding box center [515, 165] width 3 height 12
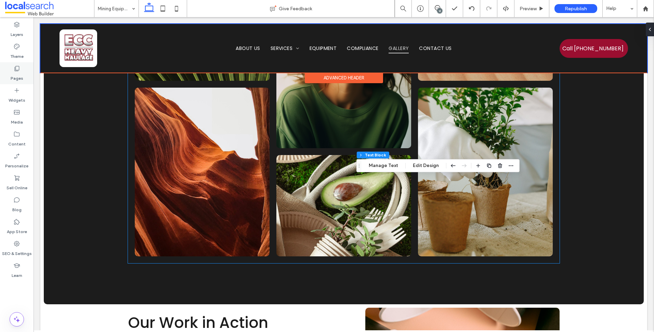
click at [11, 72] on label "Pages" at bounding box center [17, 77] width 13 height 10
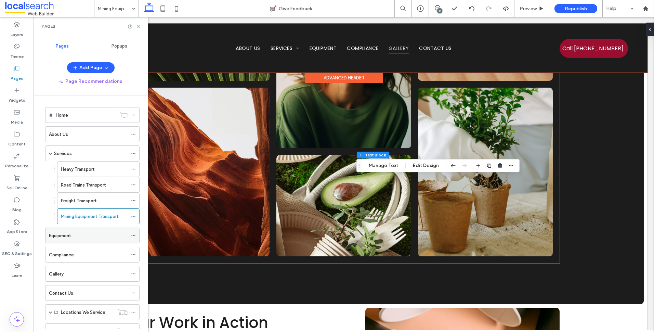
click at [82, 242] on div "Equipment" at bounding box center [88, 235] width 79 height 15
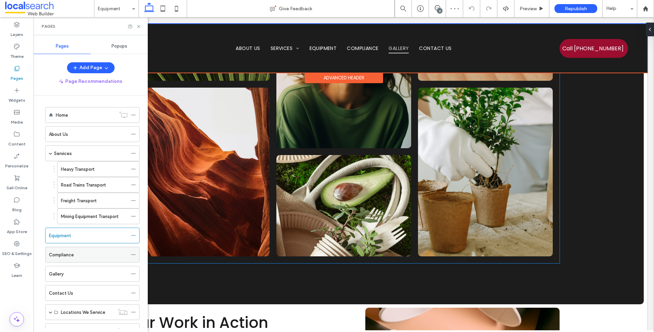
click at [91, 256] on div "Compliance" at bounding box center [88, 254] width 79 height 7
click at [83, 275] on div "Gallery" at bounding box center [88, 273] width 79 height 7
click at [76, 291] on div "Contact Us" at bounding box center [88, 292] width 79 height 7
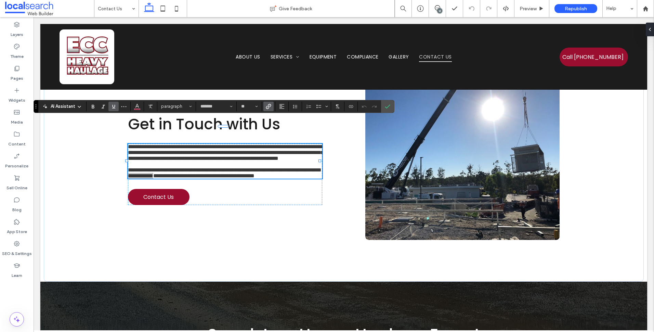
click at [267, 101] on div "AI Assistant paragraph ******* **" at bounding box center [214, 106] width 361 height 13
click at [271, 106] on icon "Link" at bounding box center [268, 106] width 5 height 5
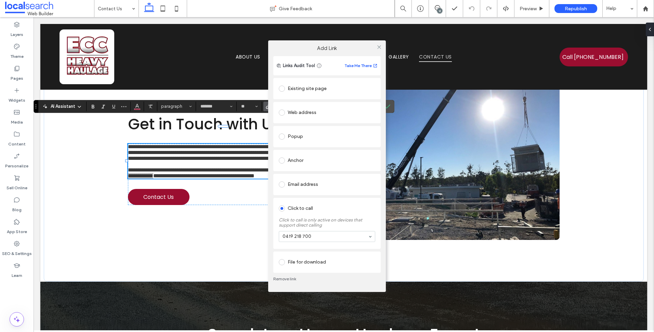
click at [285, 281] on link "Remove link" at bounding box center [326, 278] width 107 height 5
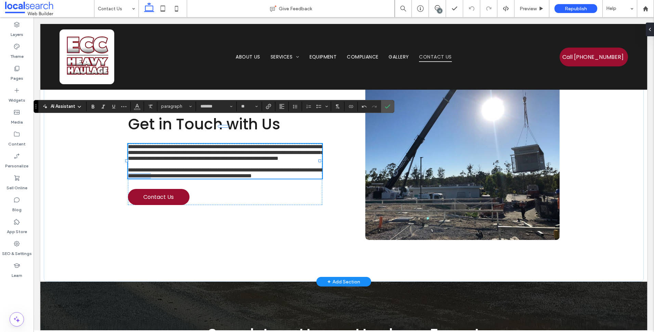
drag, startPoint x: 226, startPoint y: 175, endPoint x: 195, endPoint y: 172, distance: 31.2
click at [195, 172] on span "**********" at bounding box center [225, 172] width 195 height 11
click at [270, 106] on icon "Link" at bounding box center [268, 106] width 5 height 5
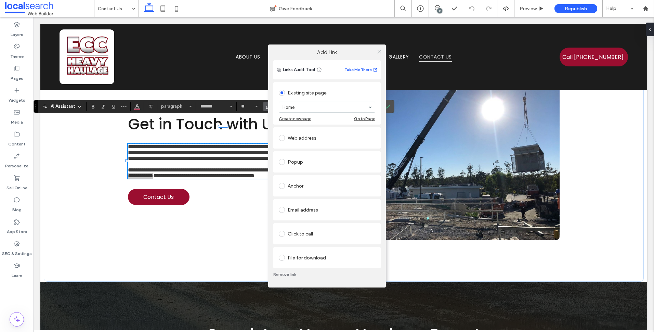
click at [329, 237] on div "Click to call" at bounding box center [327, 233] width 96 height 11
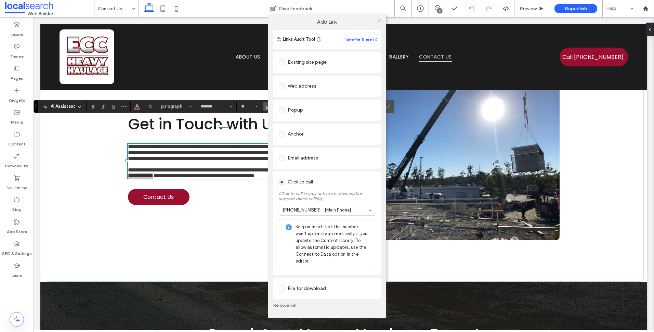
click at [380, 19] on icon at bounding box center [379, 20] width 5 height 5
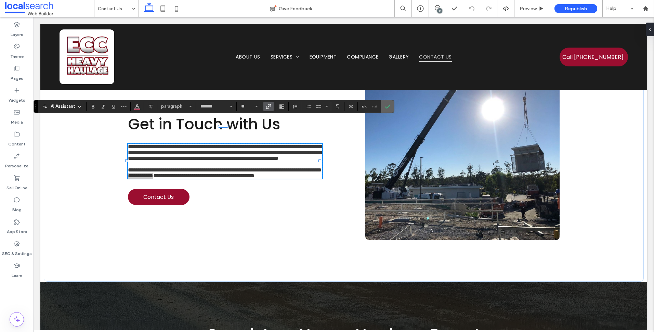
click at [385, 104] on icon "Confirm" at bounding box center [387, 106] width 5 height 5
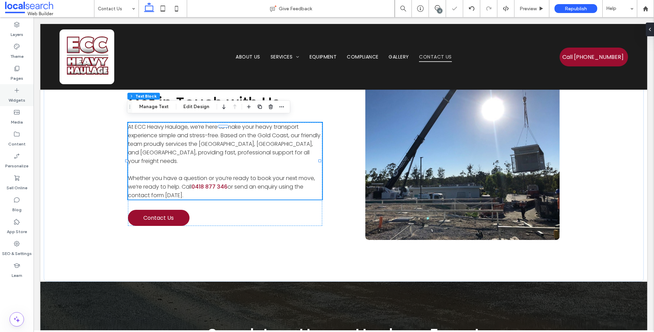
drag, startPoint x: 18, startPoint y: 67, endPoint x: 22, endPoint y: 85, distance: 18.3
click at [18, 67] on icon at bounding box center [16, 68] width 7 height 7
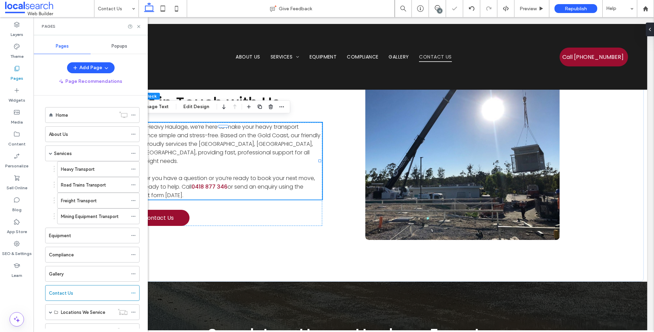
scroll to position [28, 0]
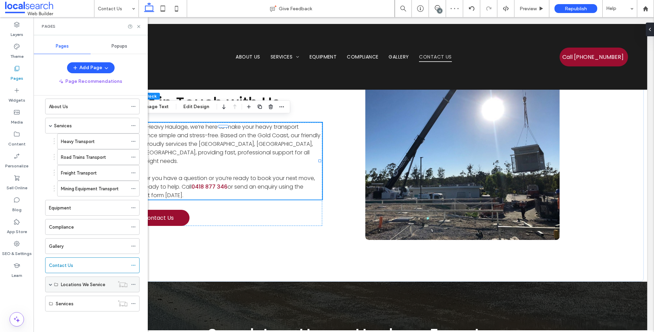
click at [49, 285] on div "Locations We Service" at bounding box center [92, 284] width 94 height 16
click at [50, 284] on span at bounding box center [50, 284] width 3 height 3
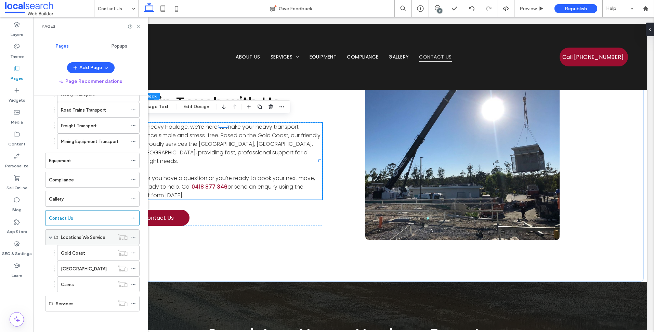
click at [90, 236] on label "Locations We Service" at bounding box center [83, 237] width 44 height 12
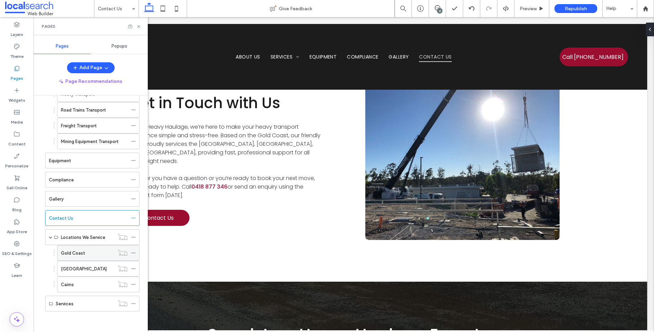
click at [101, 254] on div "Gold Coast" at bounding box center [87, 252] width 53 height 7
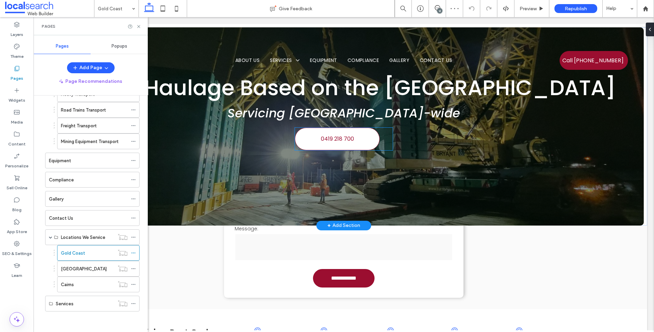
click at [365, 138] on link "0419 218 700" at bounding box center [337, 139] width 85 height 23
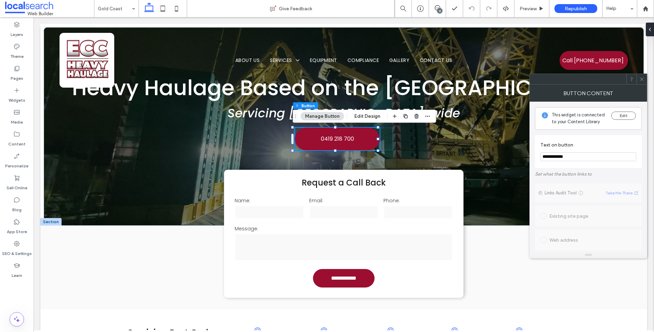
click at [592, 157] on input "**********" at bounding box center [589, 156] width 96 height 9
paste input "Text on button"
type input "**********"
click at [643, 80] on icon at bounding box center [641, 79] width 5 height 5
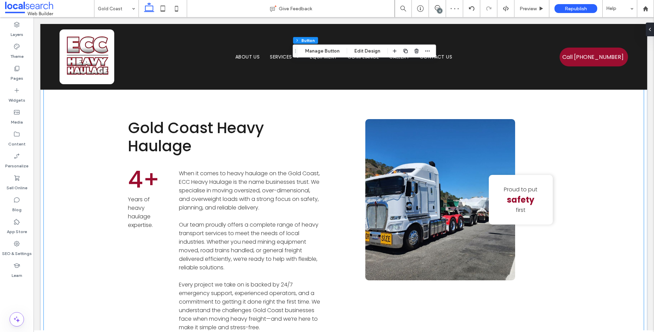
scroll to position [411, 0]
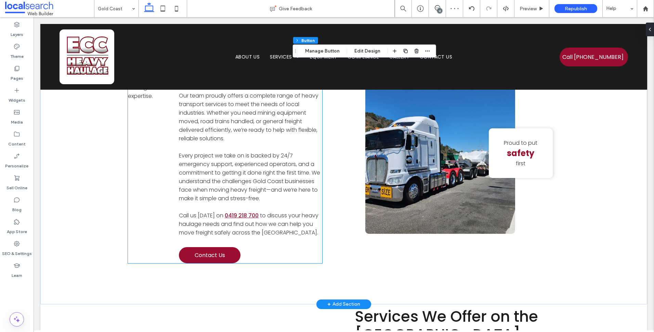
click at [248, 213] on link "0419 218 700" at bounding box center [242, 215] width 34 height 8
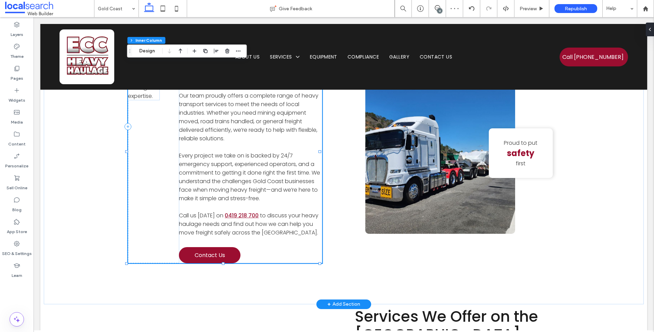
click at [248, 213] on link "0419 218 700" at bounding box center [242, 215] width 34 height 8
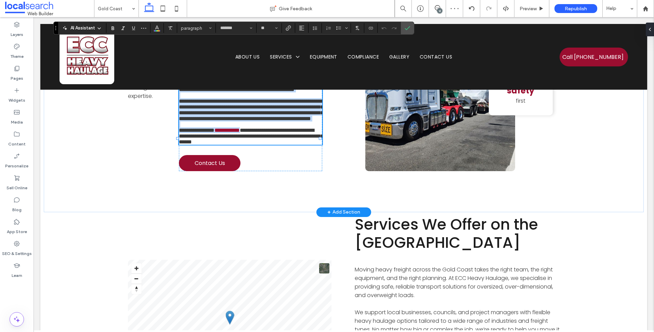
click at [239, 144] on span "**********" at bounding box center [251, 136] width 144 height 17
click at [227, 133] on link "**********" at bounding box center [227, 130] width 25 height 5
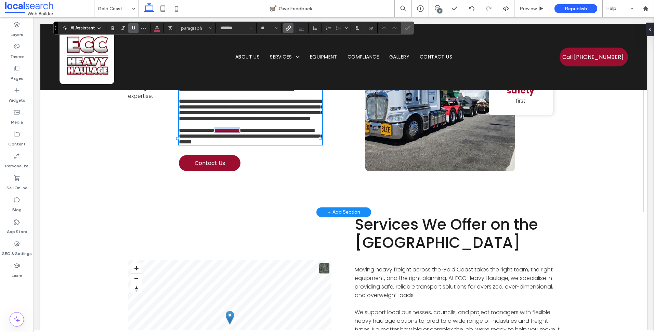
drag, startPoint x: 224, startPoint y: 216, endPoint x: 257, endPoint y: 213, distance: 33.3
click at [240, 133] on link "**********" at bounding box center [227, 130] width 25 height 5
click at [291, 27] on icon "Link" at bounding box center [288, 27] width 5 height 5
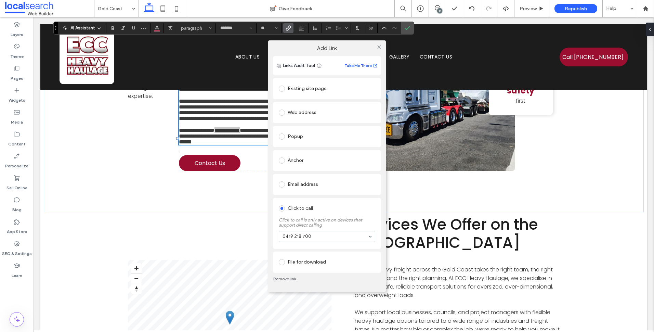
click at [285, 280] on link "Remove link" at bounding box center [326, 278] width 107 height 5
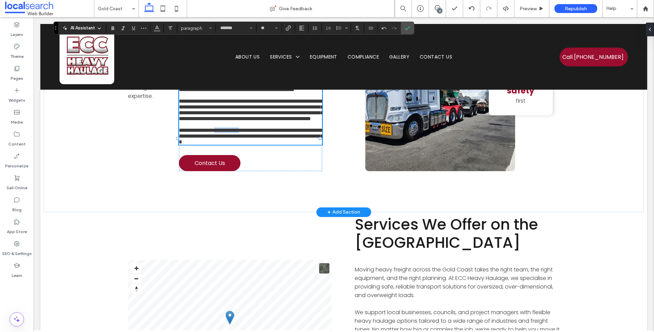
drag, startPoint x: 257, startPoint y: 215, endPoint x: 223, endPoint y: 215, distance: 34.2
click at [223, 144] on span "**********" at bounding box center [252, 136] width 147 height 17
click at [290, 30] on icon "Link" at bounding box center [288, 27] width 5 height 5
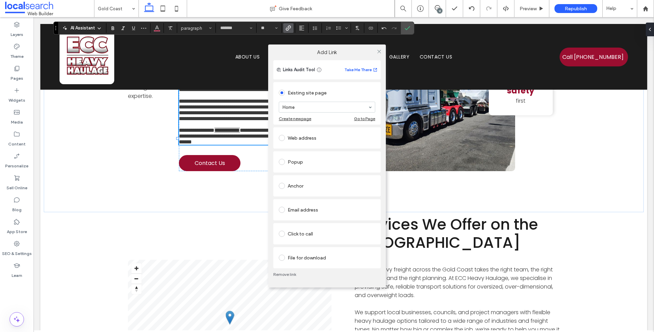
click at [322, 237] on div "Click to call" at bounding box center [327, 233] width 96 height 11
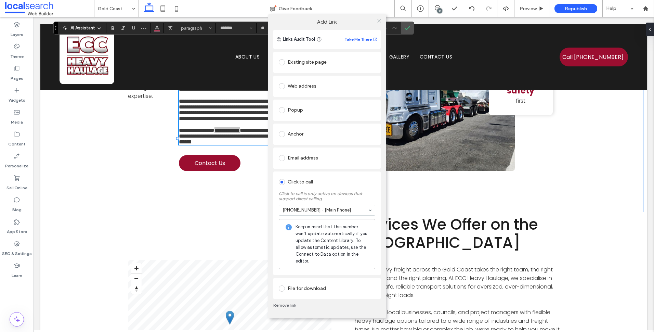
click at [377, 18] on icon at bounding box center [379, 20] width 5 height 5
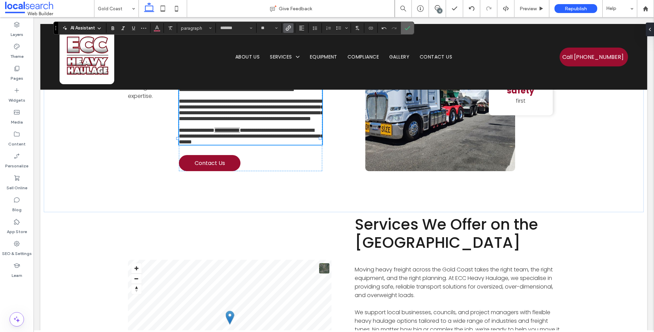
click at [412, 26] on label "Confirm" at bounding box center [407, 28] width 10 height 12
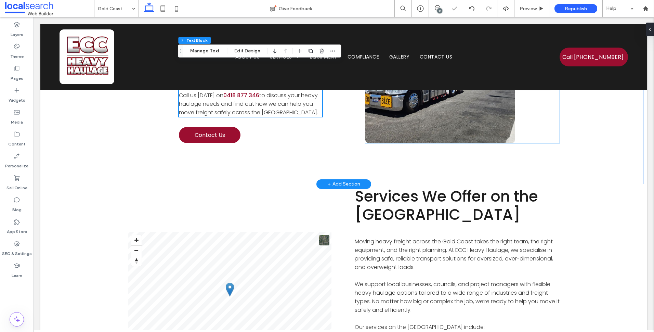
scroll to position [650, 0]
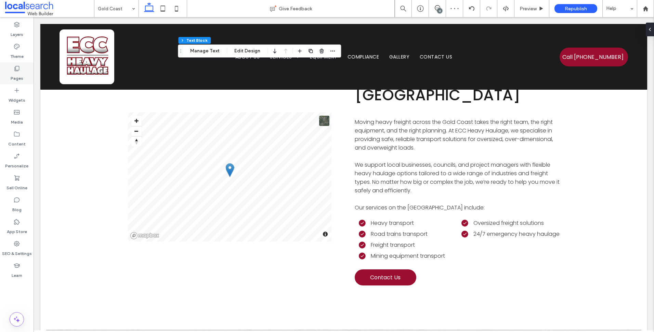
click at [21, 73] on label "Pages" at bounding box center [17, 77] width 13 height 10
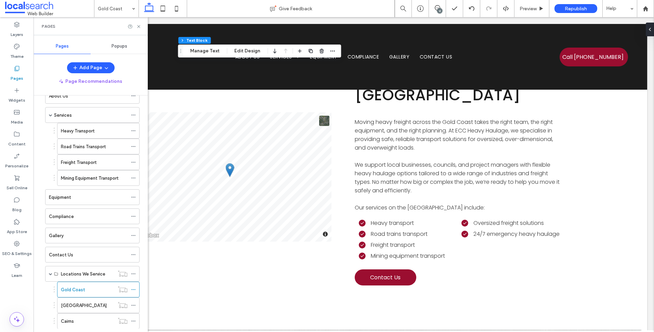
scroll to position [68, 0]
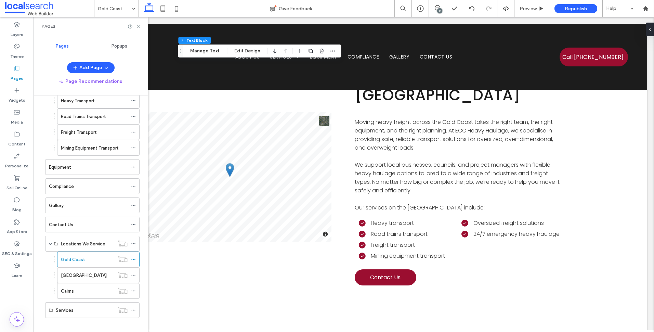
drag, startPoint x: 87, startPoint y: 280, endPoint x: 121, endPoint y: 331, distance: 61.6
click at [87, 279] on div "[GEOGRAPHIC_DATA]" at bounding box center [87, 275] width 53 height 15
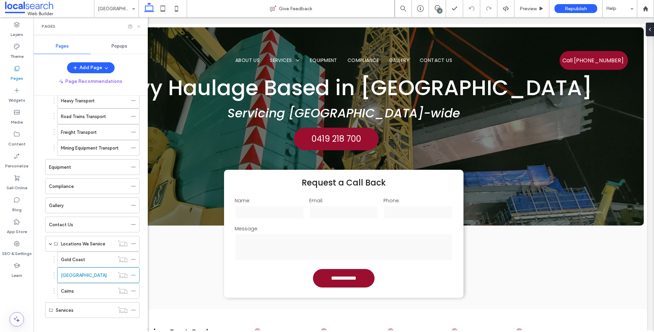
click at [140, 27] on icon at bounding box center [138, 26] width 5 height 5
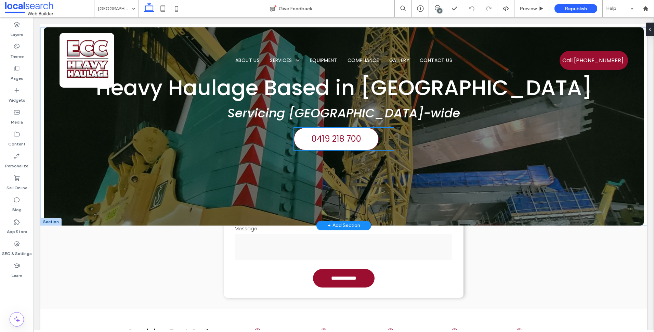
click at [359, 144] on link "0419 218 700" at bounding box center [336, 139] width 85 height 23
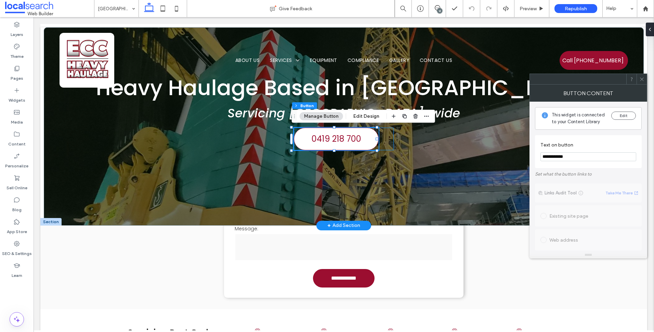
type input "**"
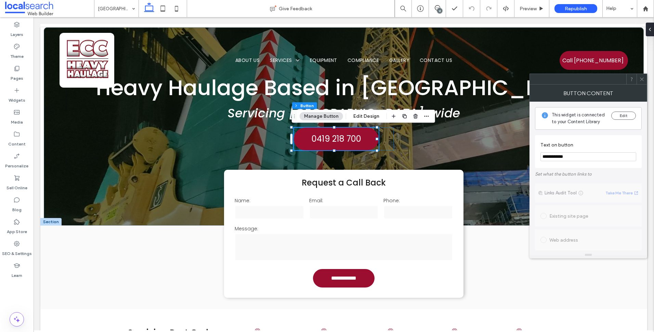
click at [575, 159] on input "**********" at bounding box center [589, 156] width 96 height 9
paste input "Text on button"
type input "**********"
click at [641, 76] on span at bounding box center [641, 79] width 5 height 10
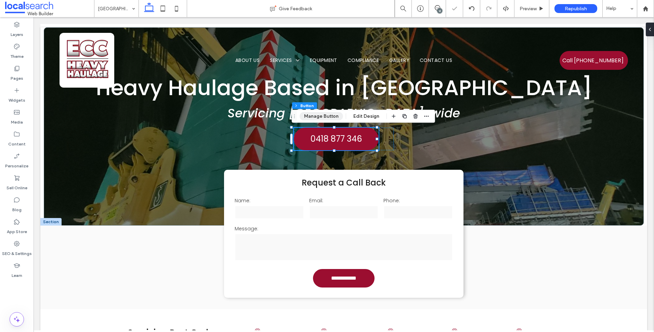
click at [331, 119] on button "Manage Button" at bounding box center [321, 116] width 43 height 8
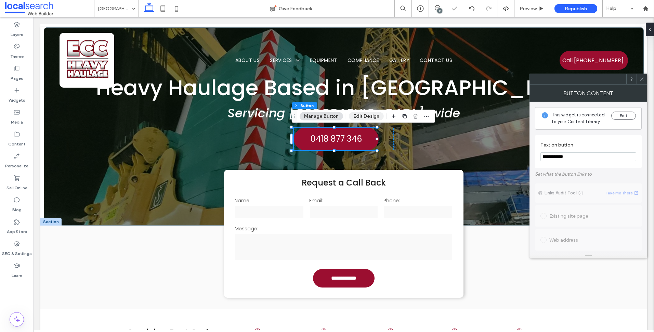
click at [367, 119] on button "Edit Design" at bounding box center [366, 116] width 35 height 8
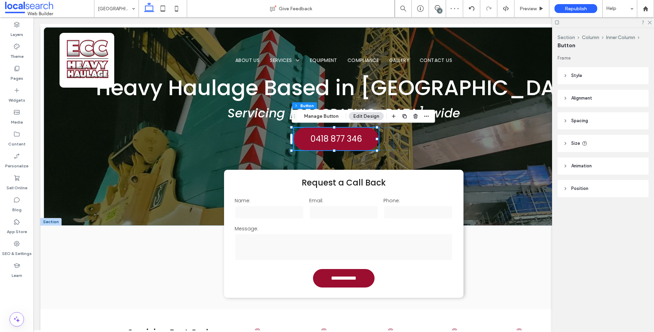
click at [596, 148] on header "Size" at bounding box center [603, 143] width 91 height 17
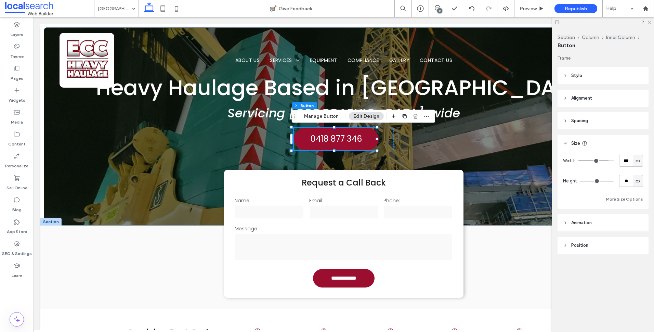
click at [593, 80] on header "Style" at bounding box center [603, 75] width 91 height 17
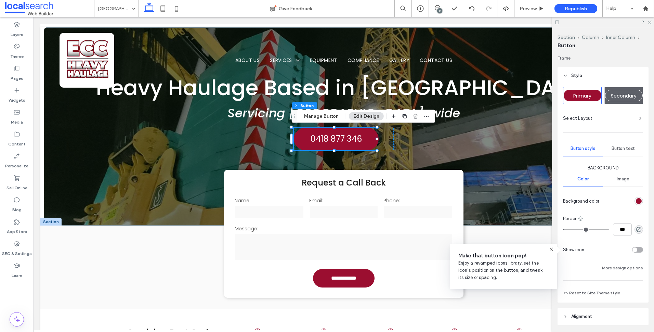
click at [621, 152] on div "Button text" at bounding box center [623, 148] width 40 height 15
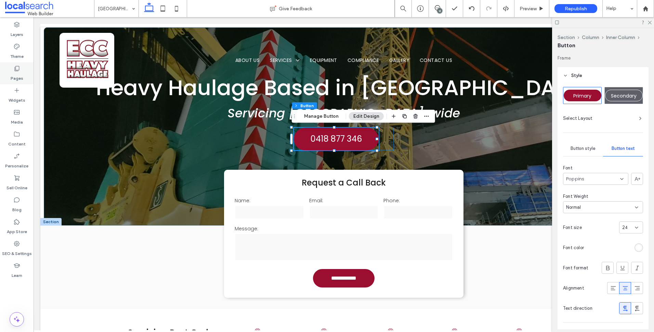
click at [22, 76] on label "Pages" at bounding box center [17, 77] width 13 height 10
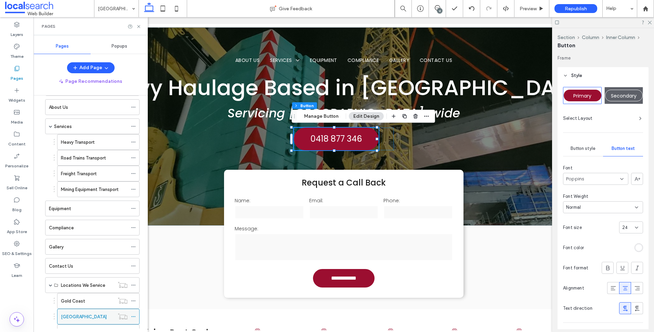
scroll to position [68, 0]
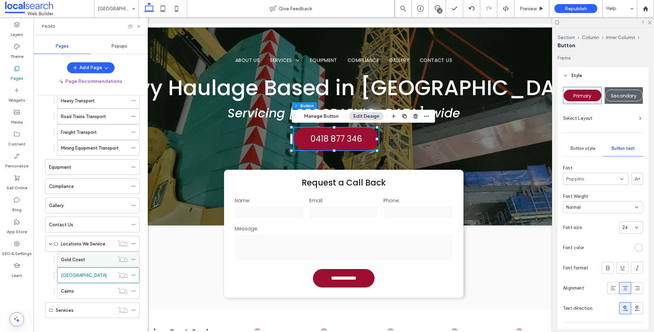
click at [93, 257] on div "Gold Coast" at bounding box center [87, 259] width 53 height 7
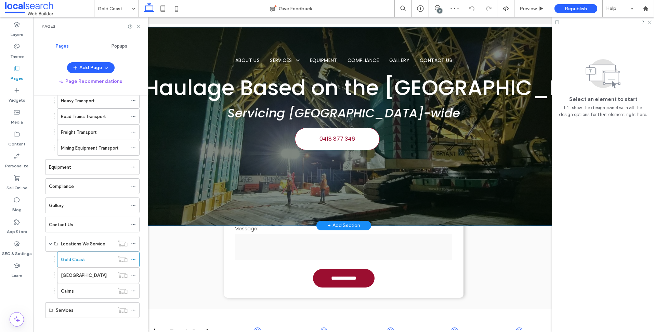
click at [326, 144] on link "0418 877 346" at bounding box center [337, 139] width 85 height 23
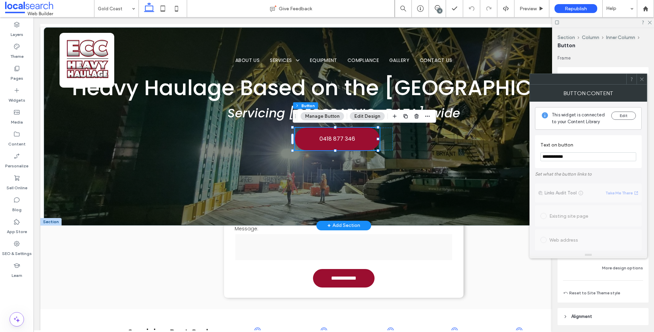
click at [646, 79] on div at bounding box center [642, 79] width 10 height 10
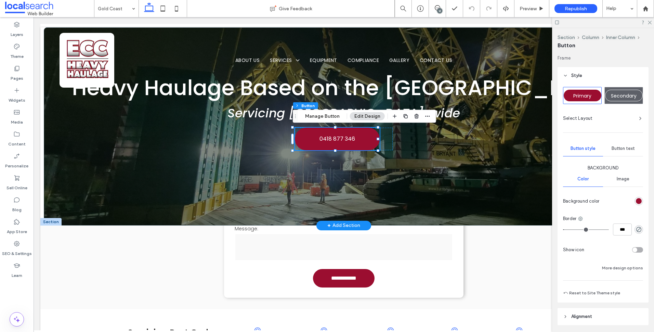
drag, startPoint x: 625, startPoint y: 152, endPoint x: 625, endPoint y: 161, distance: 9.2
click at [625, 152] on div "Button text" at bounding box center [623, 148] width 40 height 15
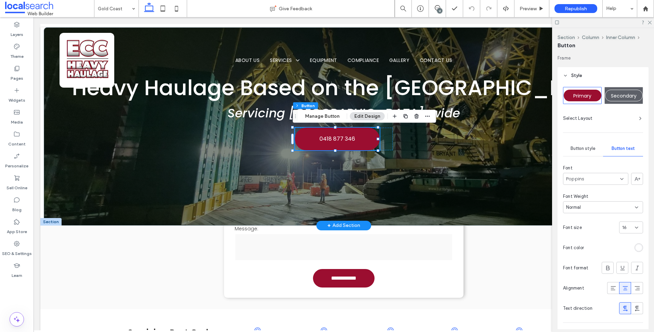
click at [623, 226] on span "16" at bounding box center [624, 227] width 4 height 7
type input "**"
click at [439, 9] on div "12" at bounding box center [439, 10] width 5 height 5
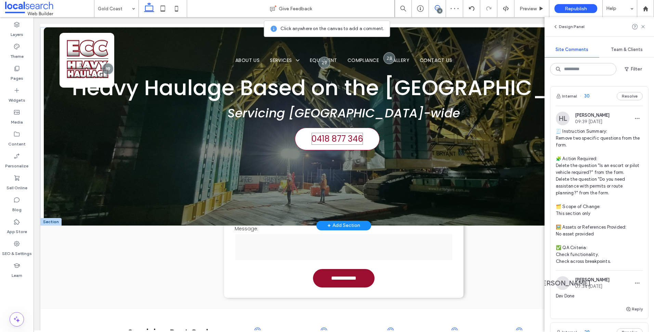
click at [345, 143] on span "0418 877 346" at bounding box center [337, 139] width 51 height 12
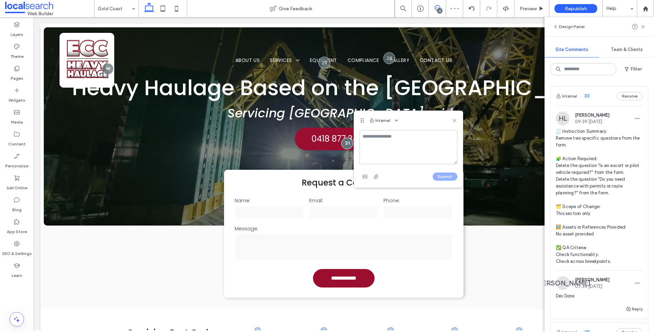
click at [409, 145] on textarea at bounding box center [409, 147] width 98 height 34
type textarea "**********"
click at [443, 177] on button "Submit" at bounding box center [445, 176] width 25 height 8
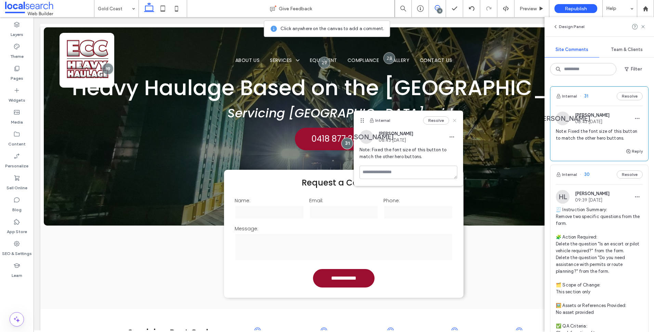
click at [456, 121] on use at bounding box center [454, 120] width 3 height 3
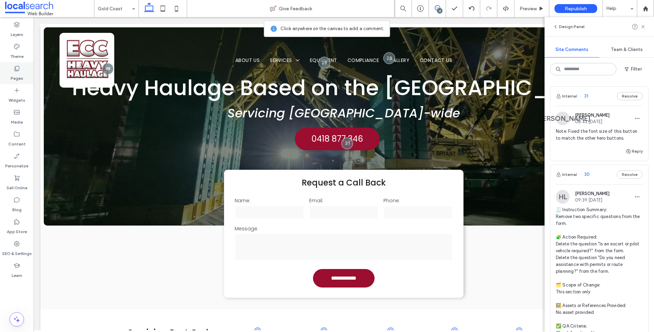
click at [16, 79] on label "Pages" at bounding box center [17, 77] width 13 height 10
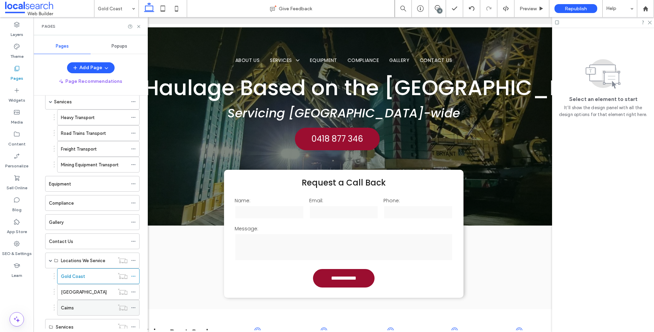
scroll to position [75, 0]
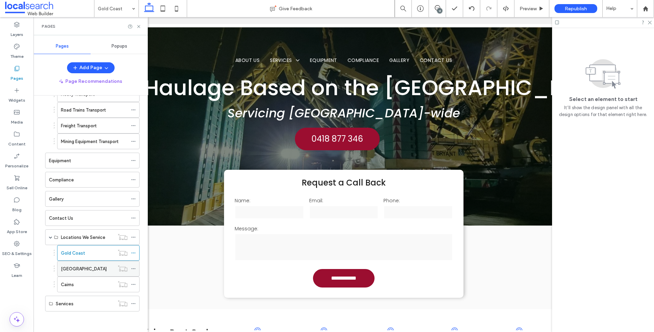
click at [93, 275] on div "[GEOGRAPHIC_DATA]" at bounding box center [87, 268] width 53 height 15
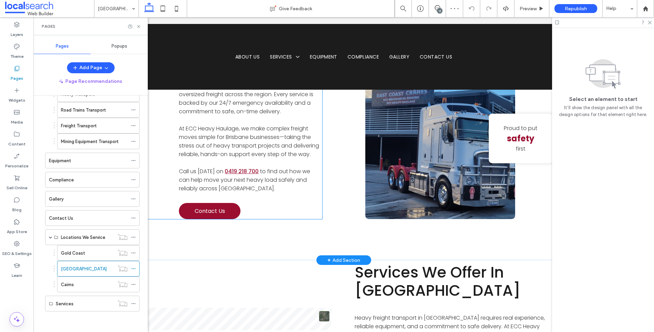
click at [243, 174] on link "0419 218 700" at bounding box center [242, 171] width 34 height 8
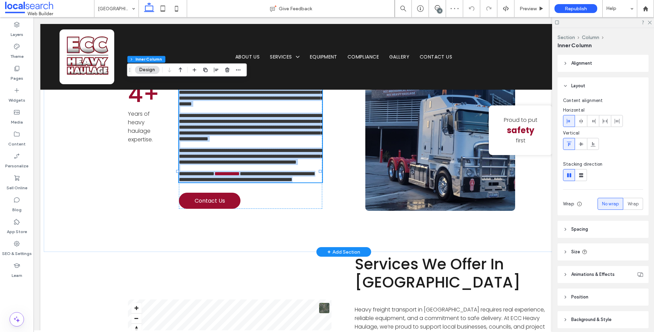
type input "*******"
type input "**"
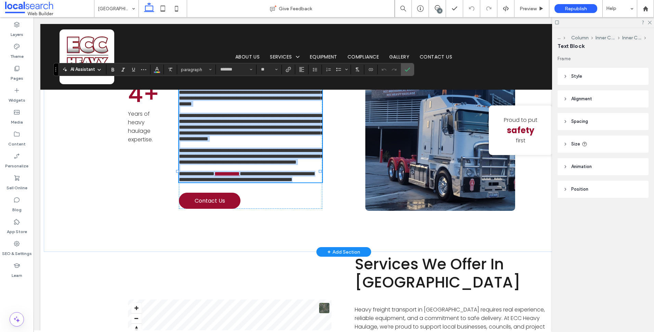
click at [240, 176] on link "**********" at bounding box center [227, 173] width 25 height 5
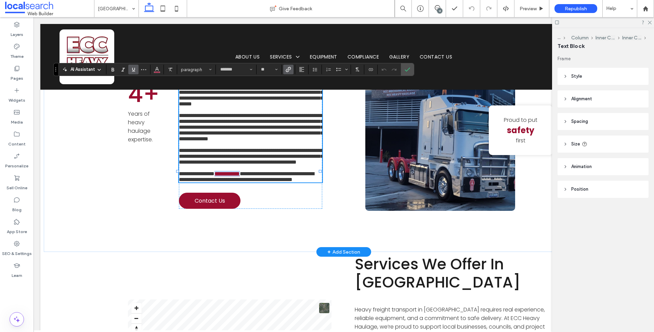
drag, startPoint x: 224, startPoint y: 239, endPoint x: 257, endPoint y: 238, distance: 32.2
click at [240, 176] on link "**********" at bounding box center [227, 173] width 25 height 5
click at [287, 71] on icon "Link" at bounding box center [288, 69] width 5 height 5
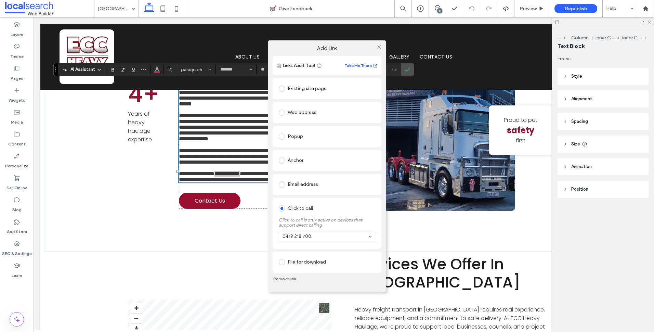
click at [287, 278] on link "Remove link" at bounding box center [326, 278] width 107 height 5
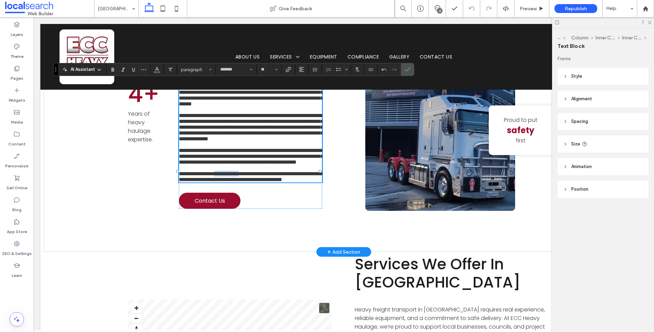
drag, startPoint x: 256, startPoint y: 239, endPoint x: 224, endPoint y: 238, distance: 31.8
click at [224, 182] on span "**********" at bounding box center [251, 176] width 144 height 11
click at [288, 68] on use "Link" at bounding box center [288, 69] width 5 height 5
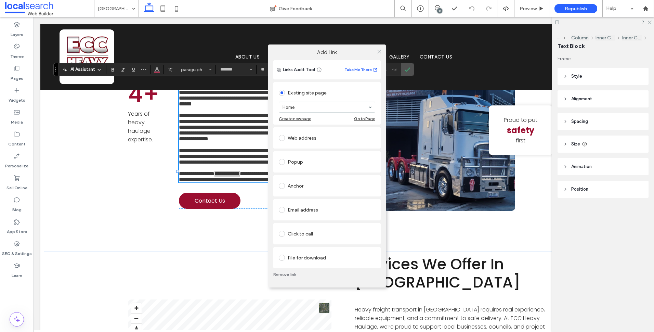
click at [319, 236] on div "Click to call" at bounding box center [327, 233] width 96 height 11
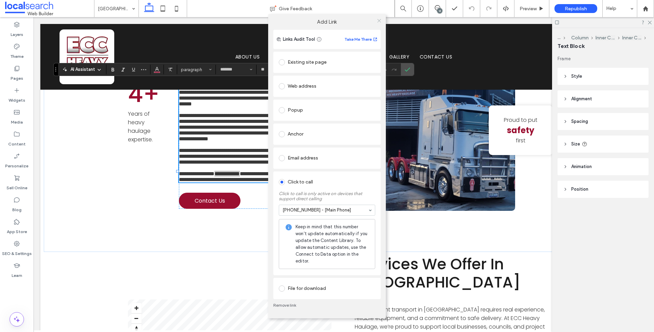
click at [378, 25] on span at bounding box center [379, 21] width 5 height 10
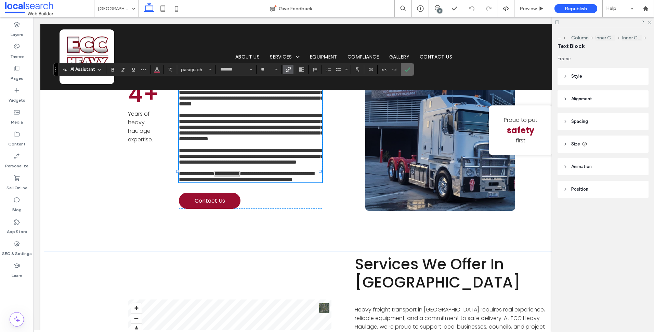
click at [408, 73] on span "Confirm" at bounding box center [406, 69] width 3 height 12
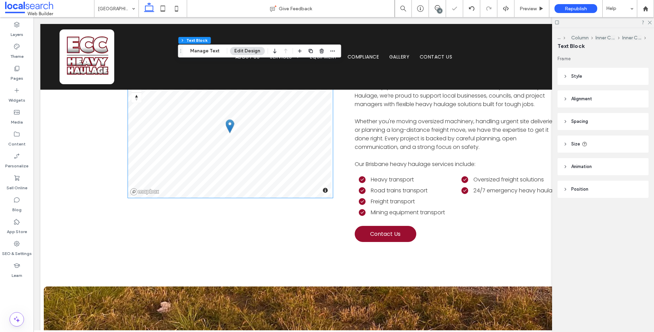
scroll to position [727, 0]
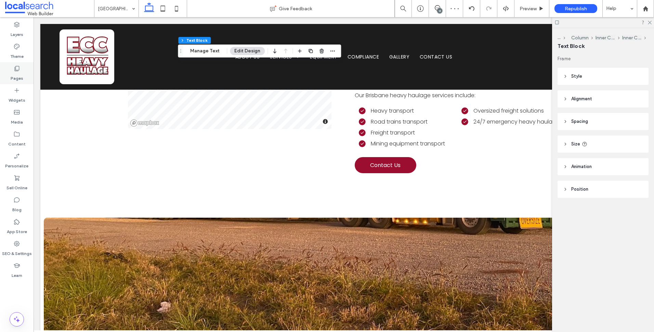
click at [21, 72] on label "Pages" at bounding box center [17, 77] width 13 height 10
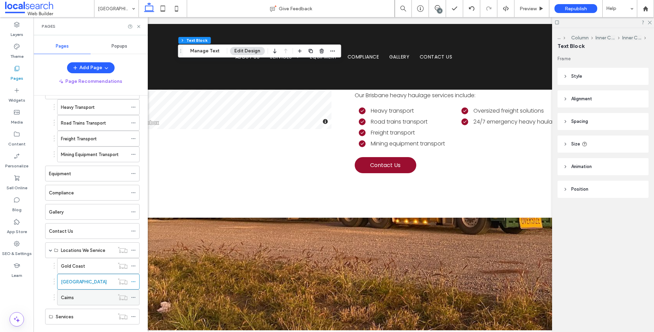
scroll to position [75, 0]
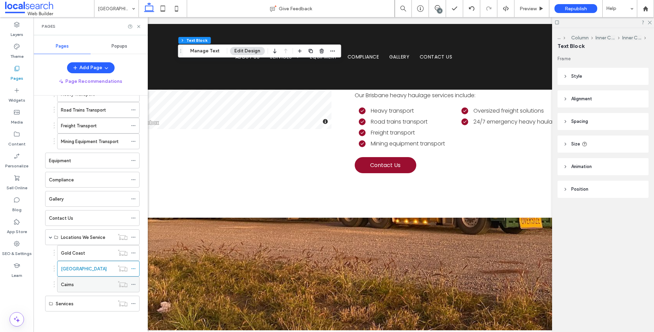
click at [85, 288] on div "Cairns" at bounding box center [87, 284] width 53 height 7
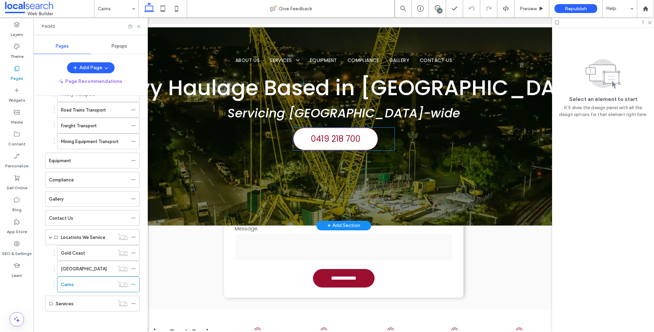
click at [343, 131] on link "0419 218 700" at bounding box center [335, 139] width 85 height 23
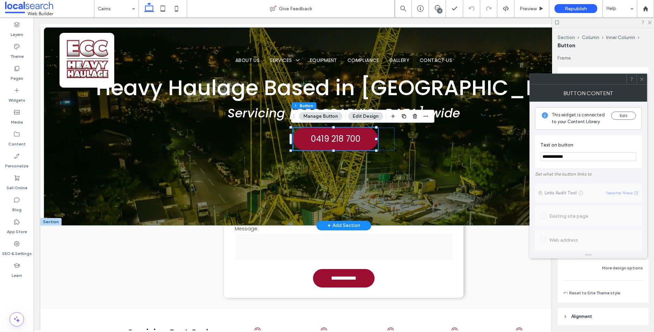
drag, startPoint x: 605, startPoint y: 171, endPoint x: 485, endPoint y: 152, distance: 120.7
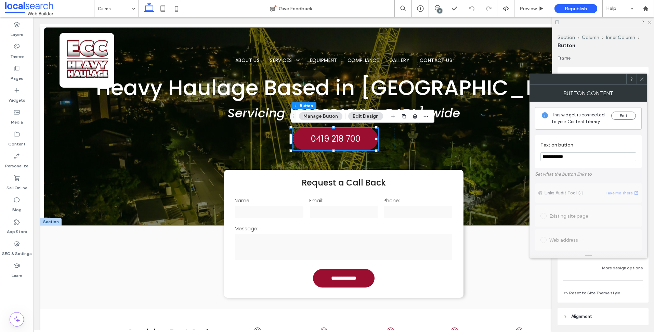
paste input "Text on button"
type input "**********"
click at [642, 80] on icon at bounding box center [641, 79] width 5 height 5
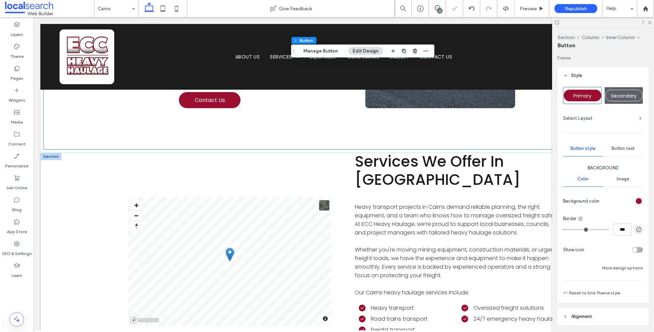
scroll to position [376, 0]
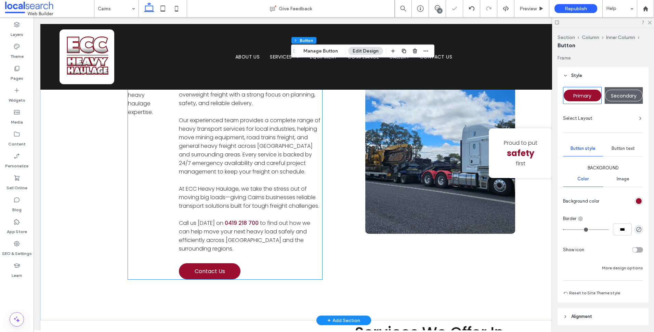
click at [253, 210] on p at bounding box center [250, 214] width 143 height 9
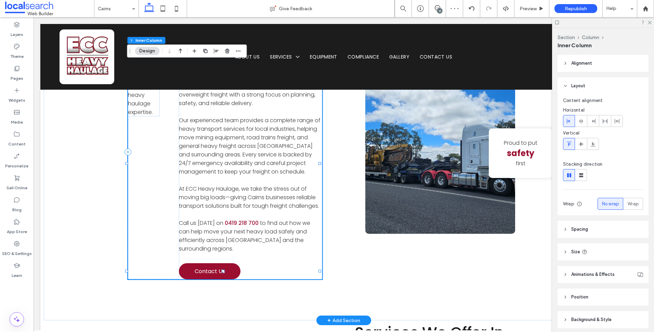
click at [253, 210] on p at bounding box center [250, 214] width 143 height 9
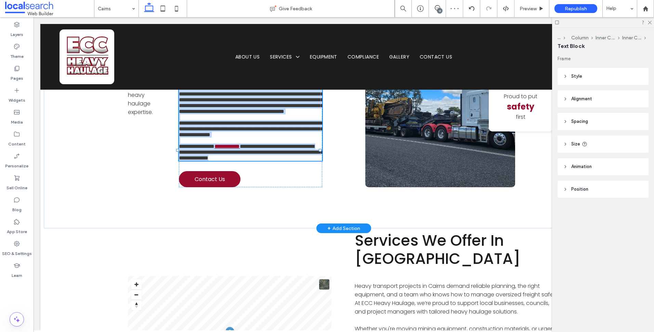
type input "*******"
type input "**"
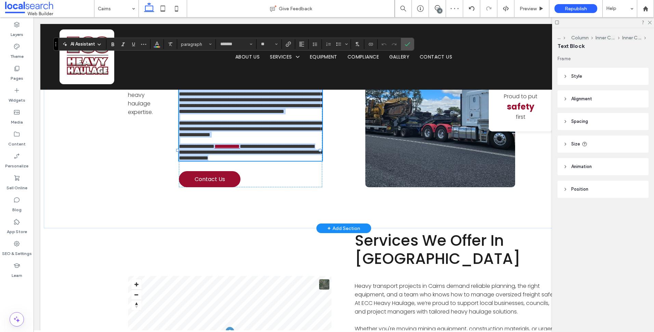
click at [240, 149] on link "**********" at bounding box center [227, 146] width 25 height 5
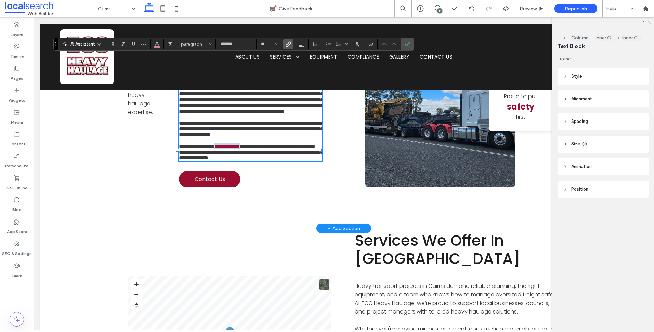
drag, startPoint x: 223, startPoint y: 215, endPoint x: 258, endPoint y: 212, distance: 34.6
click at [258, 161] on p "**********" at bounding box center [250, 151] width 143 height 17
click at [289, 42] on use "Link" at bounding box center [288, 44] width 5 height 5
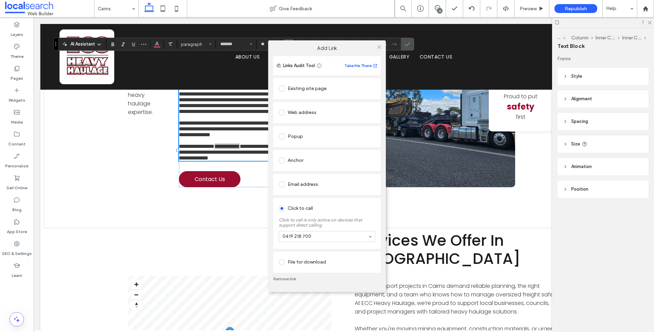
click at [292, 279] on link "Remove link" at bounding box center [326, 278] width 107 height 5
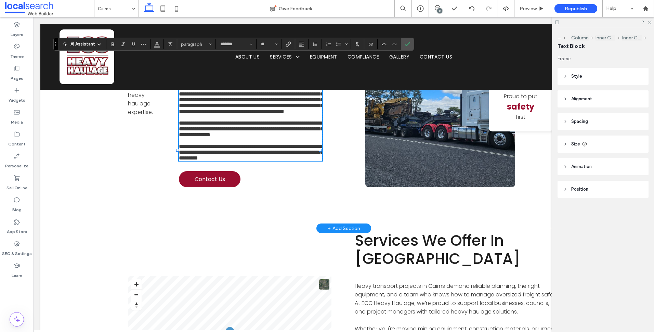
scroll to position [0, 0]
drag, startPoint x: 257, startPoint y: 214, endPoint x: 223, endPoint y: 214, distance: 33.5
click at [223, 160] on span "**********" at bounding box center [251, 152] width 144 height 17
click at [290, 41] on span "Link" at bounding box center [288, 44] width 5 height 9
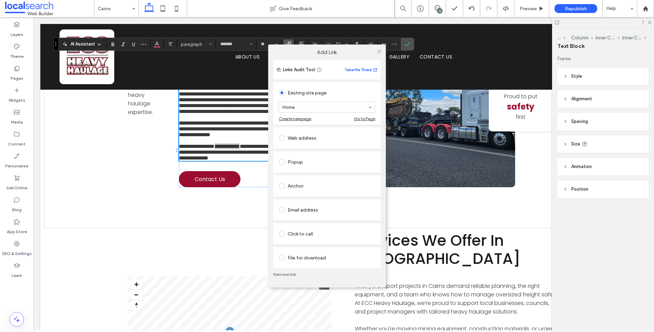
click at [315, 236] on div "Click to call" at bounding box center [327, 233] width 96 height 11
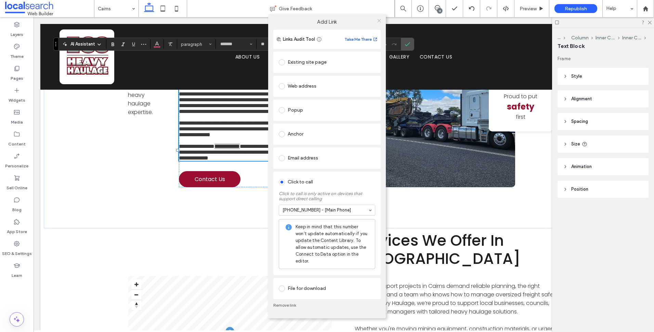
click at [379, 23] on icon at bounding box center [379, 20] width 5 height 5
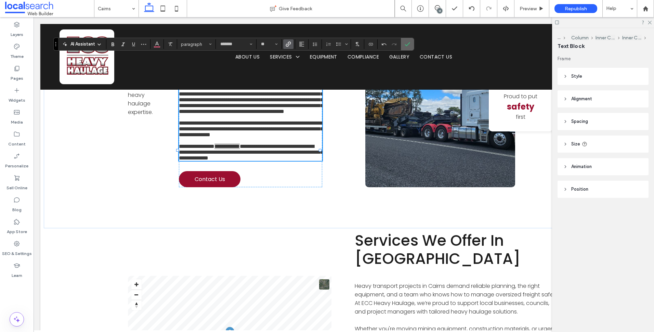
click at [407, 42] on icon "Confirm" at bounding box center [407, 43] width 5 height 5
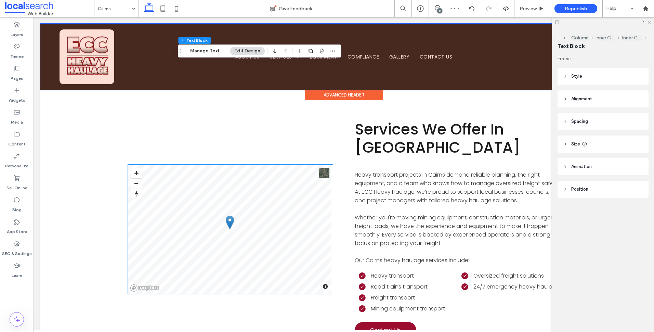
scroll to position [582, 0]
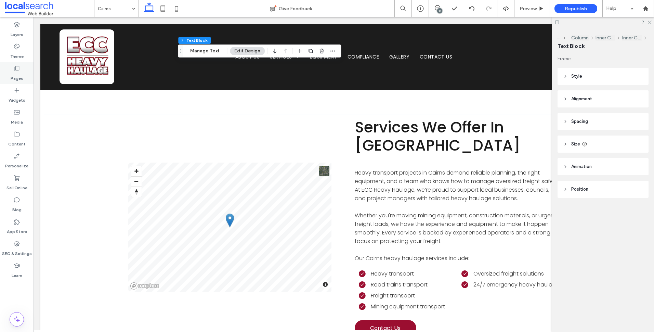
click at [17, 69] on icon at bounding box center [16, 68] width 7 height 7
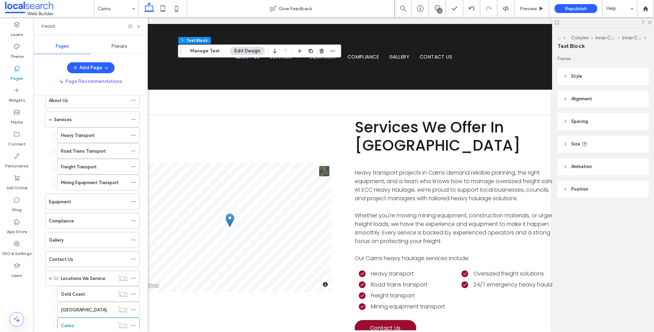
scroll to position [75, 0]
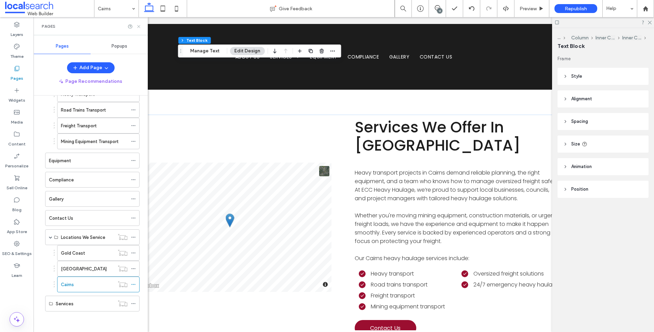
click at [139, 25] on icon at bounding box center [138, 26] width 5 height 5
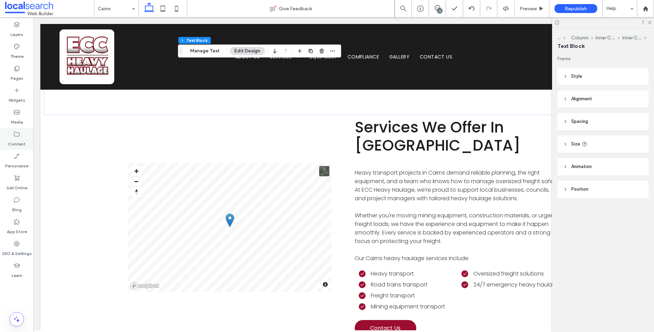
click at [24, 141] on label "Content" at bounding box center [16, 143] width 17 height 10
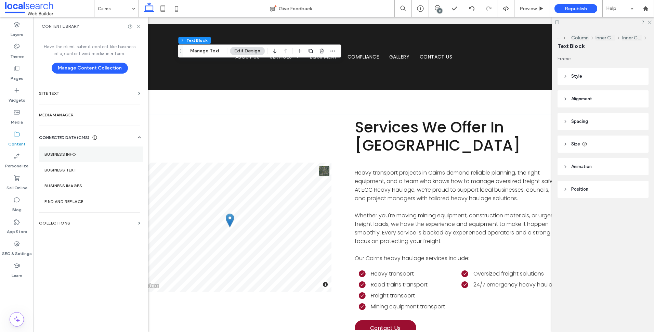
click at [87, 159] on section "Business Info" at bounding box center [91, 154] width 104 height 16
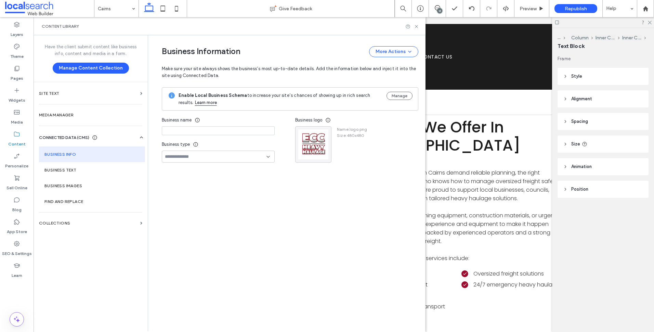
type input "**********"
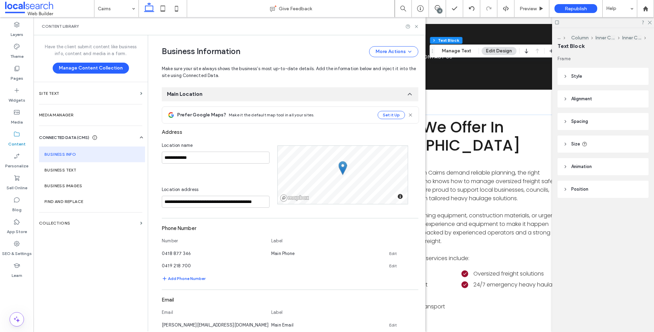
scroll to position [128, 0]
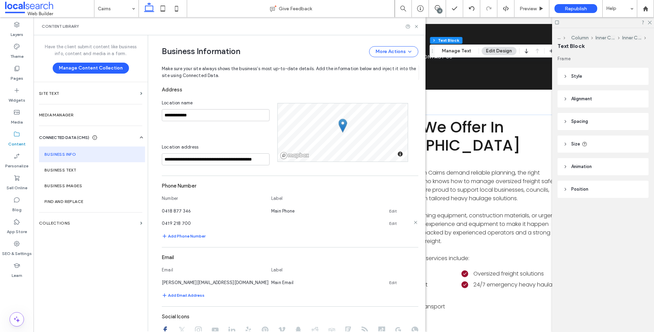
click at [414, 222] on use at bounding box center [415, 222] width 3 height 3
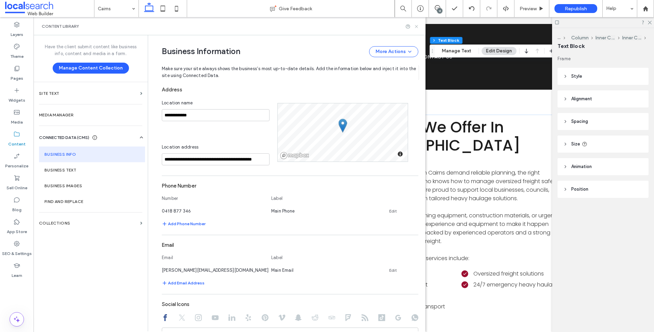
click at [417, 25] on icon at bounding box center [416, 26] width 5 height 5
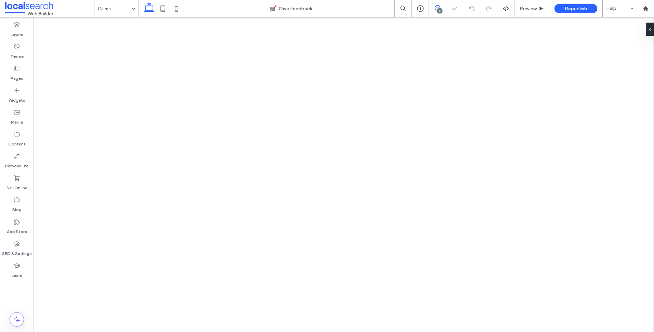
click at [445, 11] on div "13" at bounding box center [437, 8] width 17 height 7
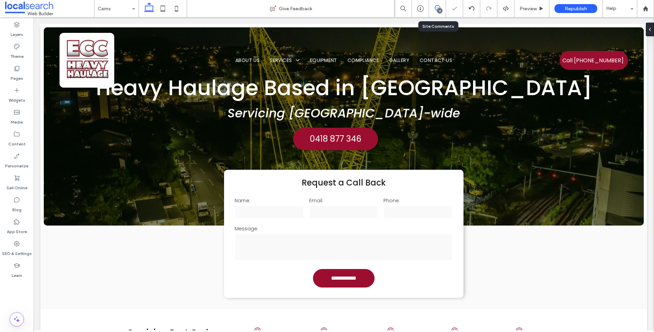
click at [439, 6] on icon at bounding box center [437, 7] width 5 height 5
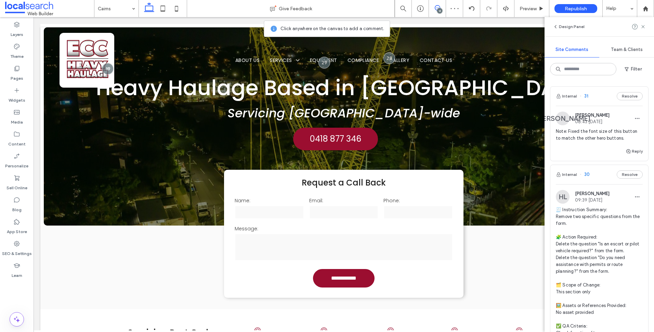
scroll to position [274, 0]
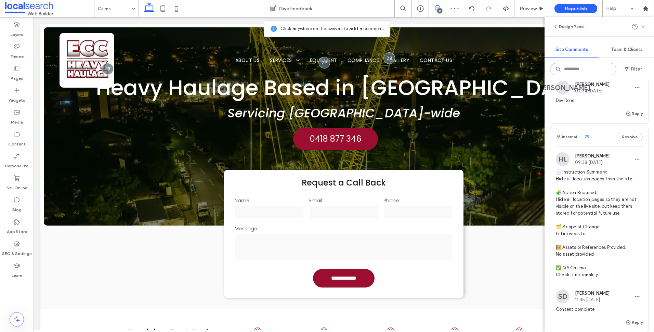
click at [594, 71] on input at bounding box center [583, 69] width 66 height 12
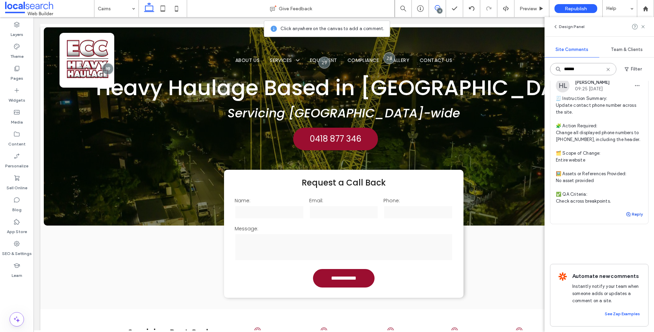
type input "******"
click at [631, 210] on button "Reply" at bounding box center [634, 214] width 17 height 8
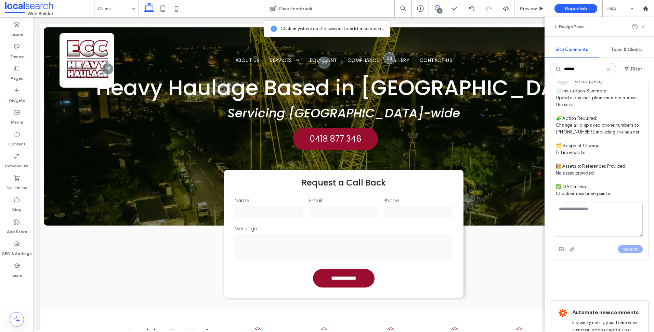
click at [601, 218] on textarea at bounding box center [599, 220] width 87 height 34
type textarea "********"
click at [630, 253] on button "Submit" at bounding box center [630, 249] width 25 height 8
click at [643, 28] on icon at bounding box center [642, 26] width 5 height 5
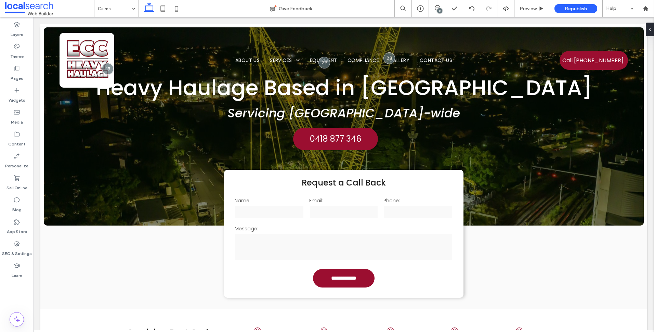
scroll to position [0, 0]
click at [28, 72] on div "Pages" at bounding box center [17, 73] width 34 height 22
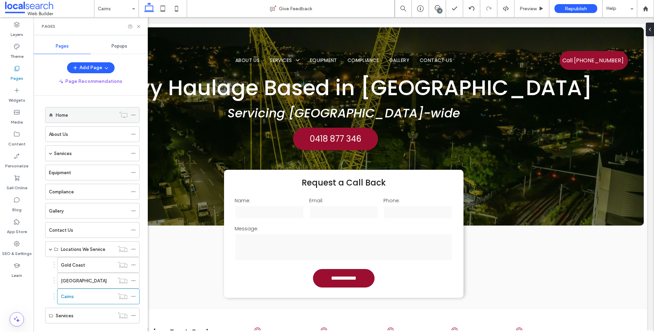
click at [87, 118] on div "Home" at bounding box center [86, 115] width 60 height 7
click at [139, 27] on use at bounding box center [138, 26] width 3 height 3
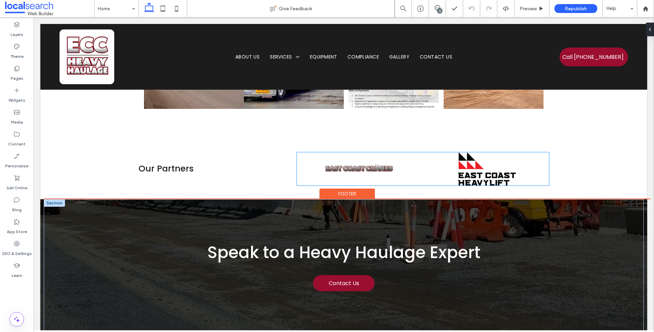
scroll to position [1984, 0]
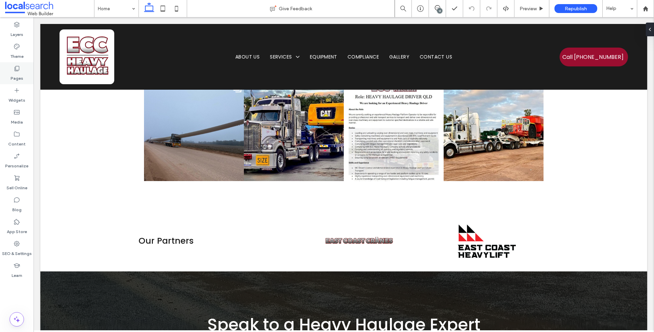
click at [20, 74] on label "Pages" at bounding box center [17, 77] width 13 height 10
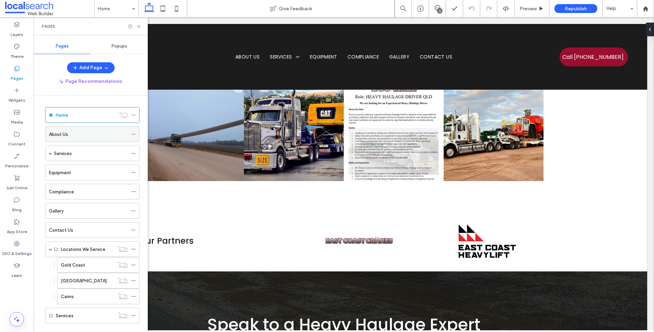
click at [81, 134] on div "About Us" at bounding box center [88, 134] width 79 height 7
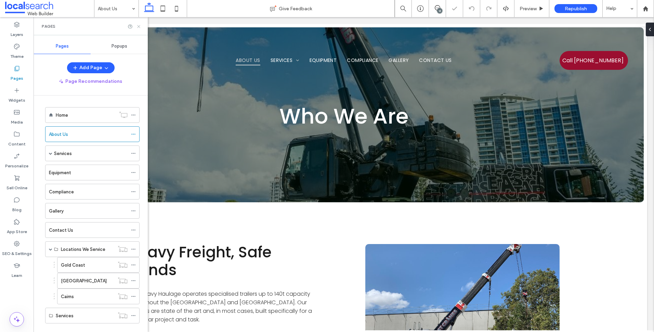
click at [140, 26] on icon at bounding box center [138, 26] width 5 height 5
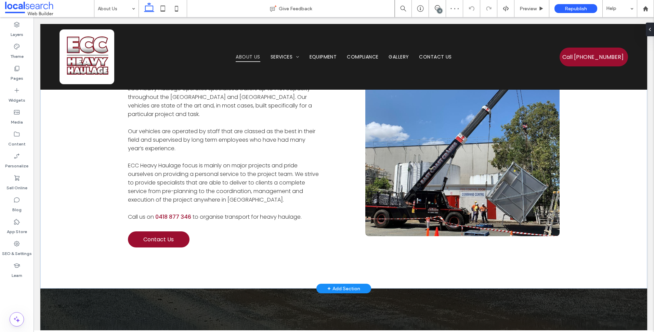
scroll to position [445, 0]
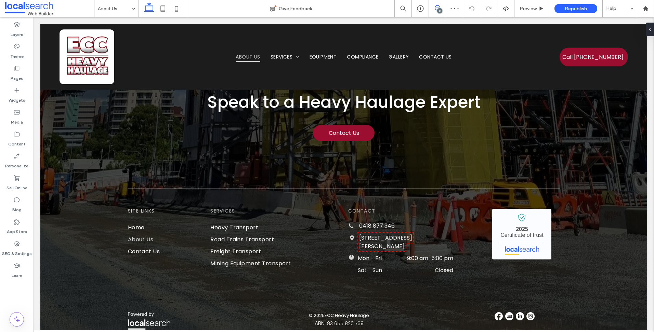
click at [438, 5] on icon at bounding box center [437, 7] width 5 height 5
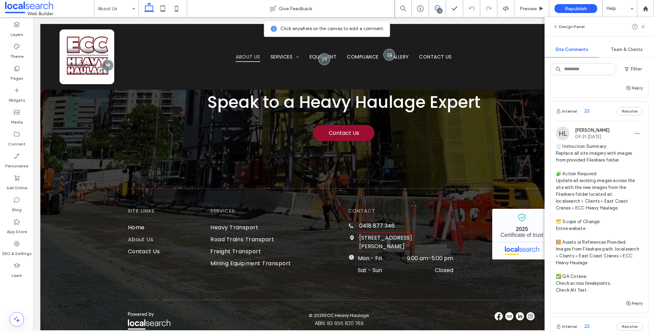
scroll to position [1689, 0]
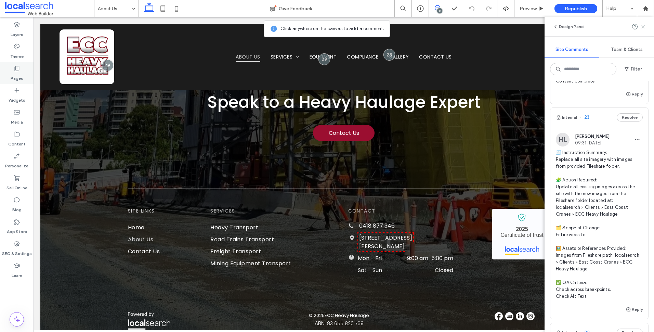
click at [27, 80] on div "Pages" at bounding box center [17, 73] width 34 height 22
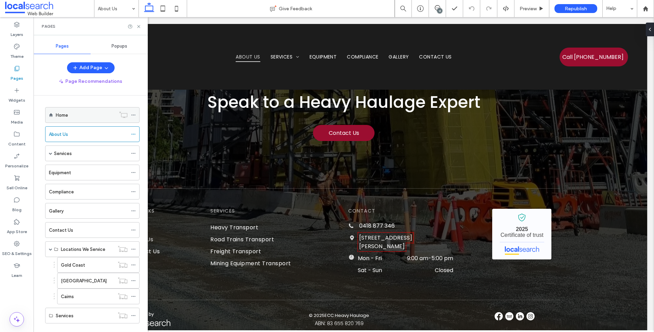
scroll to position [0, 0]
click at [79, 118] on div "Home" at bounding box center [86, 115] width 60 height 7
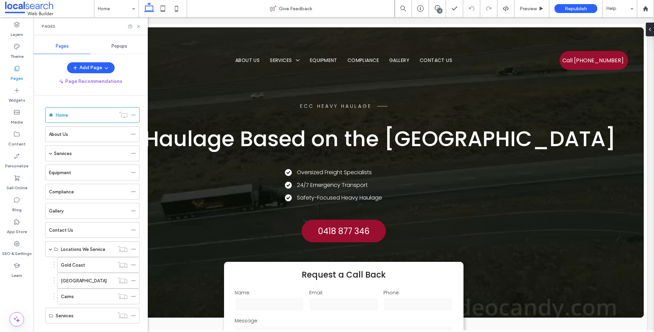
click at [442, 8] on span at bounding box center [437, 7] width 17 height 5
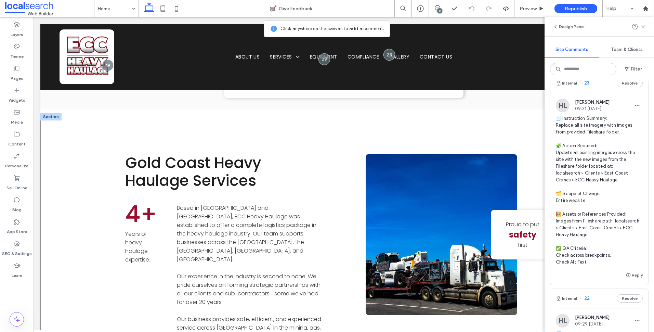
scroll to position [411, 0]
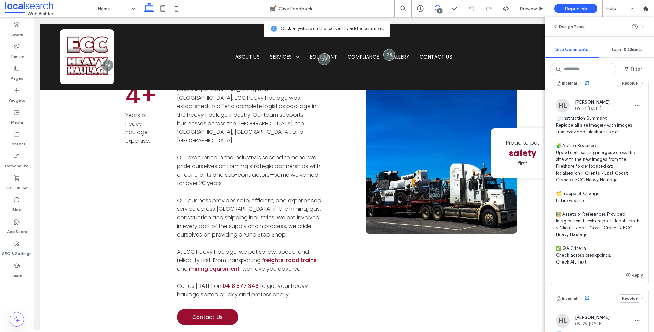
click at [644, 26] on use at bounding box center [643, 26] width 3 height 3
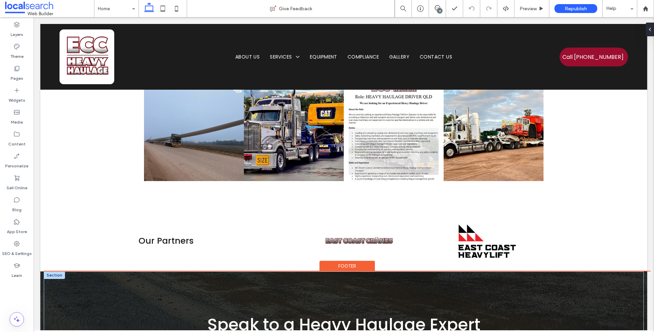
scroll to position [2190, 0]
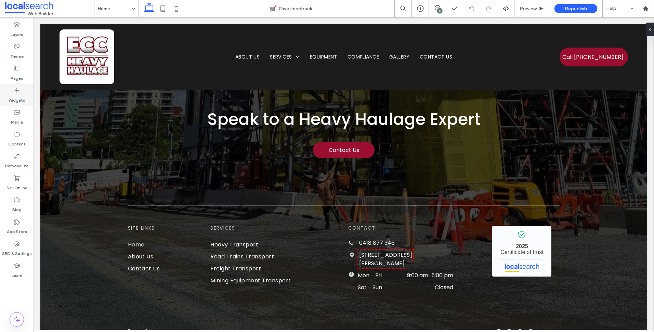
click at [16, 71] on use at bounding box center [17, 68] width 5 height 5
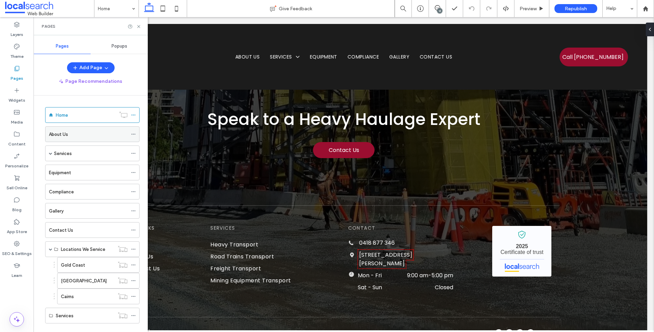
click at [68, 138] on div "About Us" at bounding box center [88, 134] width 79 height 15
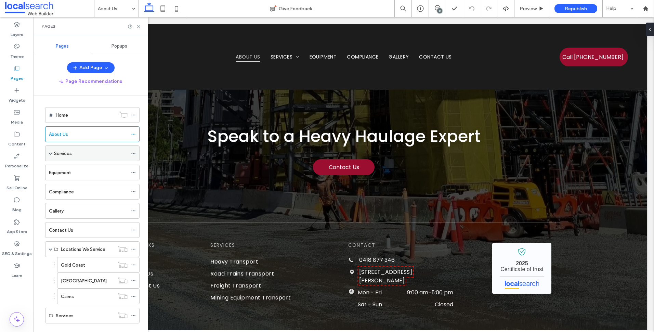
click at [72, 156] on label "Services" at bounding box center [63, 153] width 18 height 12
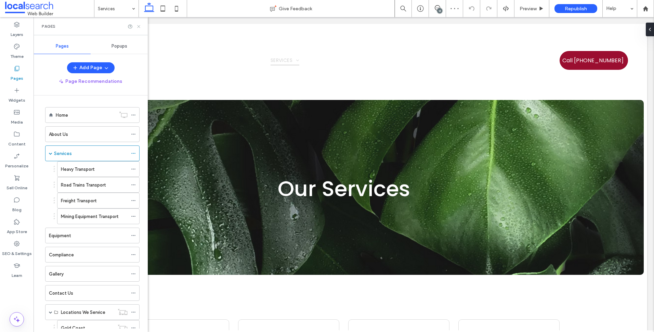
click at [140, 28] on icon at bounding box center [138, 26] width 5 height 5
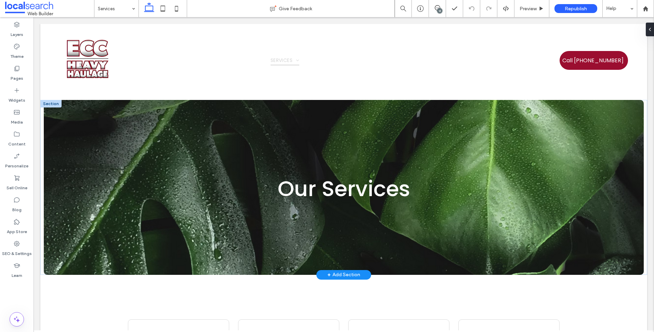
click at [54, 105] on div at bounding box center [50, 104] width 21 height 8
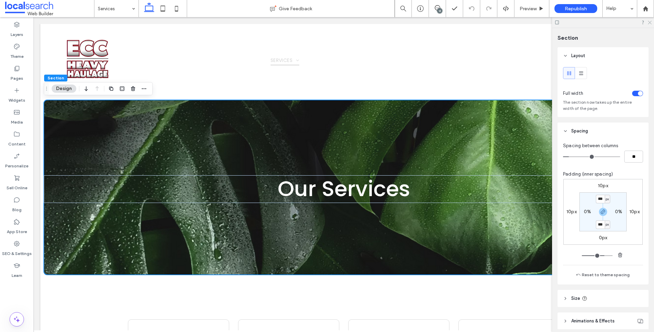
click at [650, 21] on icon at bounding box center [649, 22] width 4 height 4
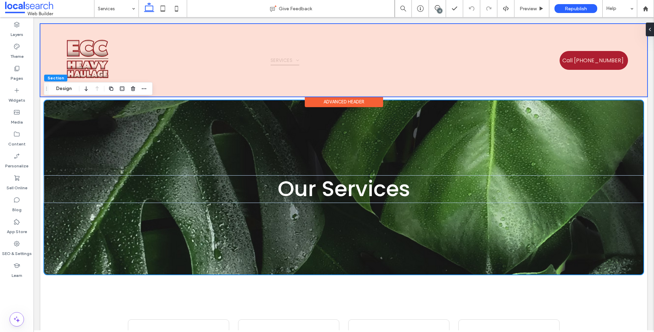
click at [329, 98] on div "Advanced Header" at bounding box center [344, 101] width 78 height 11
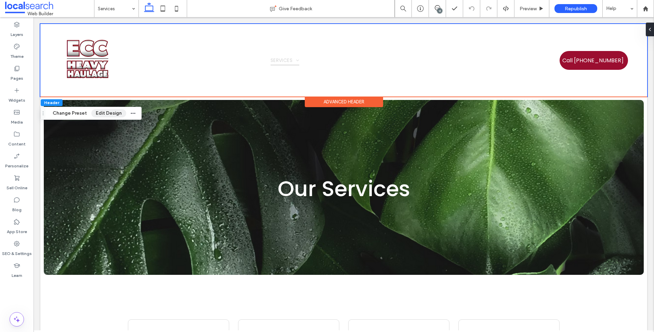
click at [96, 114] on button "Edit Design" at bounding box center [108, 113] width 35 height 8
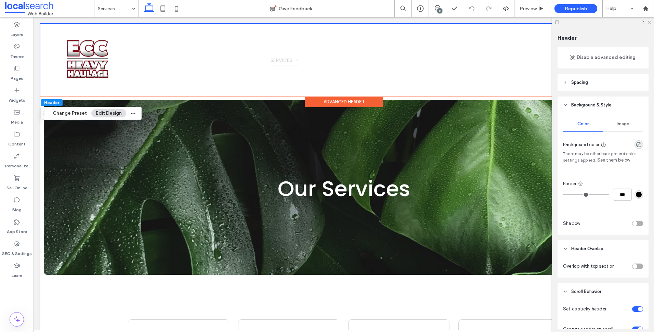
scroll to position [103, 0]
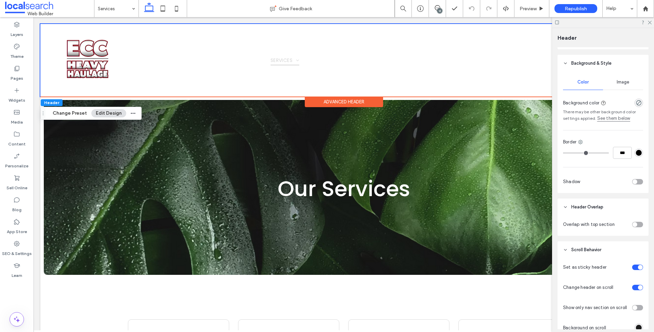
click at [633, 225] on div "toggle" at bounding box center [635, 224] width 5 height 5
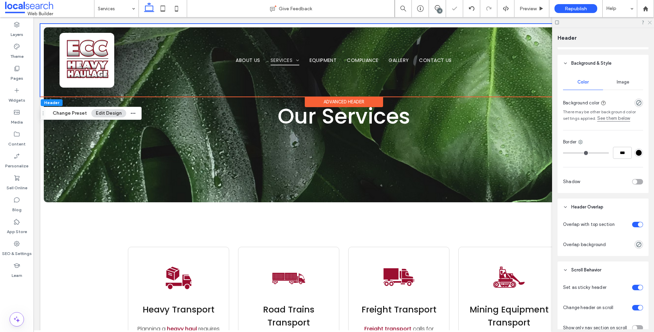
click at [651, 23] on icon at bounding box center [649, 22] width 4 height 4
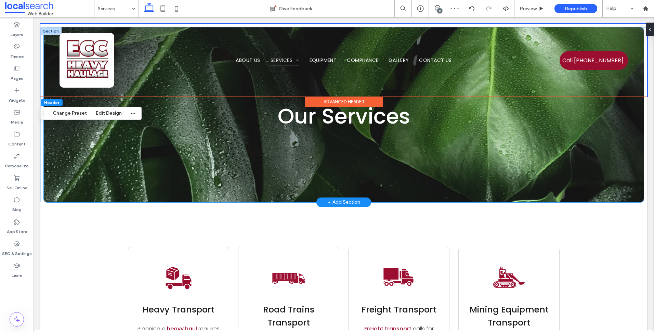
click at [78, 164] on div "Our Services" at bounding box center [344, 114] width 600 height 175
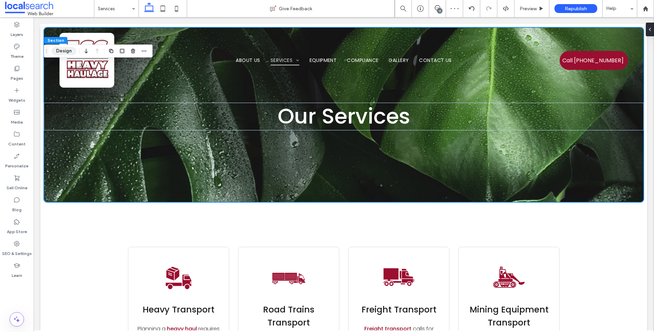
click at [69, 49] on button "Design" at bounding box center [64, 51] width 25 height 8
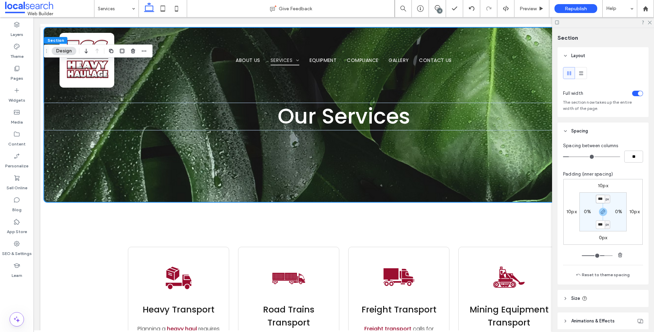
click at [597, 196] on input "***" at bounding box center [600, 199] width 9 height 9
click at [602, 212] on icon "button" at bounding box center [602, 211] width 5 height 5
click at [598, 198] on input "***" at bounding box center [600, 199] width 9 height 9
type input "***"
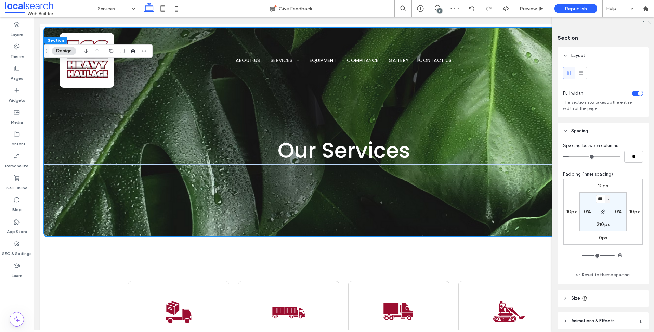
drag, startPoint x: 649, startPoint y: 20, endPoint x: 615, endPoint y: 4, distance: 38.0
click at [649, 20] on icon at bounding box center [649, 22] width 4 height 4
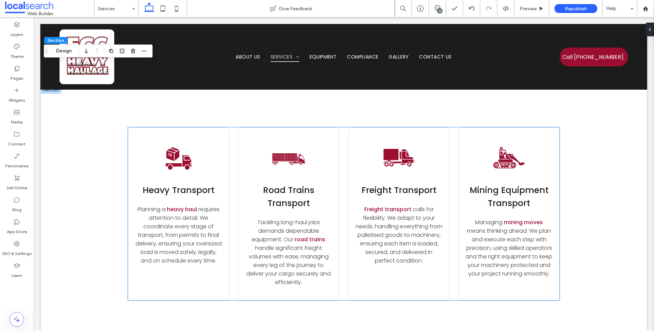
scroll to position [34, 0]
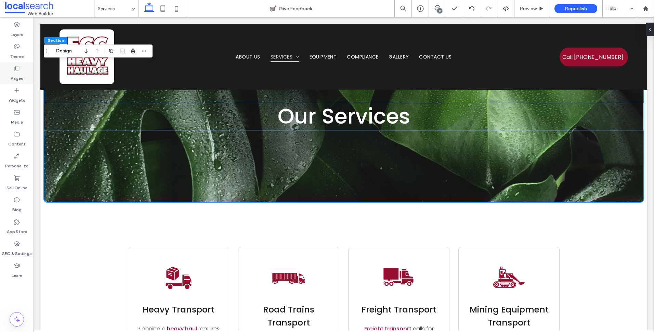
click at [26, 68] on div "Pages" at bounding box center [17, 73] width 34 height 22
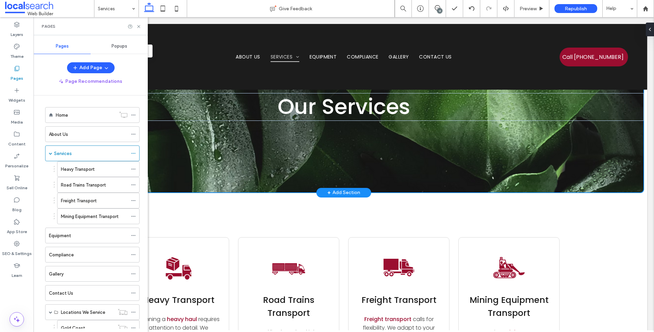
scroll to position [0, 0]
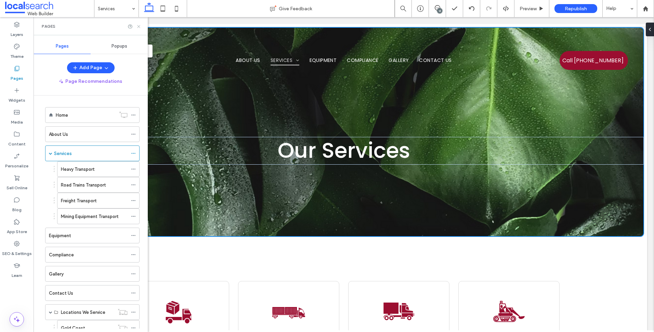
click at [140, 27] on icon at bounding box center [138, 26] width 5 height 5
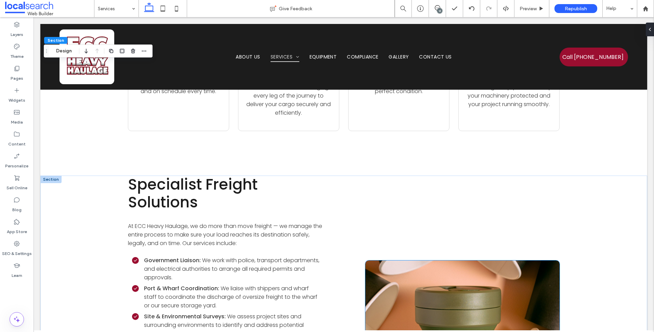
scroll to position [308, 0]
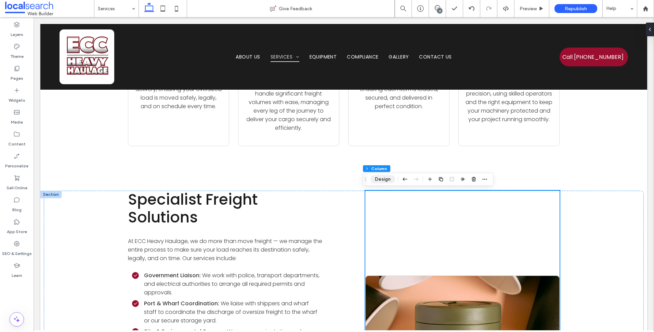
click at [384, 177] on button "Design" at bounding box center [383, 179] width 25 height 8
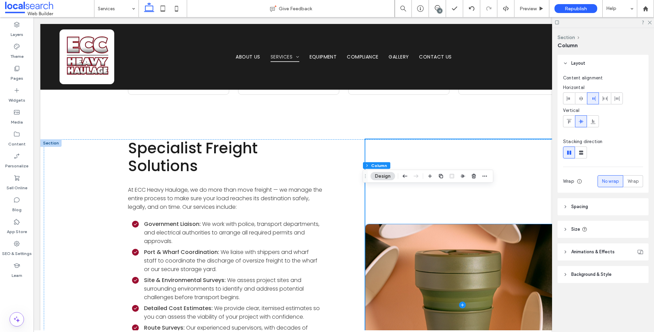
scroll to position [445, 0]
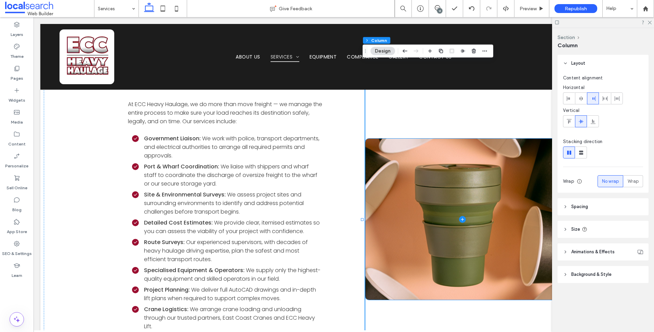
click at [424, 223] on span at bounding box center [462, 219] width 194 height 161
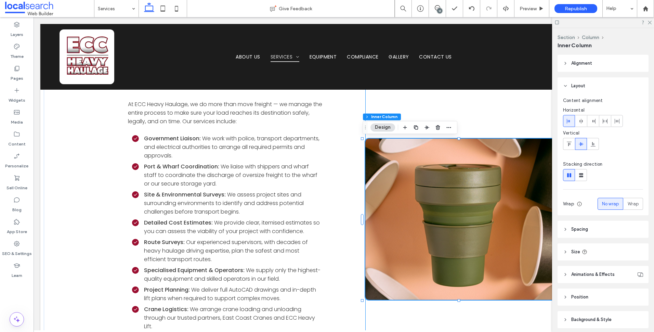
click at [510, 124] on div at bounding box center [462, 220] width 194 height 332
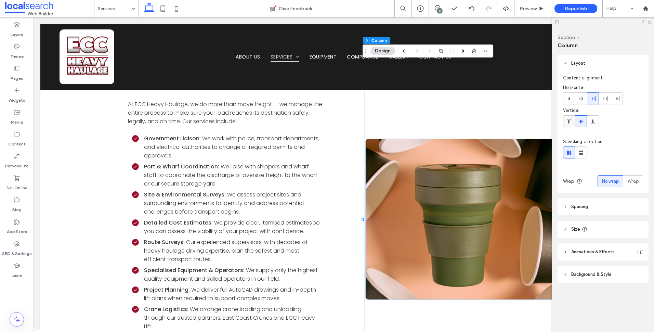
click at [572, 122] on icon at bounding box center [569, 121] width 5 height 5
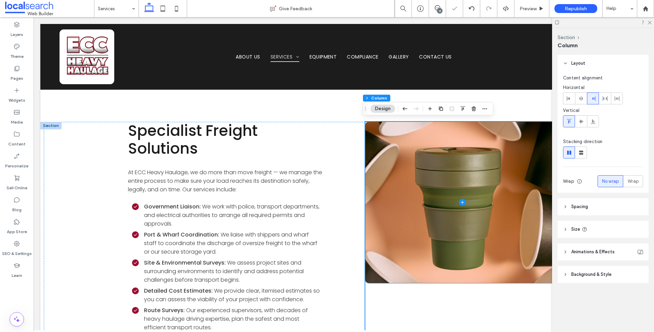
scroll to position [376, 0]
click at [511, 184] on span at bounding box center [462, 202] width 194 height 161
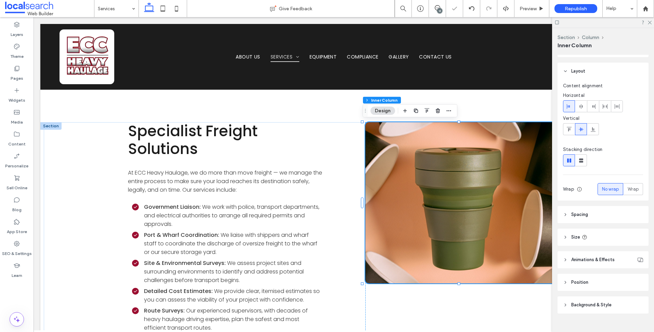
scroll to position [26, 0]
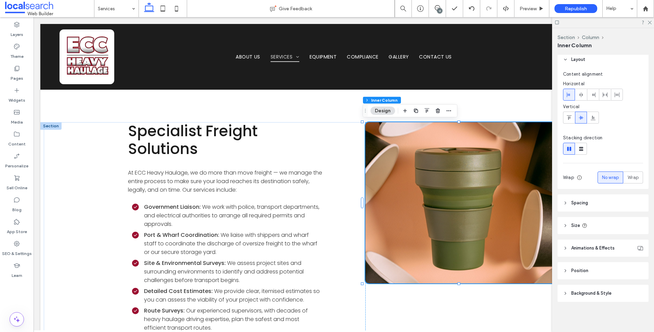
click at [596, 268] on header "Position" at bounding box center [603, 270] width 91 height 17
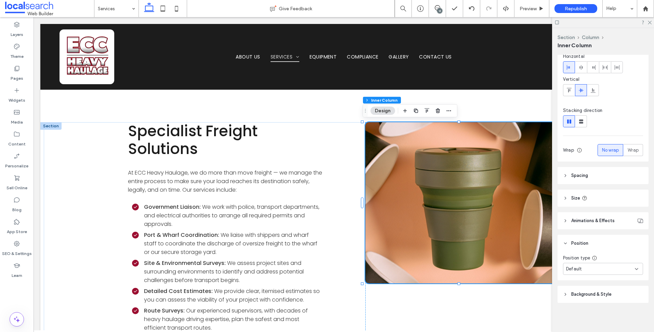
scroll to position [55, 0]
click at [603, 270] on div "Default" at bounding box center [600, 267] width 69 height 7
click at [585, 220] on div "Pinned" at bounding box center [602, 221] width 76 height 12
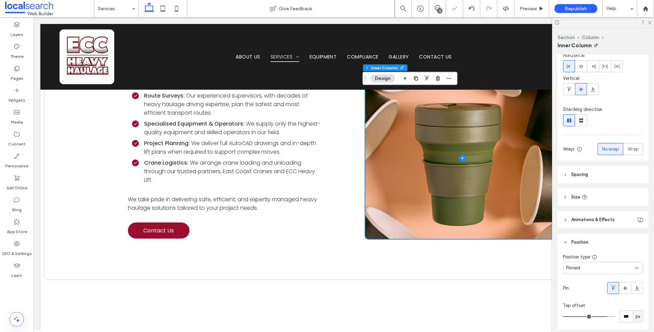
scroll to position [684, 0]
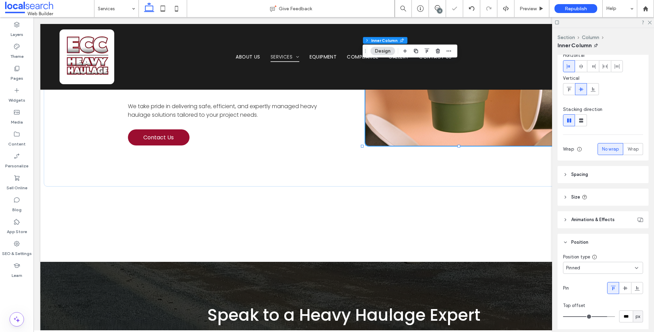
click at [652, 22] on div at bounding box center [603, 22] width 102 height 11
click at [646, 24] on div at bounding box center [603, 22] width 102 height 11
click at [650, 22] on use at bounding box center [650, 23] width 4 height 4
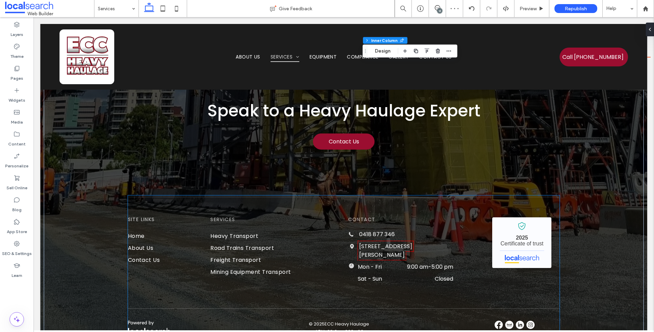
scroll to position [890, 0]
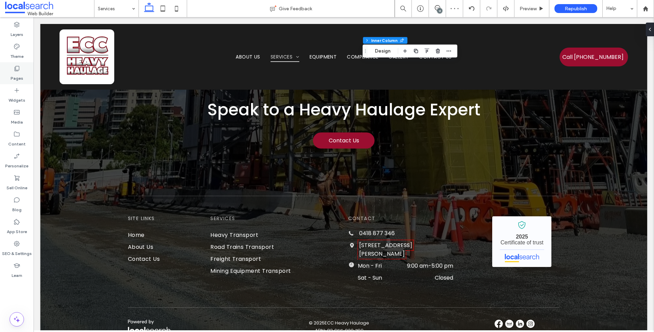
click at [20, 67] on icon at bounding box center [16, 68] width 7 height 7
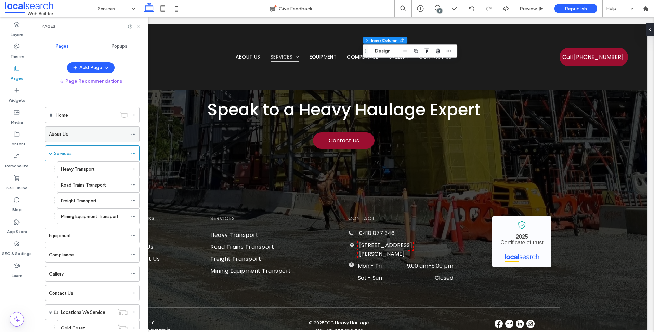
click at [71, 139] on div "About Us" at bounding box center [88, 134] width 79 height 15
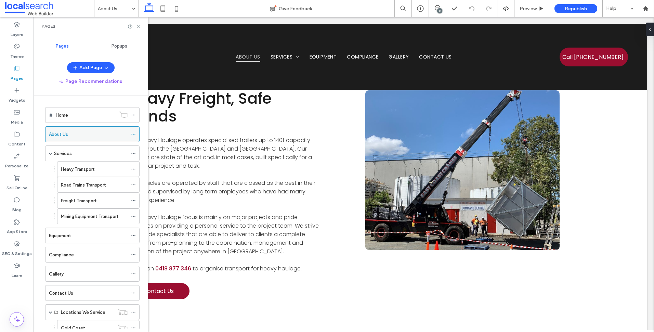
scroll to position [137, 0]
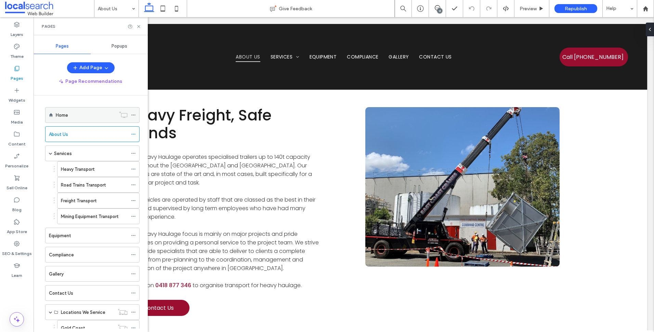
click at [95, 120] on div "Home" at bounding box center [86, 114] width 60 height 15
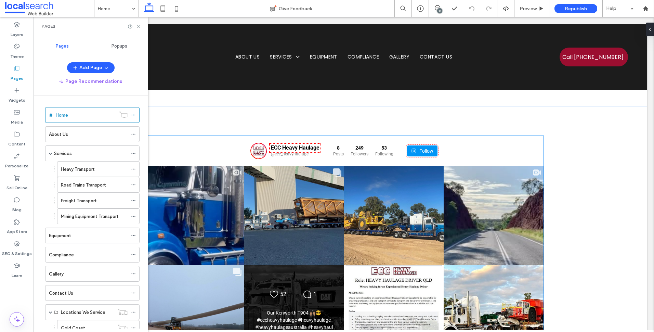
scroll to position [1848, 0]
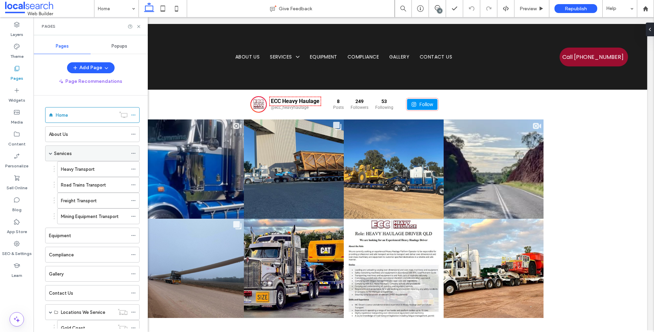
click at [83, 158] on div "Services" at bounding box center [91, 153] width 74 height 15
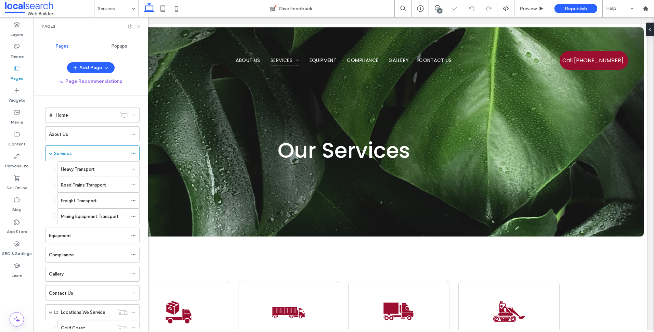
click at [138, 26] on icon at bounding box center [138, 26] width 5 height 5
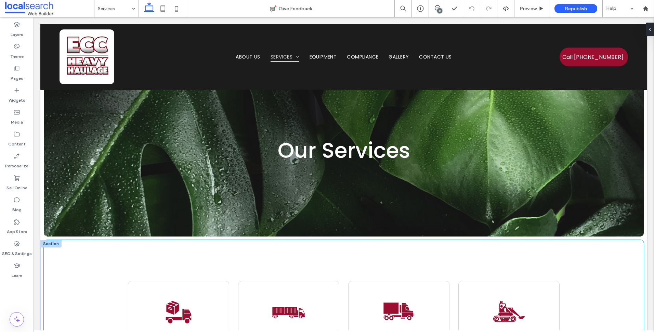
scroll to position [239, 0]
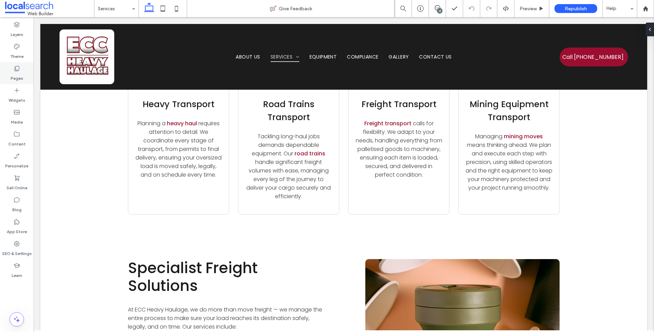
click at [3, 74] on div "Pages" at bounding box center [17, 73] width 34 height 22
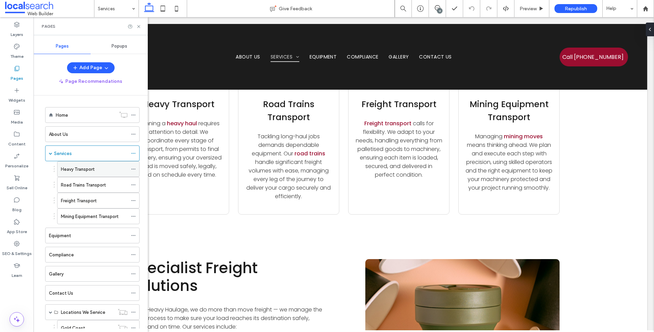
click at [99, 174] on div "Heavy Transport" at bounding box center [94, 168] width 67 height 15
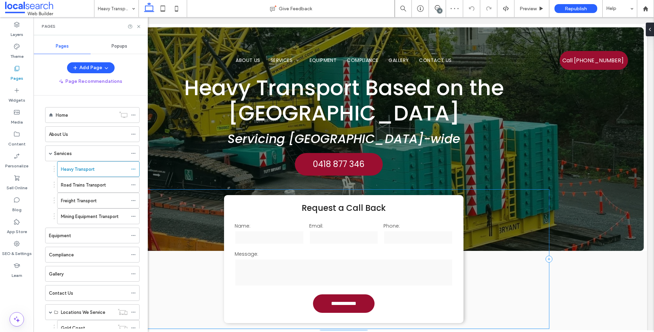
click at [185, 287] on div "**********" at bounding box center [344, 259] width 411 height 139
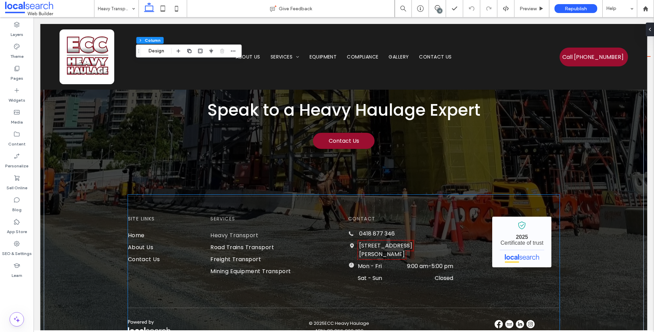
scroll to position [1387, 0]
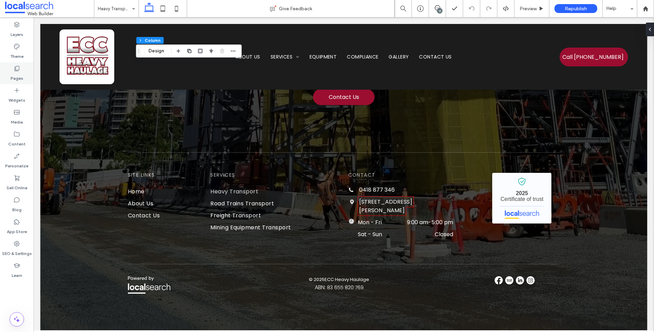
click at [31, 73] on div "Pages" at bounding box center [17, 73] width 34 height 22
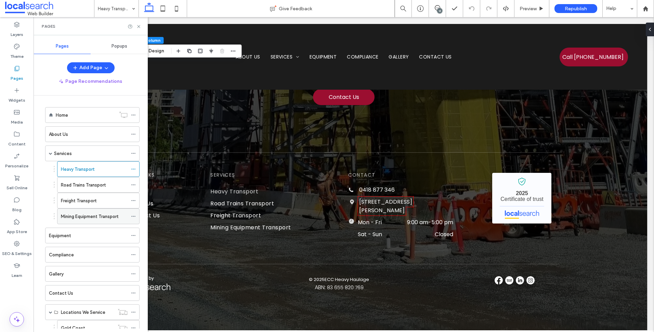
click at [102, 211] on div "Mining Equipment Transport" at bounding box center [94, 216] width 67 height 15
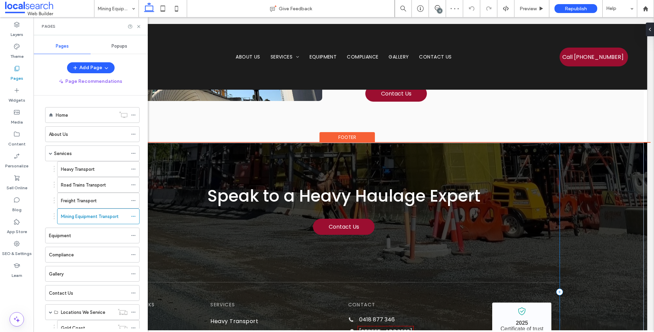
scroll to position [1403, 0]
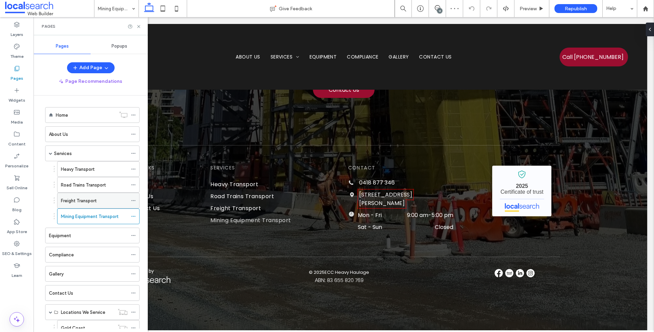
click at [106, 193] on div "Freight Transport" at bounding box center [94, 200] width 67 height 15
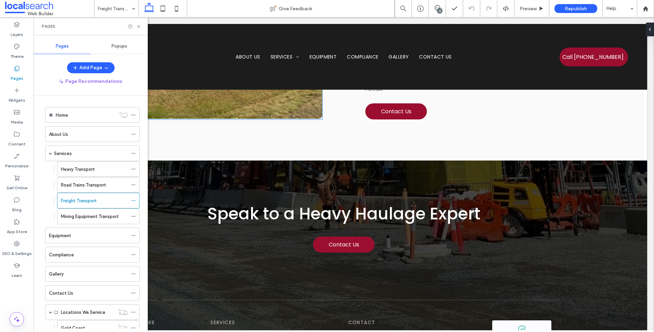
scroll to position [1300, 0]
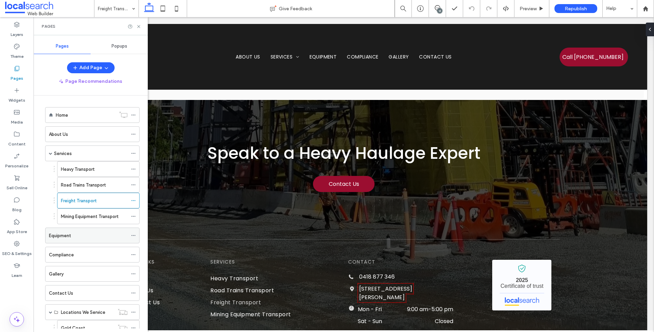
click at [78, 238] on div "Equipment" at bounding box center [88, 235] width 79 height 7
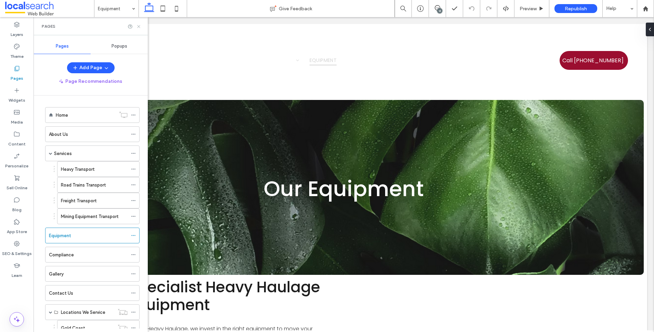
click at [141, 26] on icon at bounding box center [138, 26] width 5 height 5
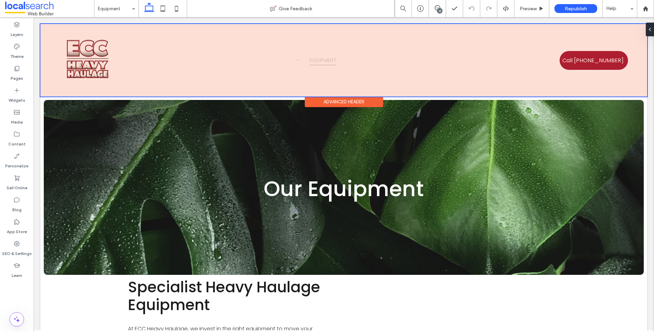
click at [50, 31] on div at bounding box center [343, 60] width 607 height 73
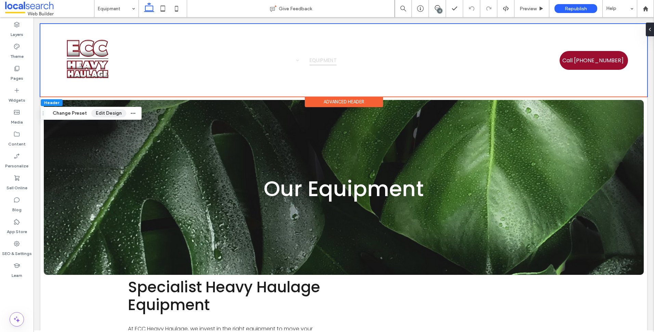
click at [102, 114] on button "Edit Design" at bounding box center [108, 113] width 35 height 8
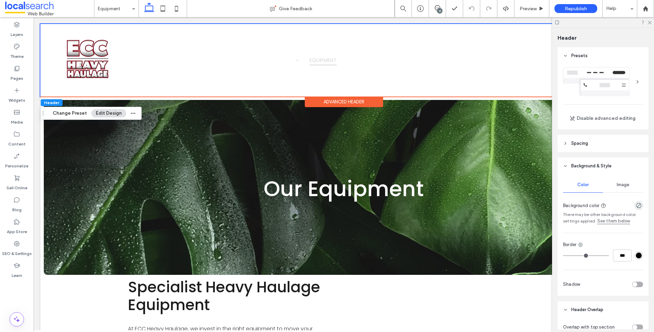
scroll to position [171, 0]
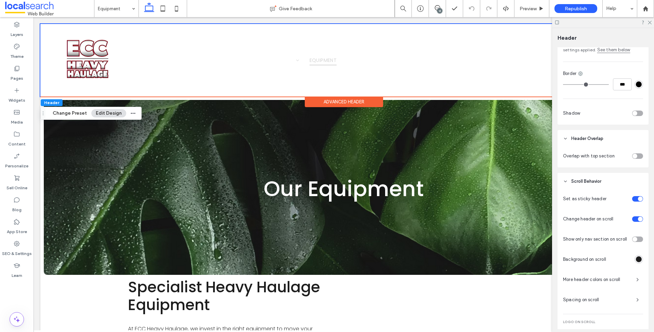
click at [634, 156] on div "toggle" at bounding box center [637, 155] width 11 height 5
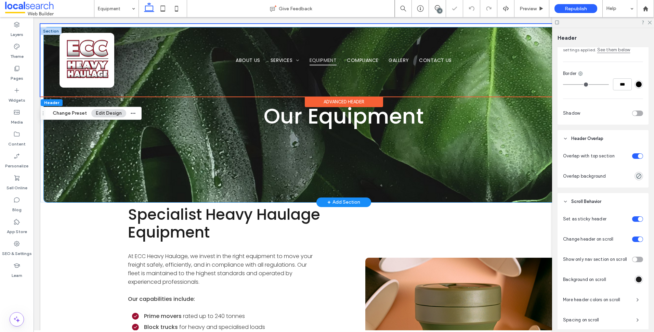
click at [126, 146] on div "Our Equipment" at bounding box center [344, 114] width 600 height 175
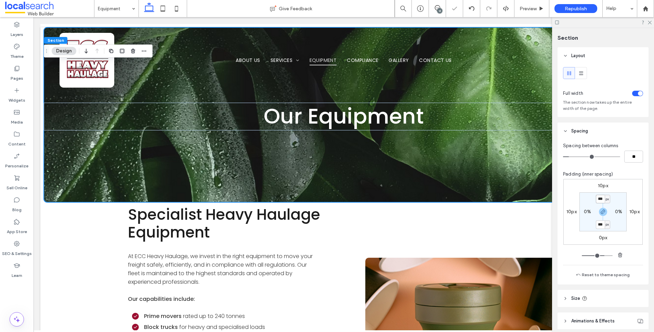
click at [600, 198] on input "***" at bounding box center [600, 199] width 9 height 9
click at [601, 211] on use "button" at bounding box center [603, 212] width 4 height 4
click at [598, 199] on input "***" at bounding box center [600, 199] width 9 height 9
type input "***"
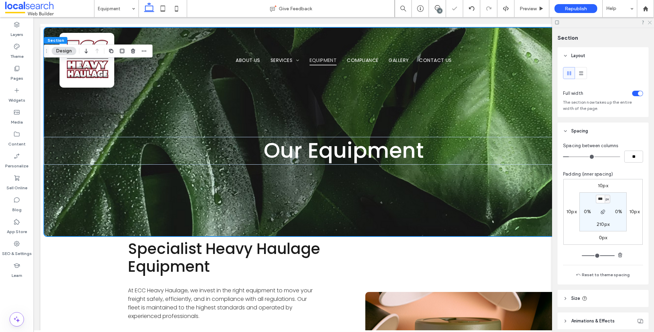
click at [649, 24] on icon at bounding box center [649, 22] width 4 height 4
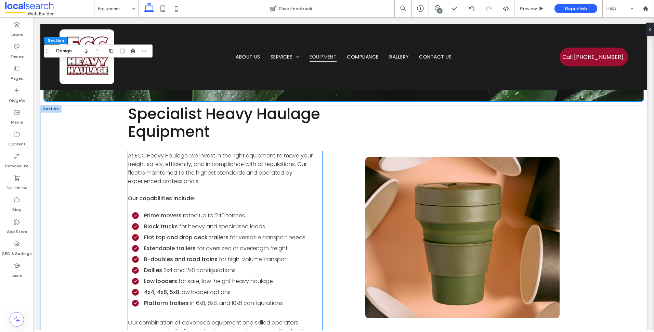
scroll to position [68, 0]
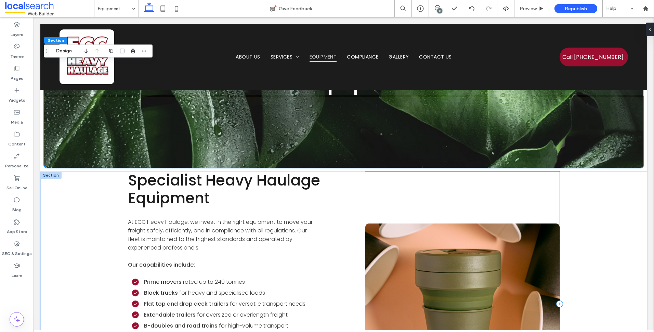
click at [452, 209] on div at bounding box center [462, 304] width 194 height 266
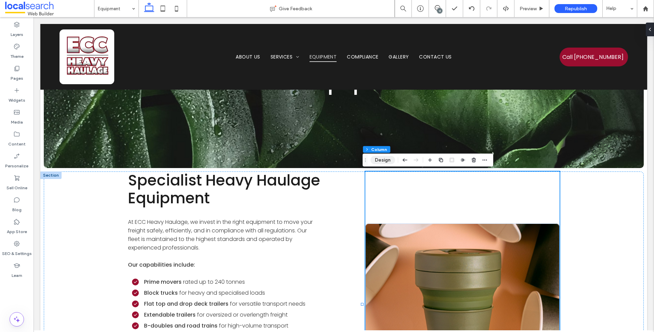
click at [378, 161] on button "Design" at bounding box center [383, 160] width 25 height 8
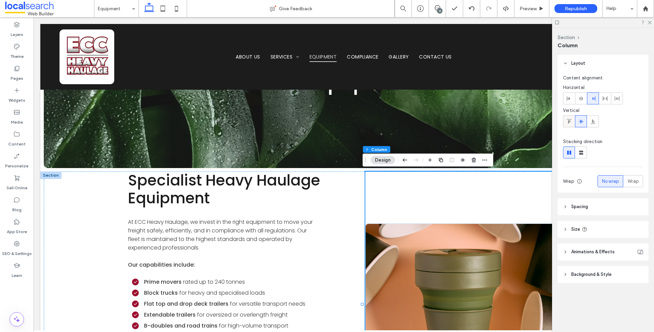
click at [571, 117] on span at bounding box center [569, 121] width 5 height 11
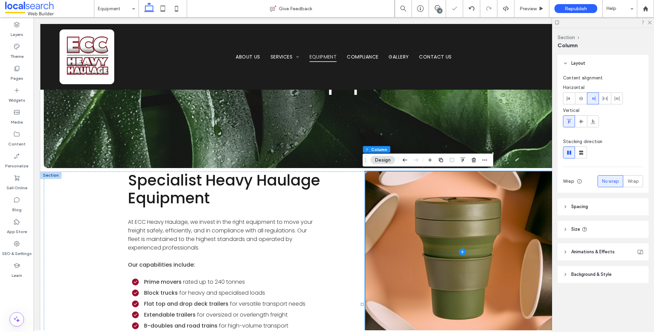
click at [458, 223] on span at bounding box center [462, 251] width 194 height 161
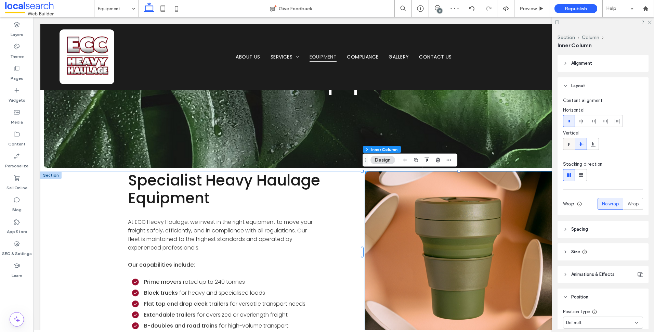
click at [569, 147] on span at bounding box center [569, 143] width 5 height 11
click at [583, 142] on icon at bounding box center [581, 143] width 5 height 5
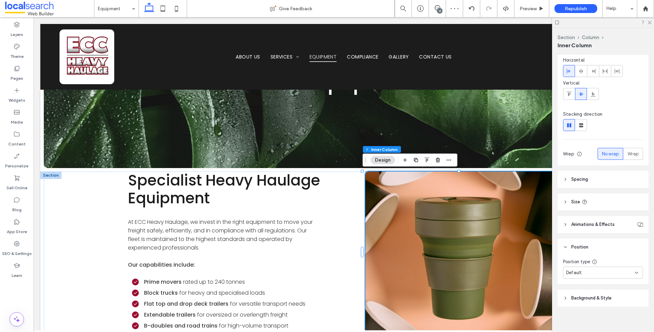
scroll to position [55, 0]
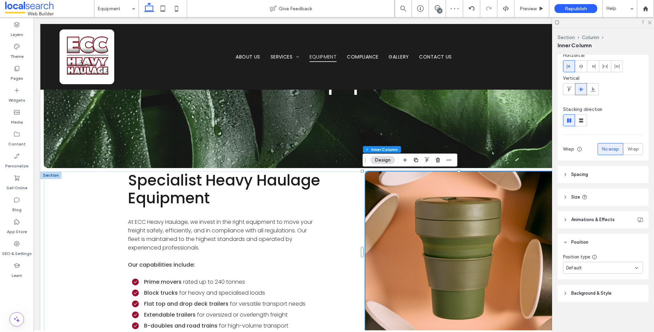
click at [605, 265] on div "Default" at bounding box center [600, 267] width 69 height 7
click at [594, 219] on div "Pinned" at bounding box center [602, 221] width 76 height 12
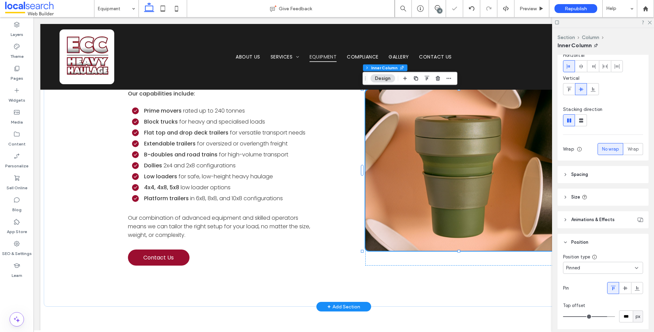
click at [651, 24] on div at bounding box center [603, 22] width 102 height 11
click at [651, 22] on icon at bounding box center [649, 22] width 4 height 4
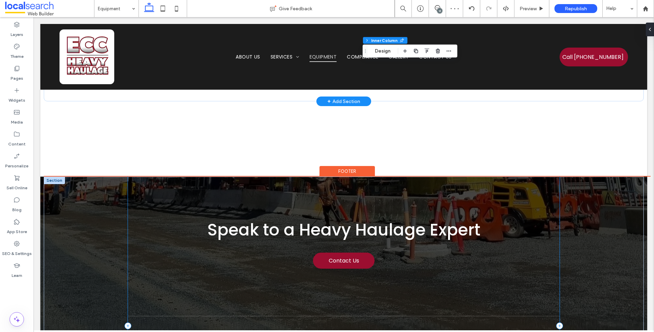
scroll to position [308, 0]
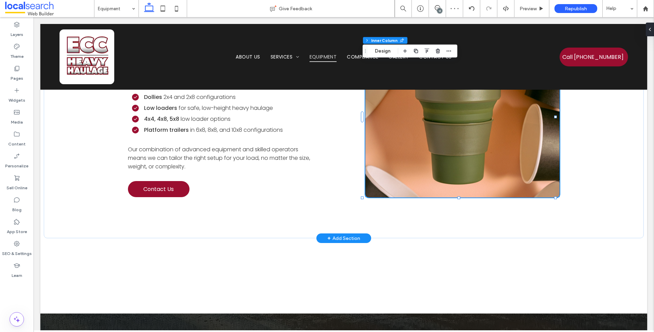
click at [82, 271] on div "Home About Us Services Heavy Transport Road Trains Transport Freight Transport …" at bounding box center [343, 182] width 607 height 927
click at [97, 195] on div "Specialist Heavy Haulage Equipment At ECC Heavy Haulage, we invest in the right…" at bounding box center [344, 85] width 600 height 307
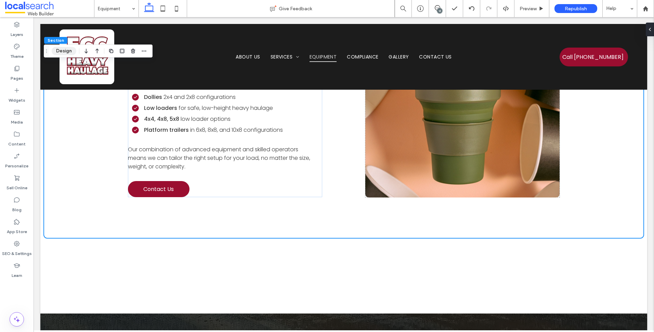
click at [63, 53] on button "Design" at bounding box center [64, 51] width 25 height 8
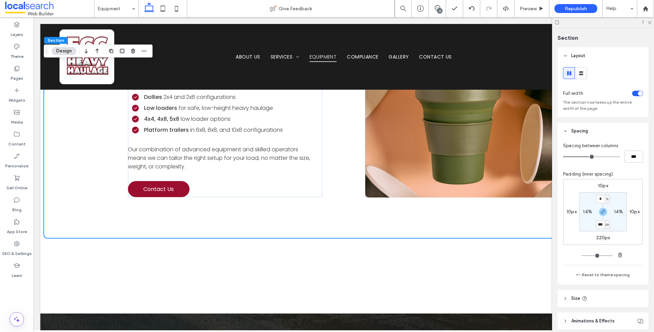
click at [608, 235] on label "220px" at bounding box center [603, 238] width 14 height 6
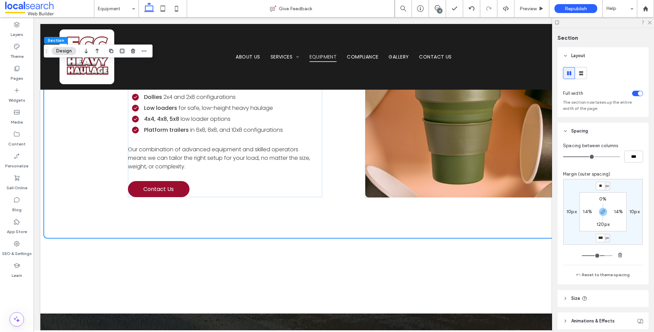
type input "***"
click at [652, 23] on div at bounding box center [603, 22] width 102 height 11
click at [650, 19] on div at bounding box center [603, 22] width 102 height 11
drag, startPoint x: 649, startPoint y: 22, endPoint x: 567, endPoint y: 30, distance: 82.9
click at [649, 22] on icon at bounding box center [649, 22] width 4 height 4
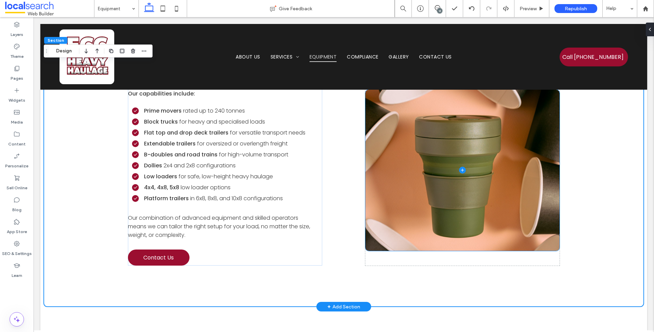
scroll to position [137, 0]
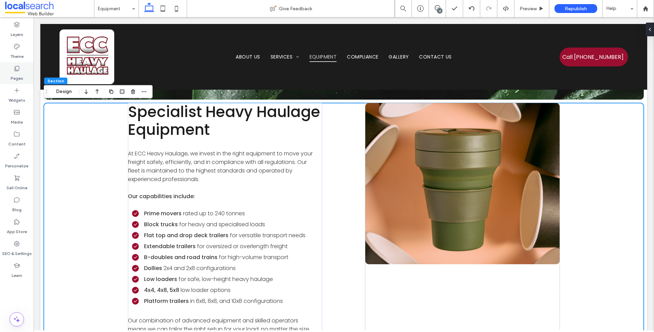
click at [21, 77] on label "Pages" at bounding box center [17, 77] width 13 height 10
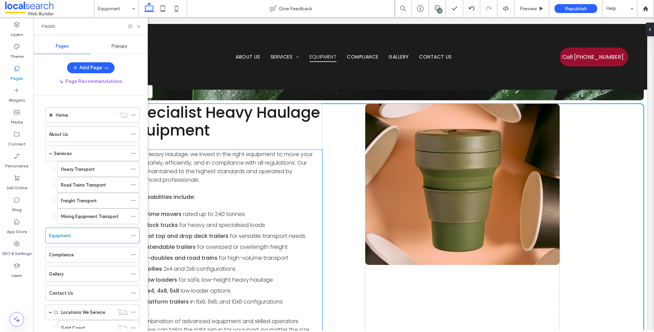
scroll to position [0, 0]
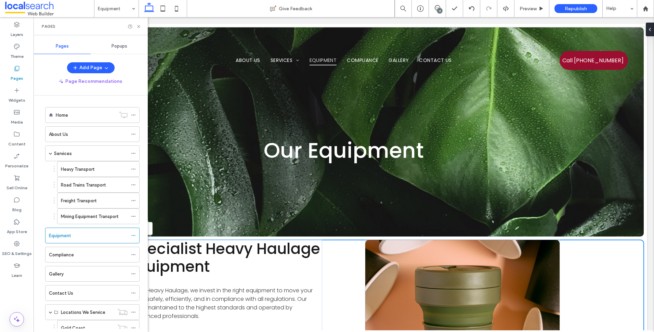
click at [142, 25] on div "Pages" at bounding box center [91, 26] width 114 height 18
click at [138, 27] on icon at bounding box center [138, 26] width 5 height 5
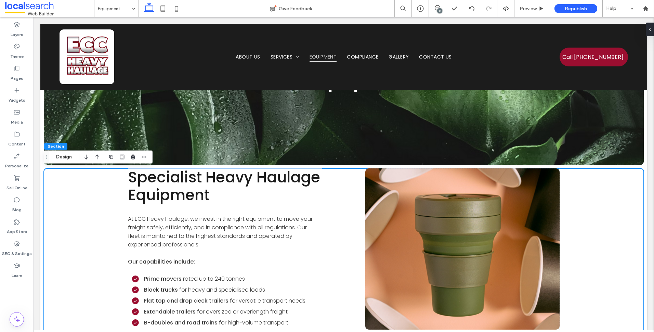
scroll to position [68, 0]
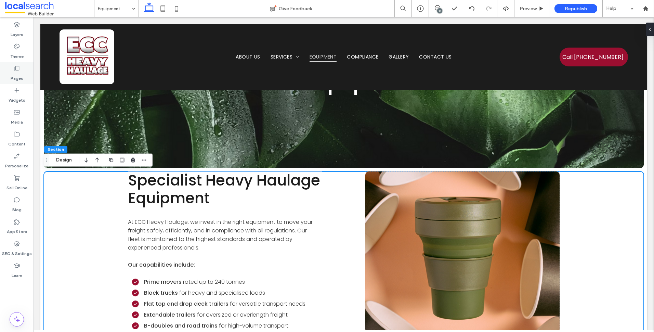
click at [30, 72] on div "Pages" at bounding box center [17, 73] width 34 height 22
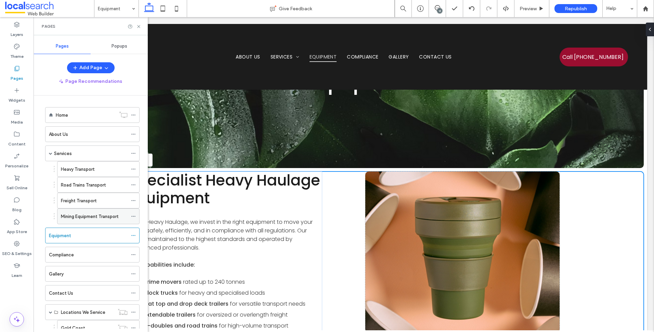
click at [92, 223] on div "Mining Equipment Transport" at bounding box center [94, 216] width 67 height 15
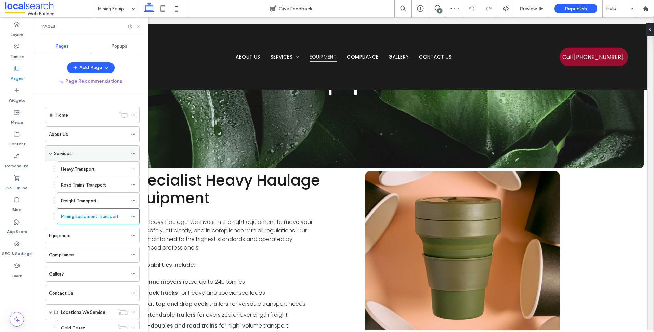
click at [82, 146] on div "Services" at bounding box center [91, 153] width 74 height 15
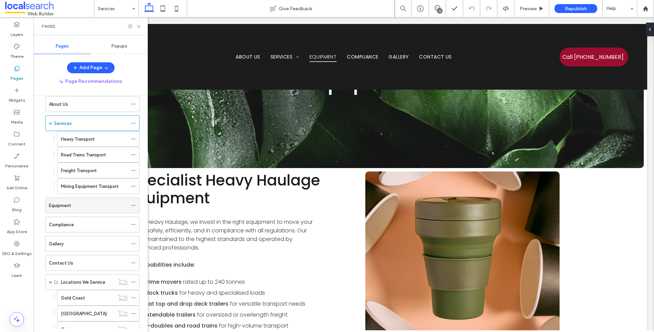
scroll to position [68, 0]
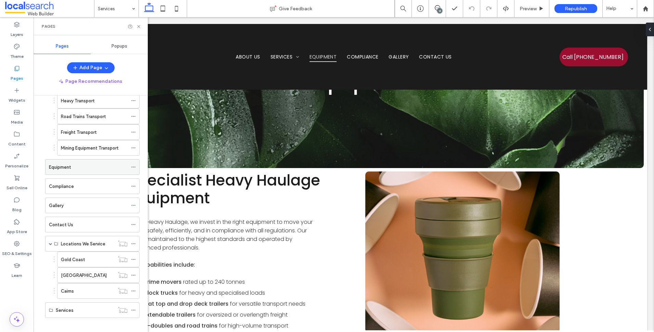
click at [88, 161] on div "Equipment" at bounding box center [88, 166] width 79 height 15
click at [139, 26] on icon at bounding box center [138, 26] width 5 height 5
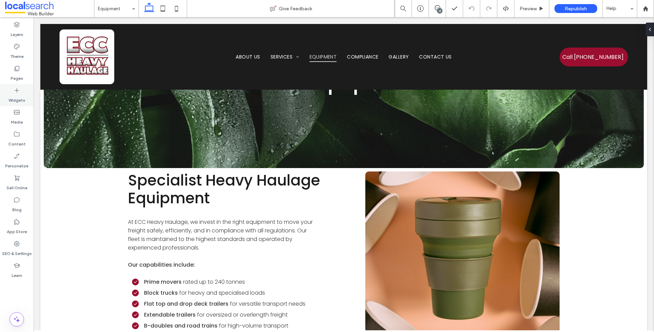
drag, startPoint x: 17, startPoint y: 73, endPoint x: 25, endPoint y: 87, distance: 16.1
click at [17, 73] on label "Pages" at bounding box center [17, 77] width 13 height 10
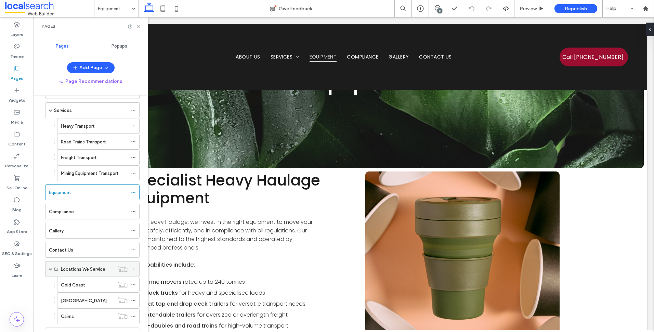
scroll to position [68, 0]
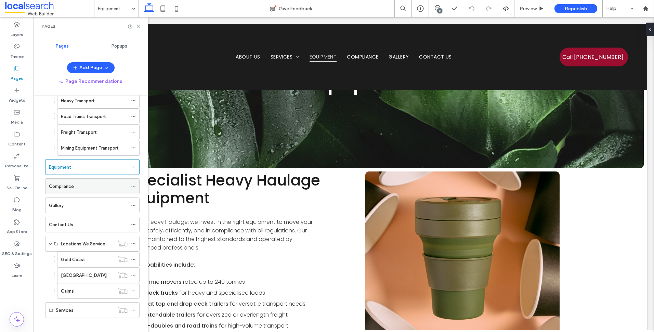
click at [88, 189] on div "Compliance" at bounding box center [88, 186] width 79 height 7
click at [140, 25] on icon at bounding box center [138, 26] width 5 height 5
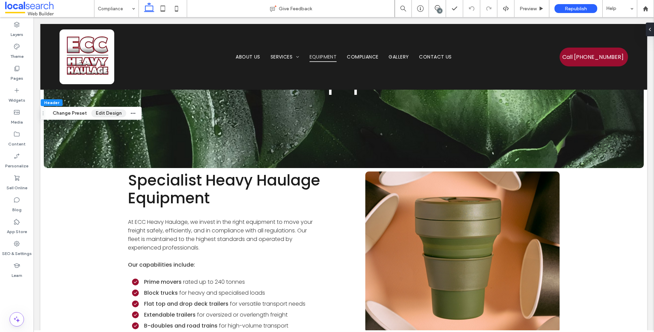
click at [109, 113] on button "Edit Design" at bounding box center [108, 113] width 35 height 8
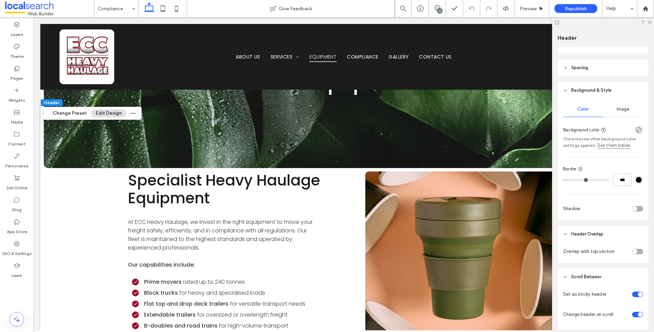
scroll to position [171, 0]
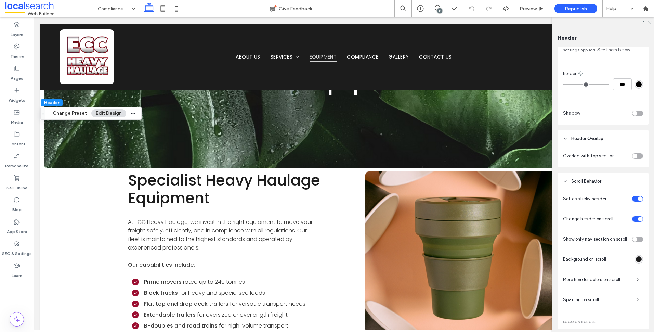
click at [634, 156] on div "toggle" at bounding box center [635, 156] width 5 height 5
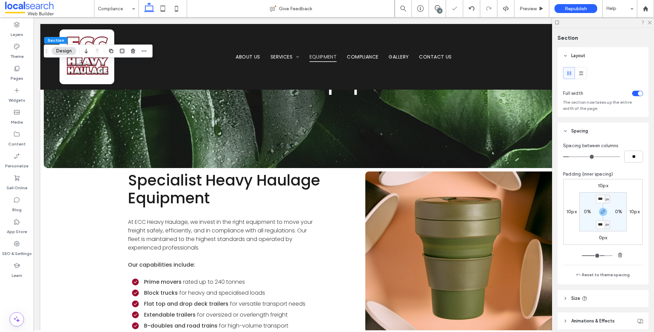
click at [601, 194] on section "*** px 0% *** px 0%" at bounding box center [603, 211] width 47 height 39
click at [601, 200] on input "***" at bounding box center [600, 199] width 9 height 9
click at [602, 213] on icon "button" at bounding box center [602, 211] width 5 height 5
click at [596, 198] on input "***" at bounding box center [600, 199] width 9 height 9
type input "***"
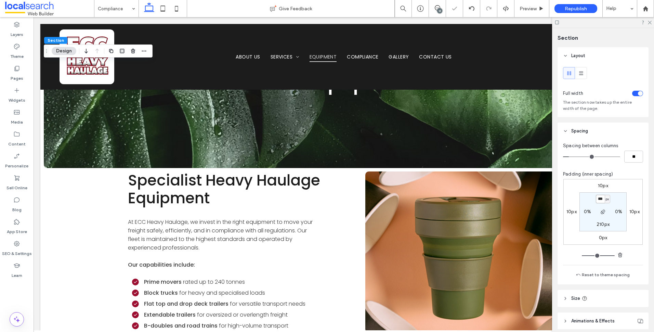
type input "***"
click at [650, 23] on use at bounding box center [650, 23] width 4 height 4
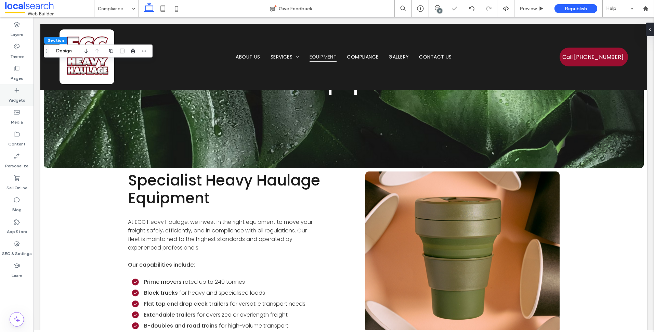
click at [16, 75] on label "Pages" at bounding box center [17, 77] width 13 height 10
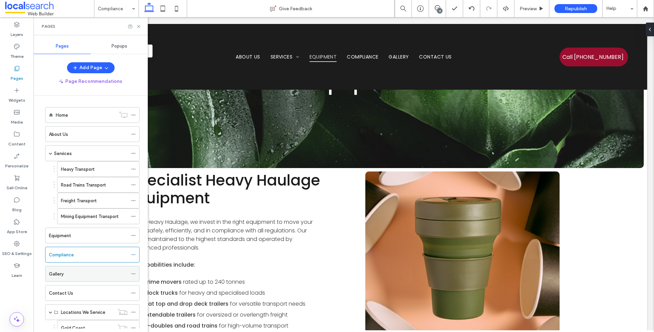
click at [82, 274] on div "Gallery" at bounding box center [88, 273] width 79 height 7
click at [135, 26] on div at bounding box center [135, 26] width 14 height 5
click at [137, 27] on icon at bounding box center [138, 26] width 5 height 5
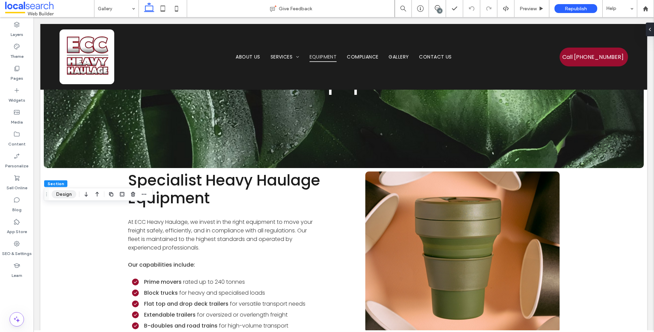
click at [68, 194] on button "Design" at bounding box center [64, 194] width 25 height 8
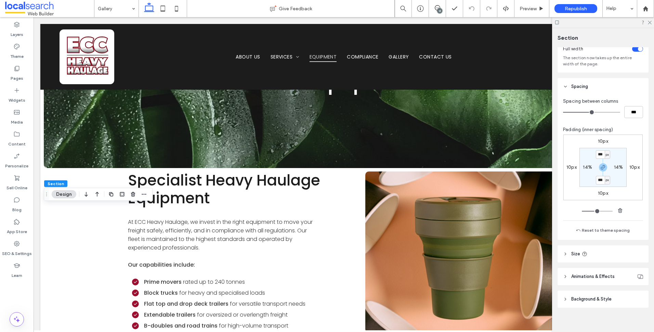
scroll to position [50, 0]
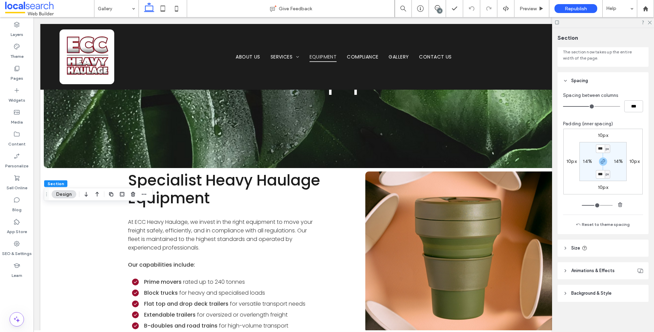
click at [608, 287] on header "Background & Style" at bounding box center [603, 293] width 91 height 17
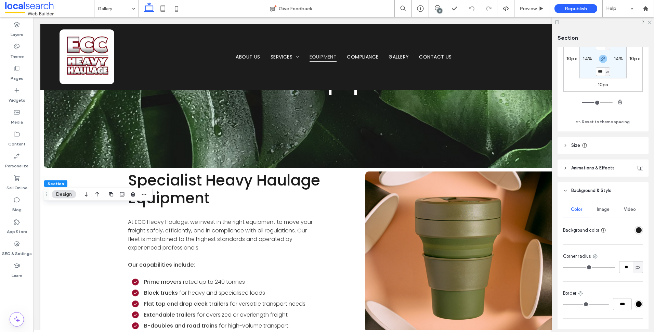
click at [631, 224] on div "Color Image Video Background color" at bounding box center [603, 219] width 80 height 34
click at [636, 230] on div "rgba(28, 28, 28, 1)" at bounding box center [639, 230] width 6 height 6
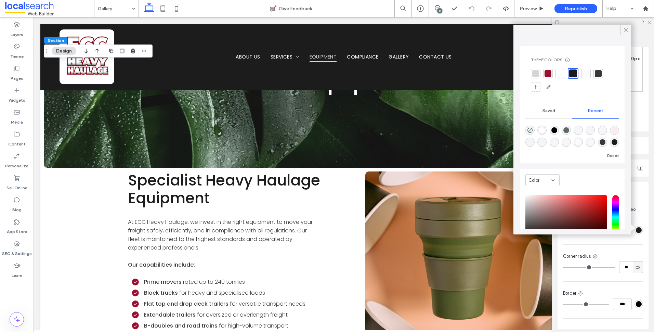
click at [590, 72] on div at bounding box center [586, 74] width 10 height 10
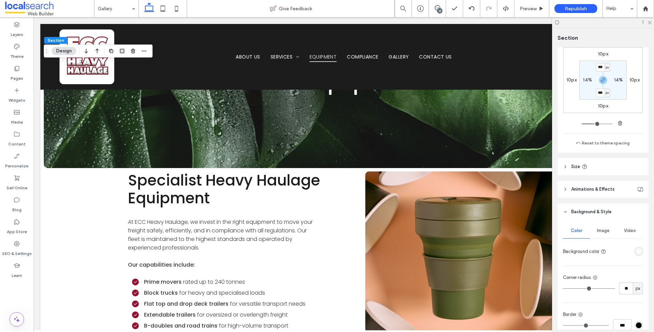
scroll to position [137, 0]
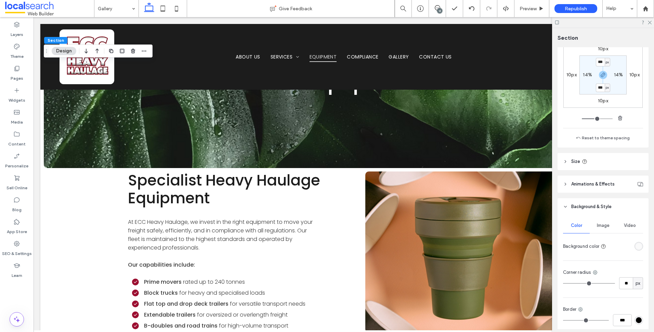
click at [640, 253] on div "Color Image Video Background color Corner radius ** px Border *** Shadow" at bounding box center [603, 287] width 91 height 145
click at [640, 248] on div "Color Image Video Background color Corner radius ** px Border *** Shadow" at bounding box center [603, 287] width 91 height 145
click at [639, 248] on div "Color Image Video Background color Corner radius ** px Border *** Shadow" at bounding box center [603, 287] width 91 height 145
click at [636, 248] on div "rgba(250, 250, 250, 1)" at bounding box center [639, 246] width 6 height 6
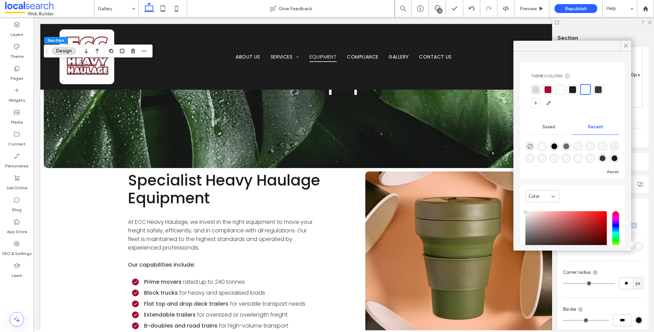
click at [559, 87] on div at bounding box center [560, 89] width 7 height 7
click at [631, 48] on div at bounding box center [626, 46] width 11 height 10
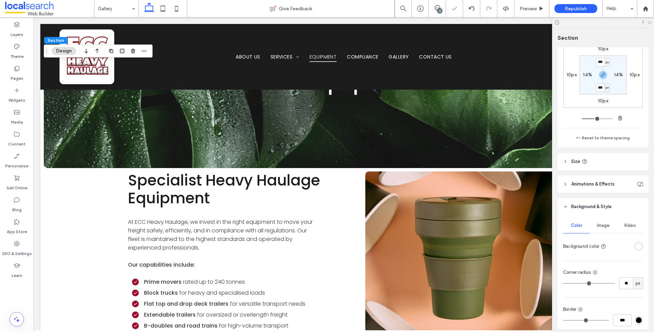
click at [651, 22] on use at bounding box center [650, 23] width 4 height 4
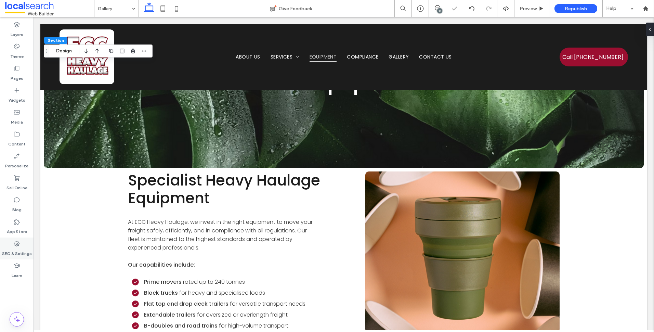
click at [0, 255] on html ".wqwq-1{fill:#231f20;} .cls-1q, .cls-2q { fill-rule: evenodd; } .cls-2q { fill:…" at bounding box center [327, 166] width 654 height 332
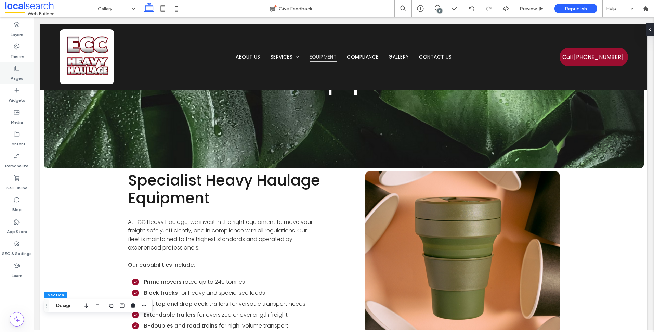
click at [13, 66] on icon at bounding box center [16, 68] width 7 height 7
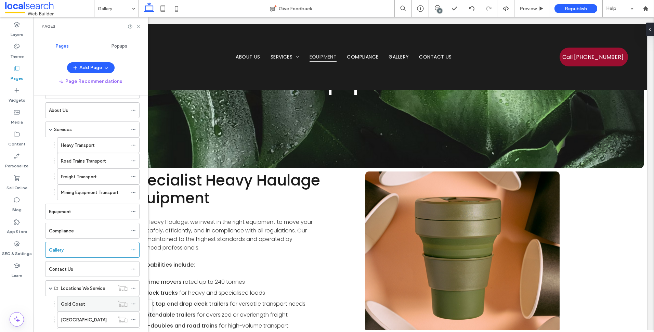
scroll to position [75, 0]
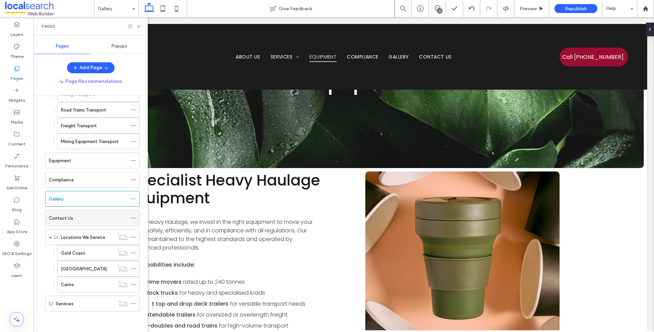
click at [70, 218] on label "Contact Us" at bounding box center [61, 218] width 24 height 12
click at [85, 248] on div "Gold Coast" at bounding box center [87, 252] width 53 height 15
drag, startPoint x: 122, startPoint y: 322, endPoint x: 114, endPoint y: 292, distance: 30.9
click at [122, 322] on div "Home About Us Services Heavy Transport Road Trains Transport Freight Transport …" at bounding box center [91, 178] width 98 height 299
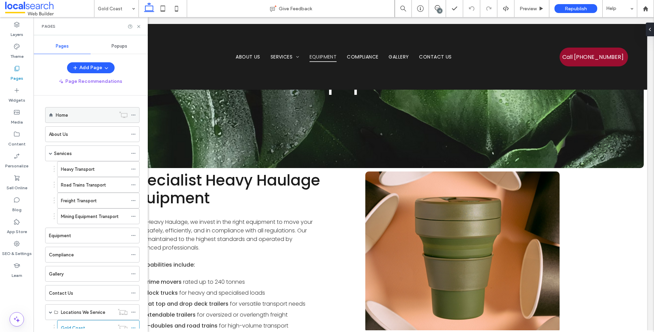
click at [93, 118] on div "Home" at bounding box center [86, 115] width 60 height 7
click at [140, 26] on icon at bounding box center [138, 26] width 5 height 5
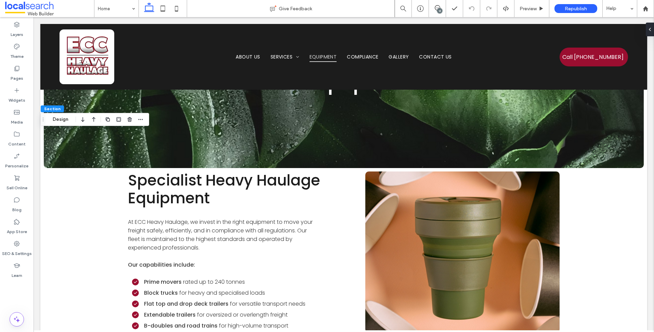
click at [441, 10] on div "13" at bounding box center [439, 10] width 5 height 5
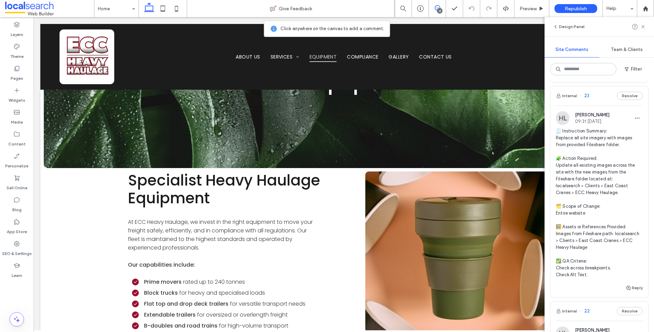
scroll to position [1745, 0]
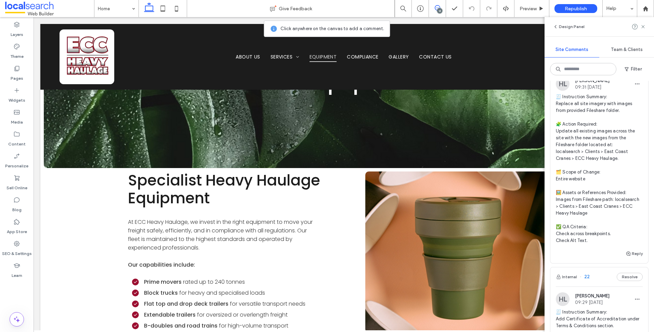
click at [644, 27] on use at bounding box center [643, 26] width 3 height 3
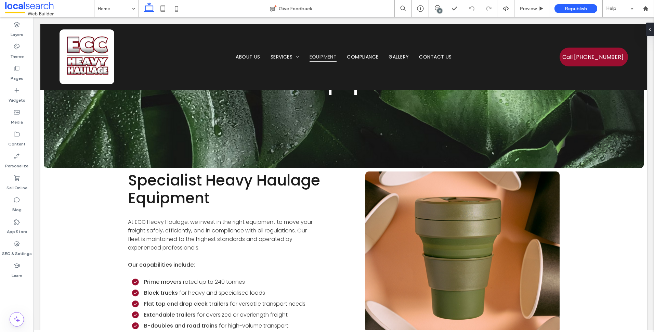
scroll to position [0, 0]
click at [29, 76] on div "Pages" at bounding box center [17, 73] width 34 height 22
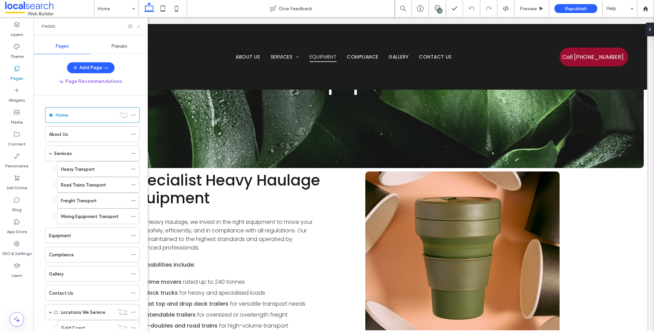
click at [140, 26] on icon at bounding box center [138, 26] width 5 height 5
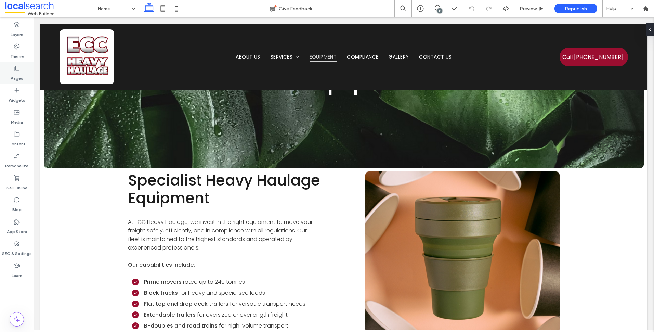
click at [19, 65] on div "Pages" at bounding box center [17, 73] width 34 height 22
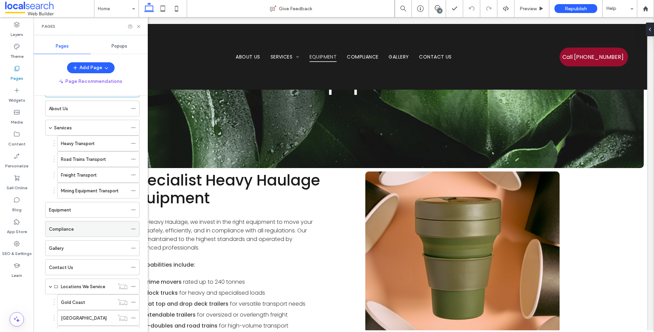
scroll to position [75, 0]
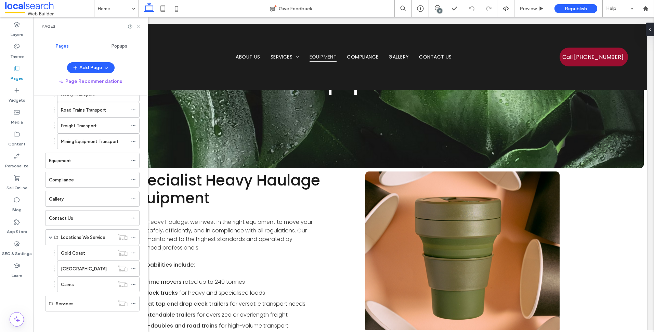
click at [140, 27] on use at bounding box center [138, 26] width 3 height 3
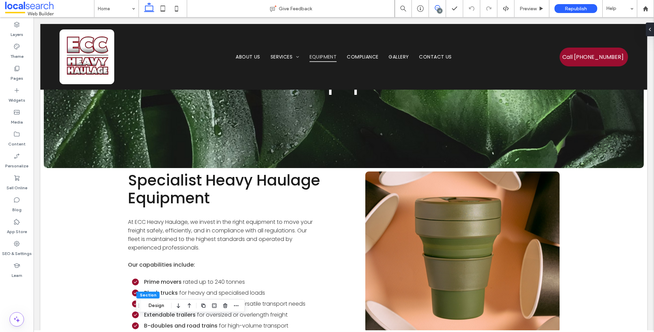
click at [436, 8] on icon at bounding box center [437, 7] width 5 height 5
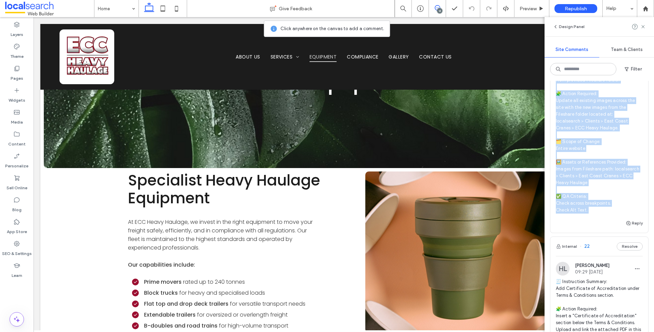
scroll to position [1779, 0]
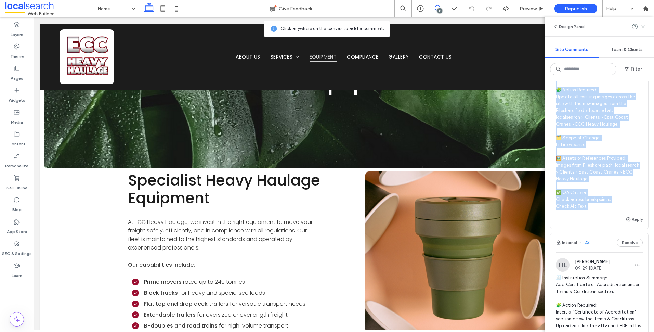
drag, startPoint x: 555, startPoint y: 156, endPoint x: 618, endPoint y: 237, distance: 102.2
click at [618, 215] on div "HL [PERSON_NAME] 09:31 [DATE] 🧾 Instruction Summary: Replace all site imagery w…" at bounding box center [600, 129] width 98 height 172
copy span "🧾 Instruction Summary: Replace all site imagery with images from provided Files…"
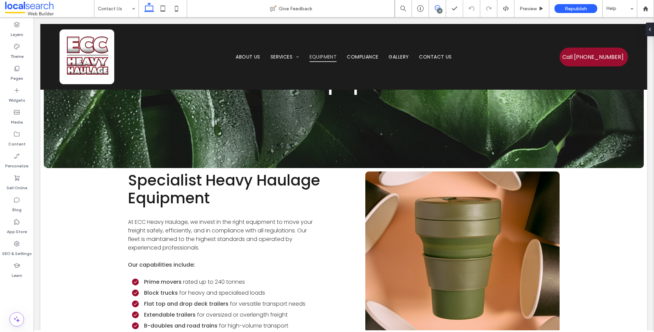
click at [436, 9] on use at bounding box center [437, 7] width 5 height 5
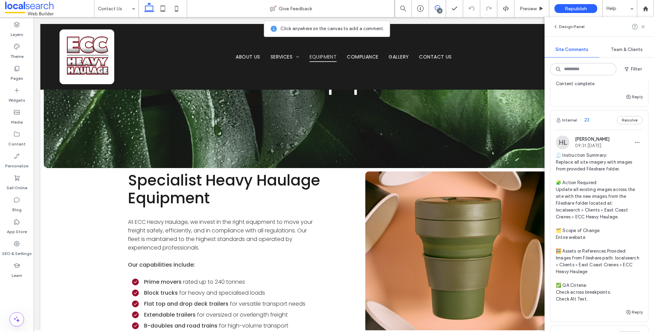
scroll to position [1745, 0]
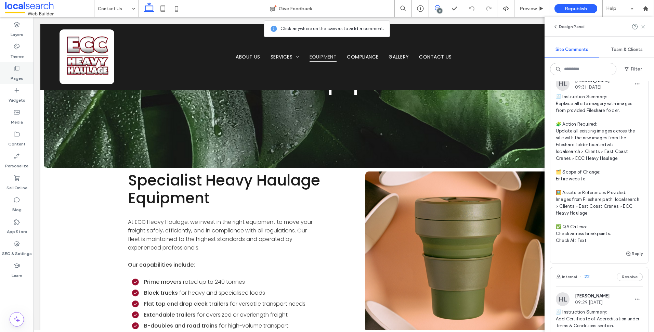
click at [18, 67] on icon at bounding box center [16, 68] width 7 height 7
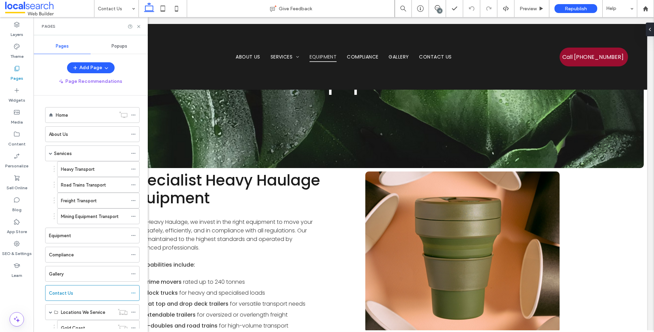
scroll to position [0, 0]
click at [78, 131] on div "About Us" at bounding box center [88, 134] width 79 height 7
click at [436, 8] on icon at bounding box center [437, 7] width 5 height 5
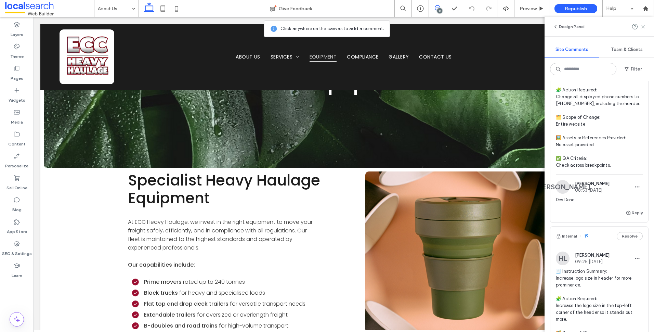
scroll to position [2463, 0]
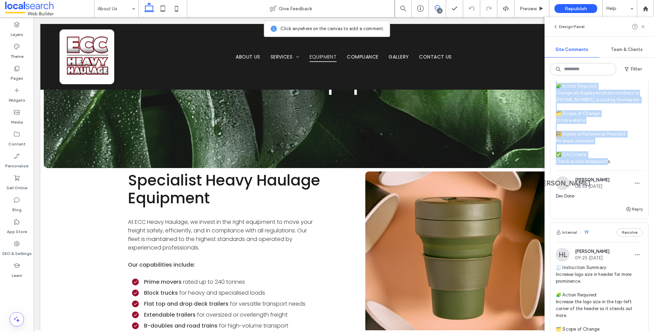
drag, startPoint x: 553, startPoint y: 124, endPoint x: 615, endPoint y: 234, distance: 126.5
click at [615, 170] on div "HL [PERSON_NAME] 09:25 [DATE] 🧾 Instruction Summary: Update contact phone numbe…" at bounding box center [600, 104] width 98 height 131
copy span "🧾 Instruction Summary: Update contact phone number across the site. 🧩 Action Re…"
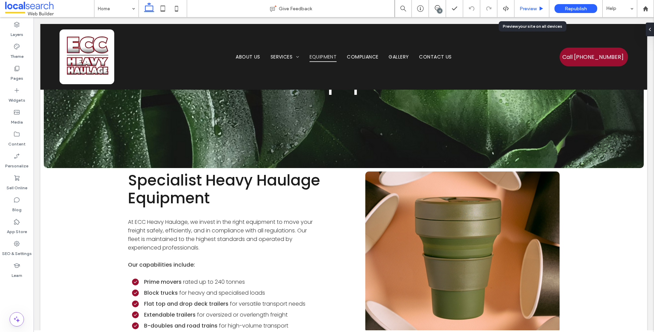
click at [532, 11] on span "Preview" at bounding box center [528, 9] width 17 height 6
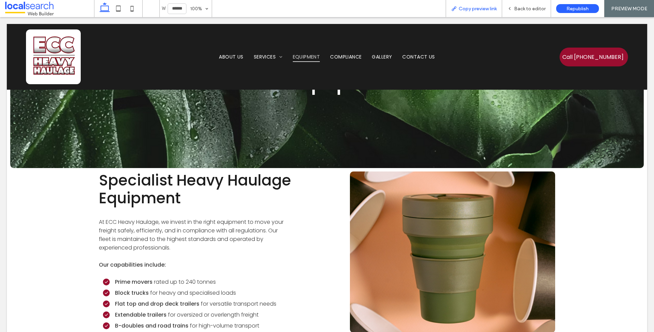
click at [467, 3] on div "Copy preview link" at bounding box center [474, 8] width 56 height 17
click at [476, 11] on span "Copy preview link" at bounding box center [478, 9] width 38 height 6
click at [522, 8] on span "Back to editor" at bounding box center [529, 9] width 31 height 6
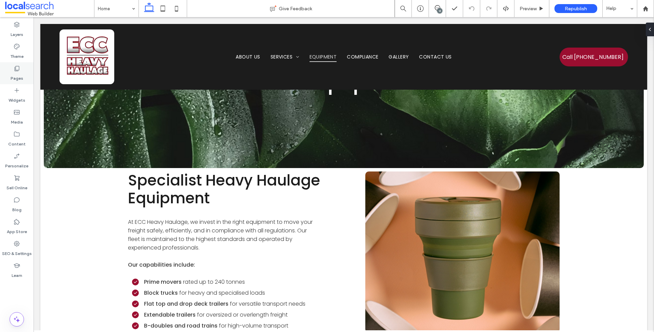
click at [25, 77] on div "Pages" at bounding box center [17, 73] width 34 height 22
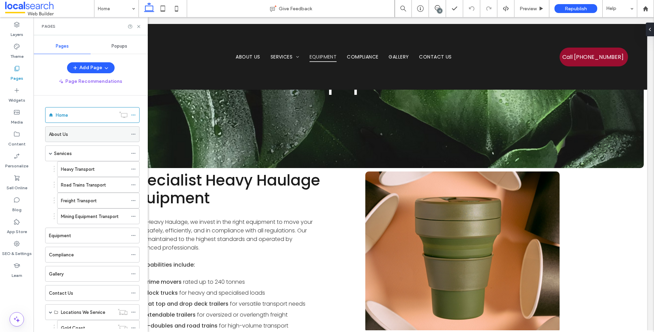
click at [80, 138] on div "About Us" at bounding box center [88, 134] width 79 height 7
